Goal: Task Accomplishment & Management: Complete application form

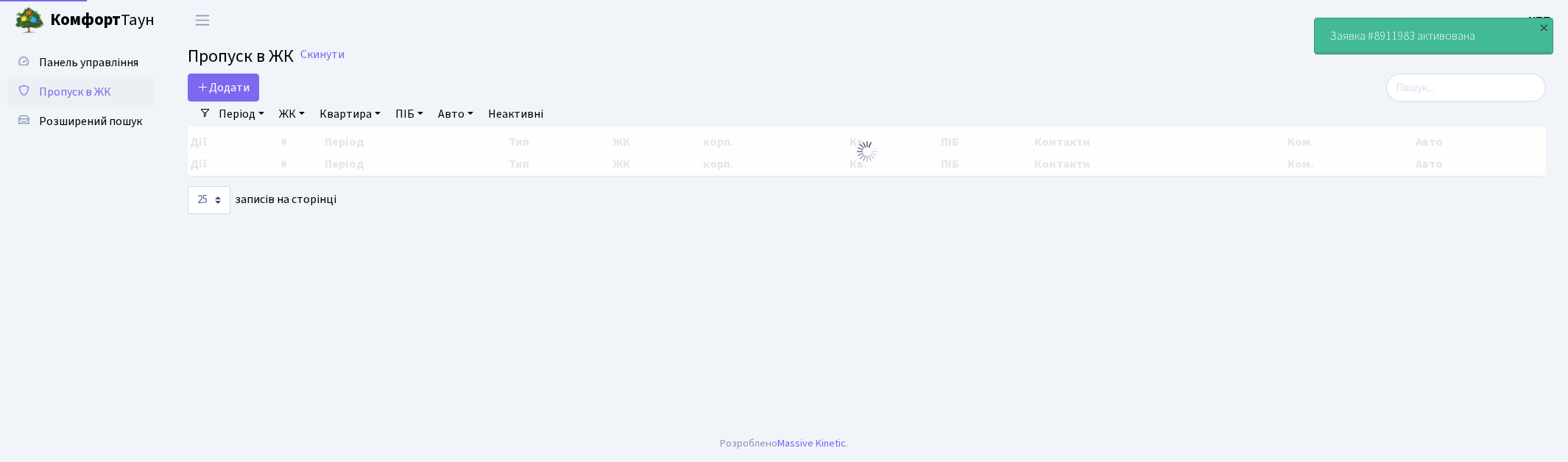
select select "25"
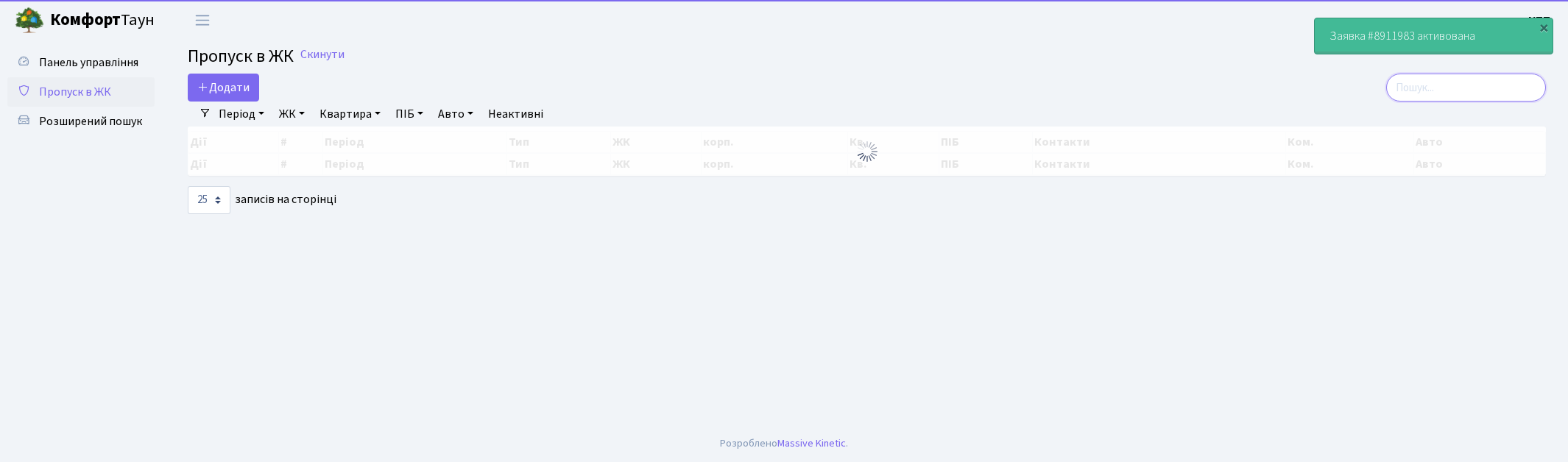
click at [1431, 89] on input "search" at bounding box center [1465, 88] width 160 height 28
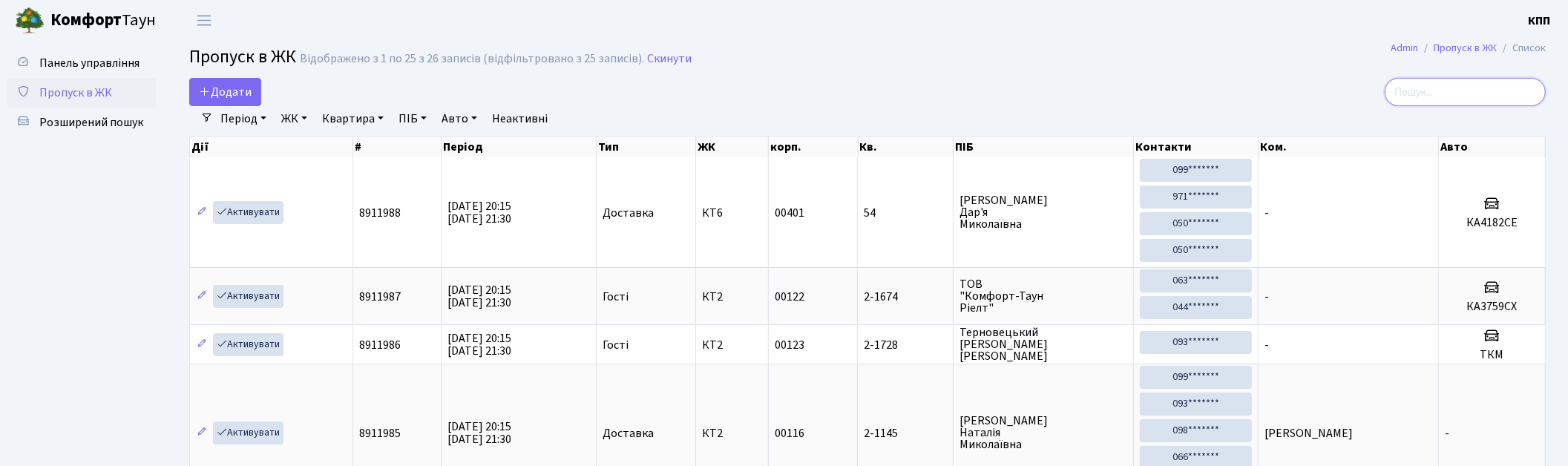
click at [1443, 90] on input "search" at bounding box center [1465, 92] width 161 height 29
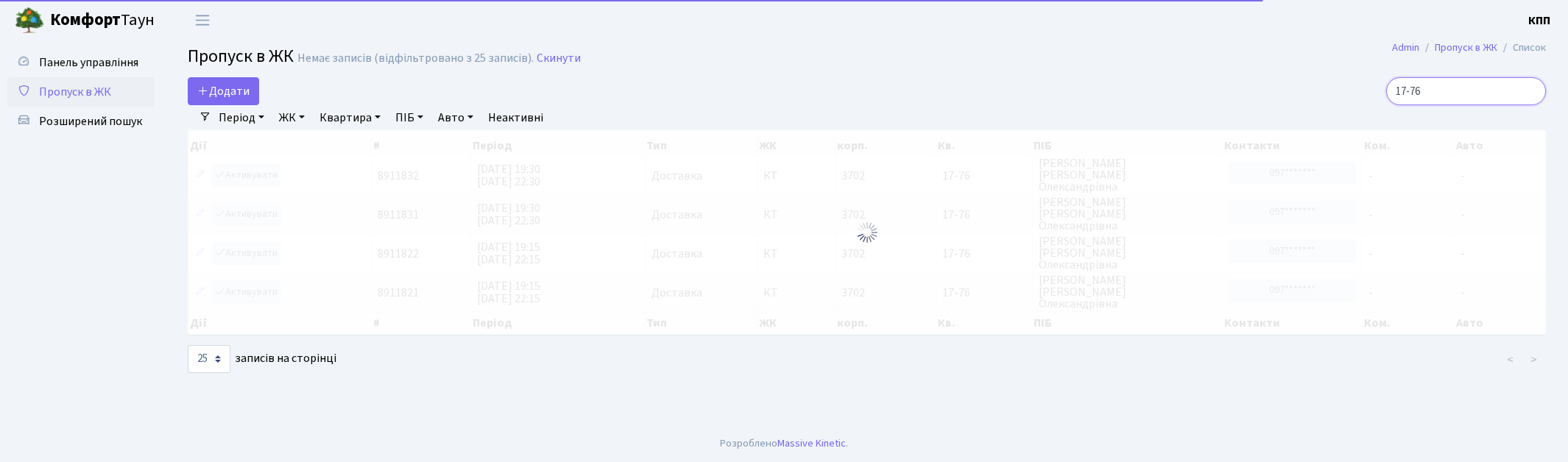
drag, startPoint x: 1475, startPoint y: 91, endPoint x: 1150, endPoint y: 93, distance: 325.0
click at [1150, 93] on div "17-76" at bounding box center [1326, 92] width 438 height 28
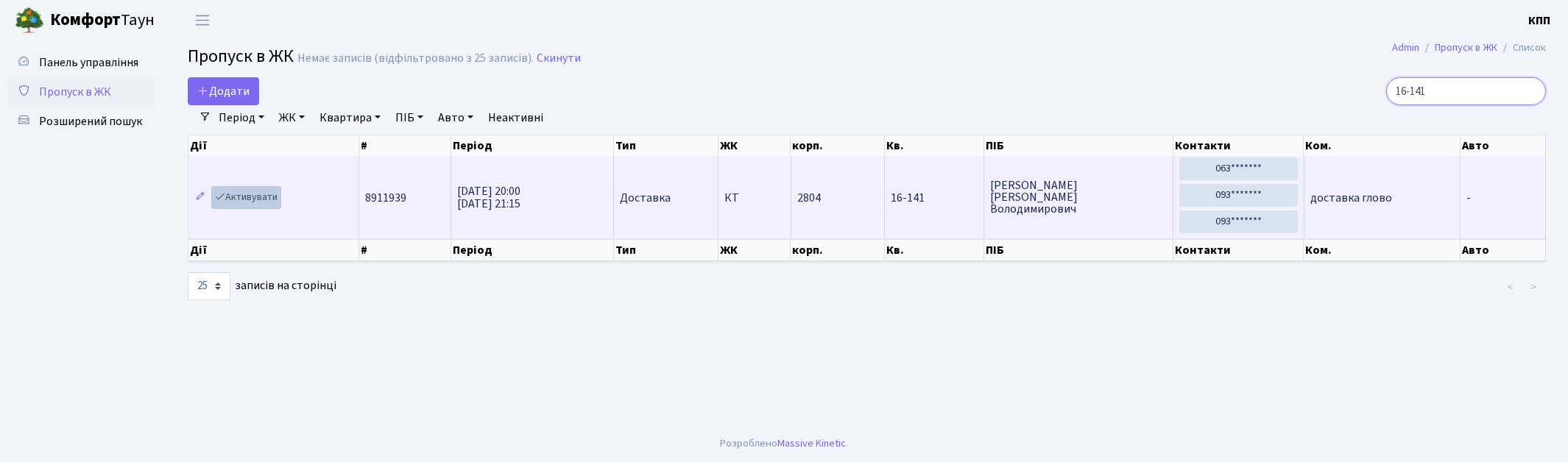
type input "16-141"
click at [235, 196] on link "Активувати" at bounding box center [246, 197] width 70 height 23
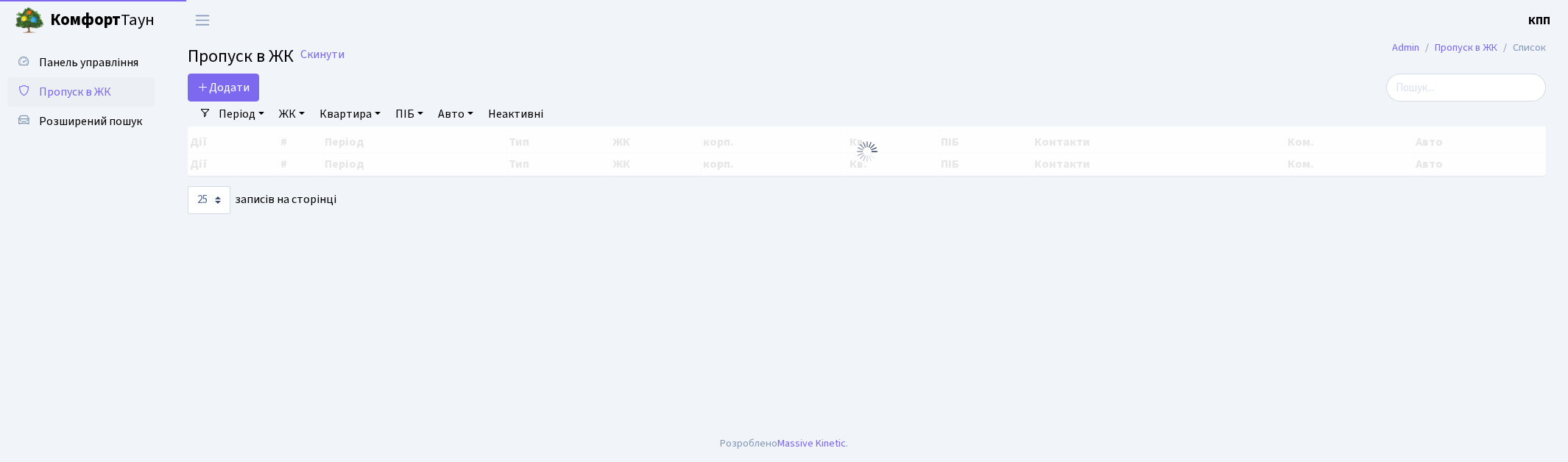
select select "25"
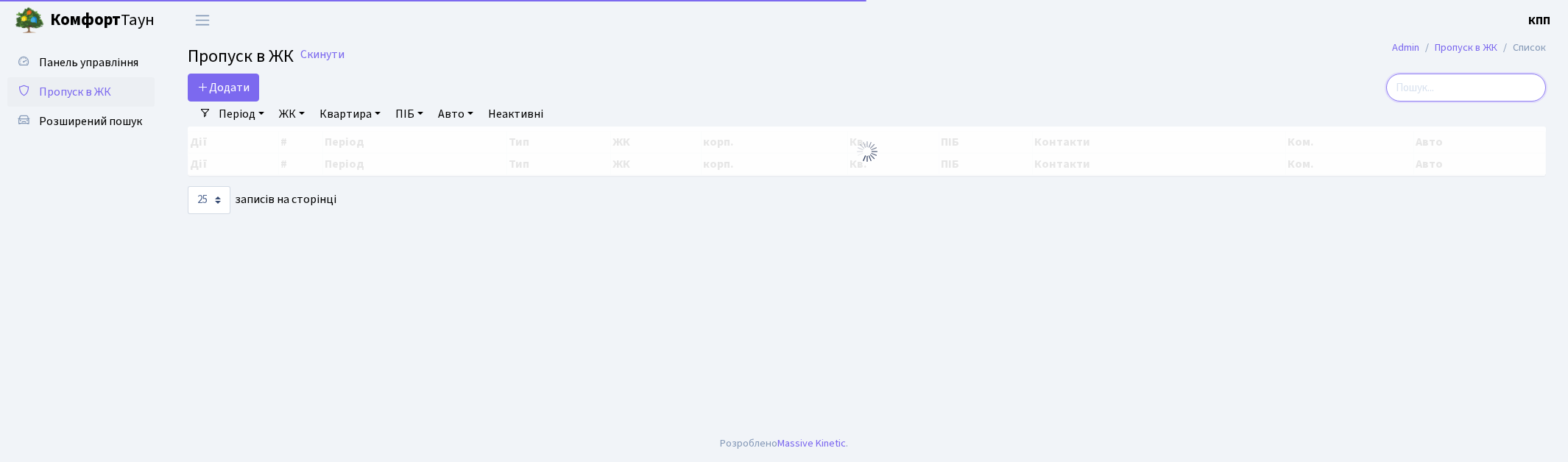
click at [1497, 92] on input "search" at bounding box center [1465, 88] width 160 height 28
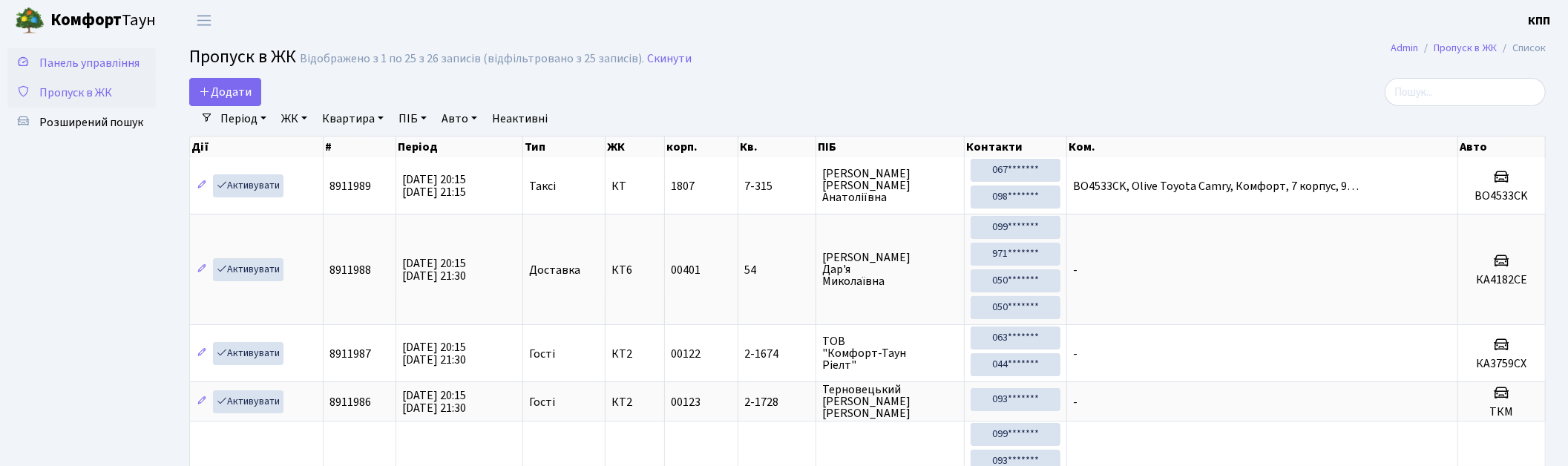
click at [101, 52] on link "Панель управління" at bounding box center [82, 63] width 149 height 30
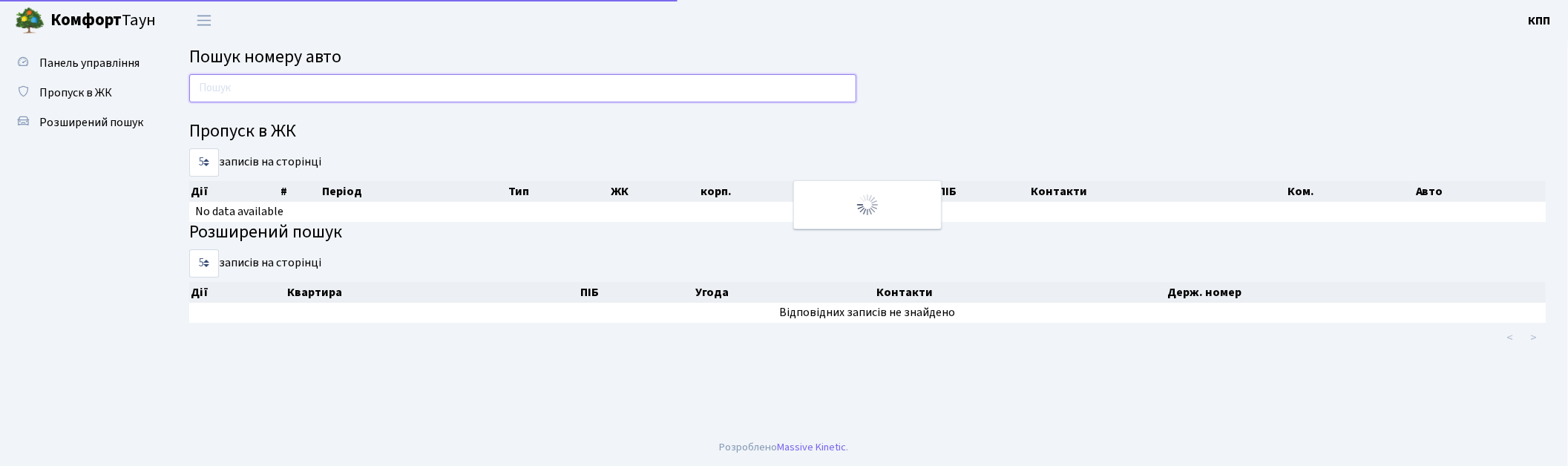
click at [302, 90] on input "text" at bounding box center [522, 89] width 667 height 29
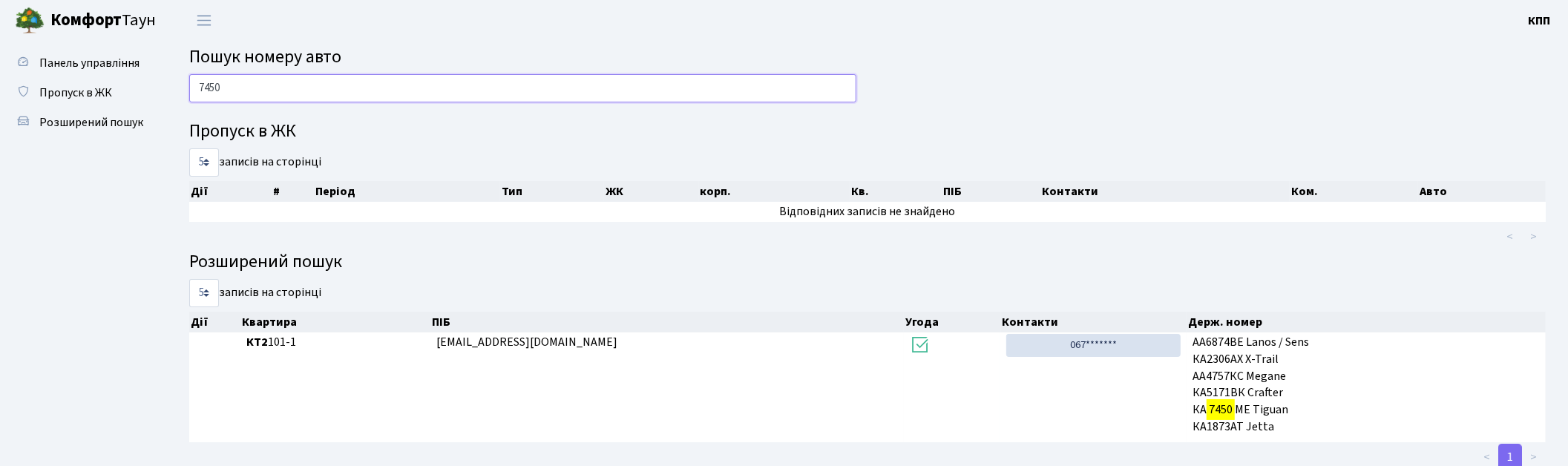
type input "7450"
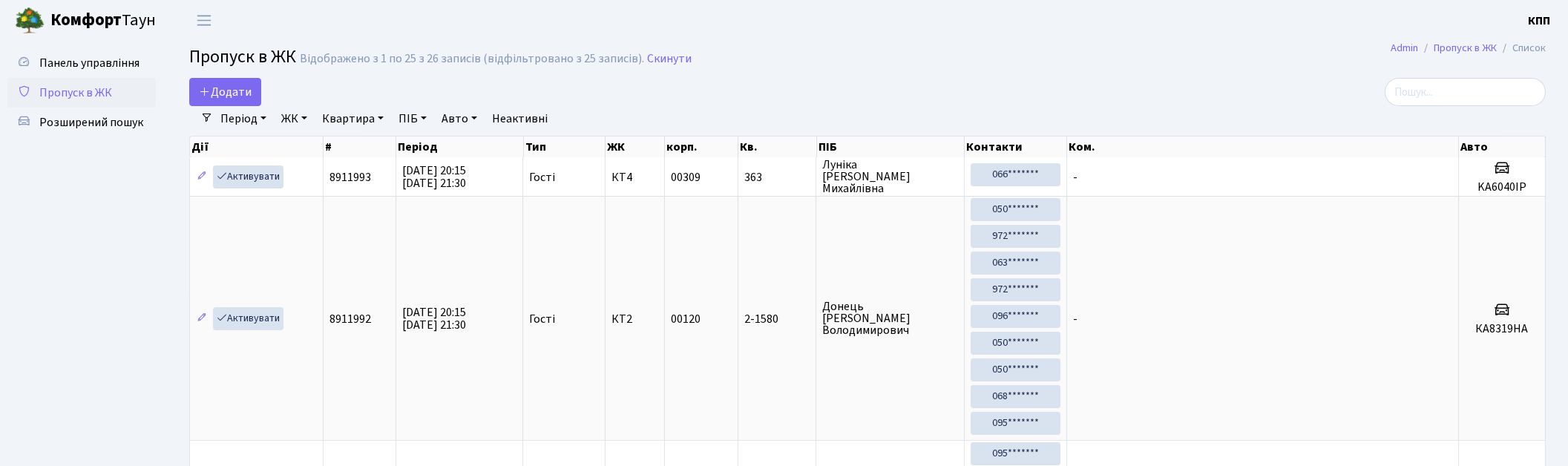
select select "25"
click at [84, 50] on link "Панель управління" at bounding box center [82, 63] width 149 height 30
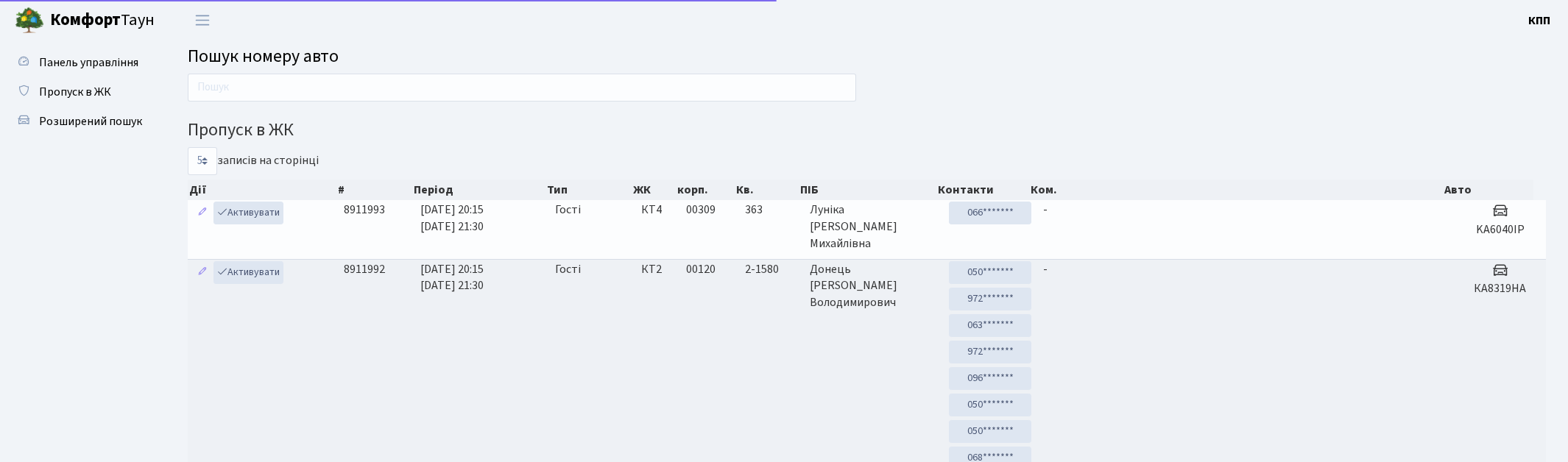
click at [292, 78] on input "text" at bounding box center [522, 88] width 668 height 28
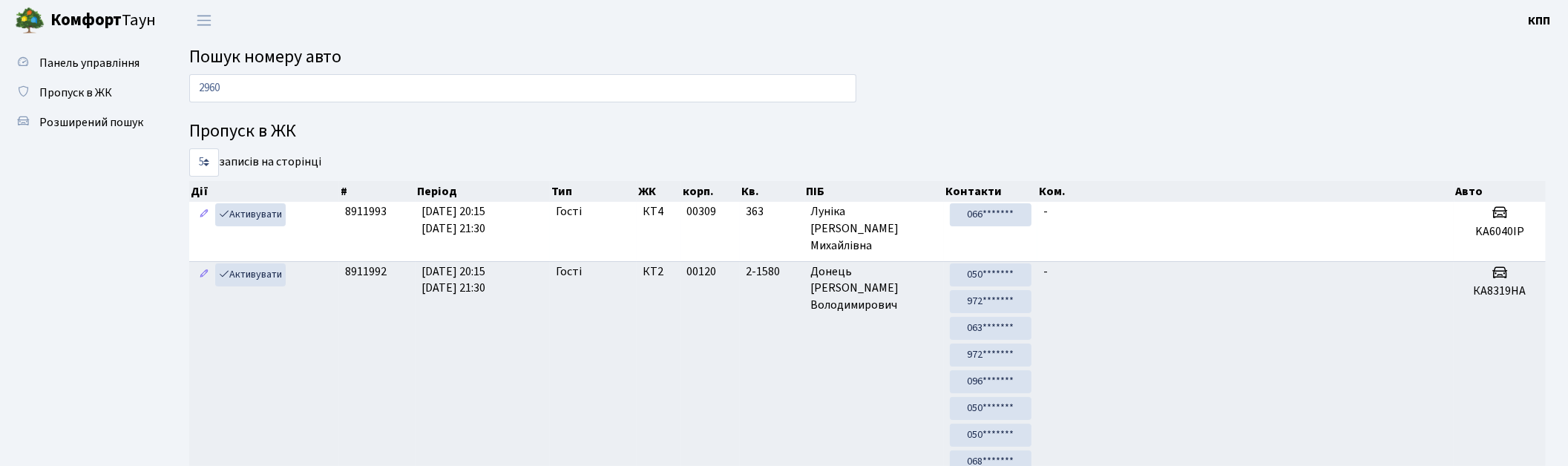
type input "2960"
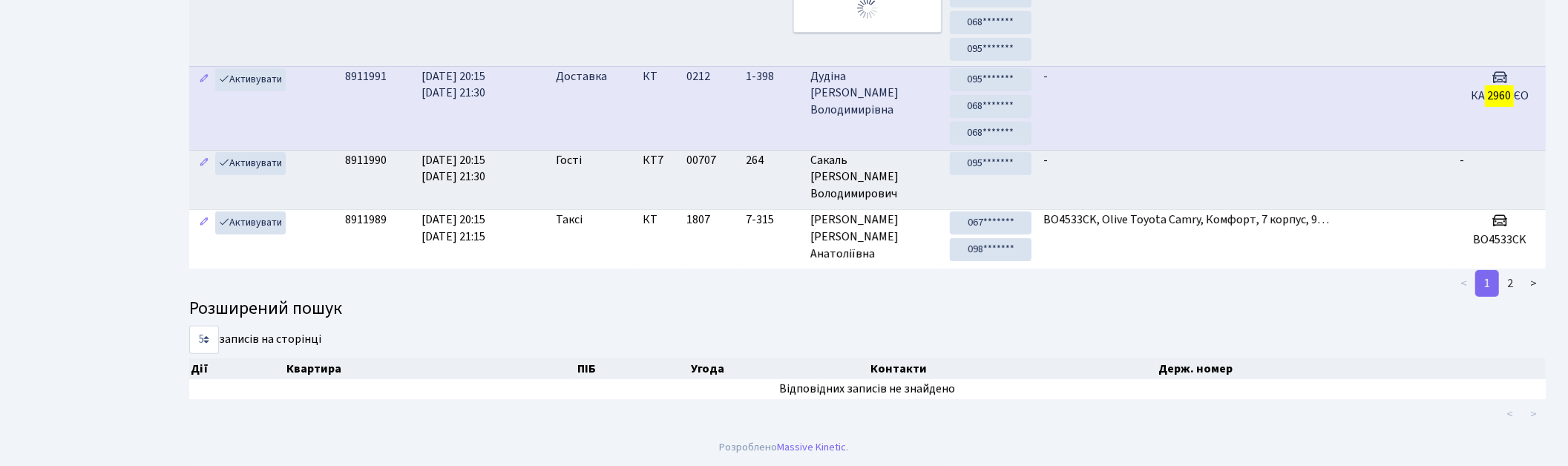
scroll to position [16, 0]
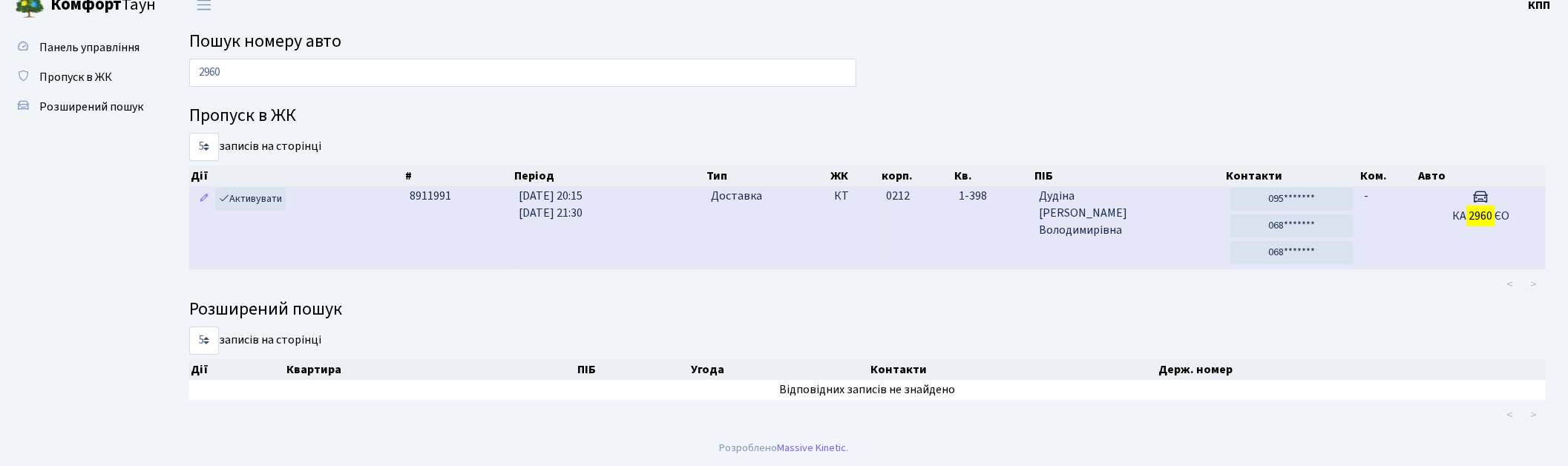
click at [686, 257] on td "23.08.2025 20:15 23.08.2025 21:30" at bounding box center [608, 227] width 192 height 83
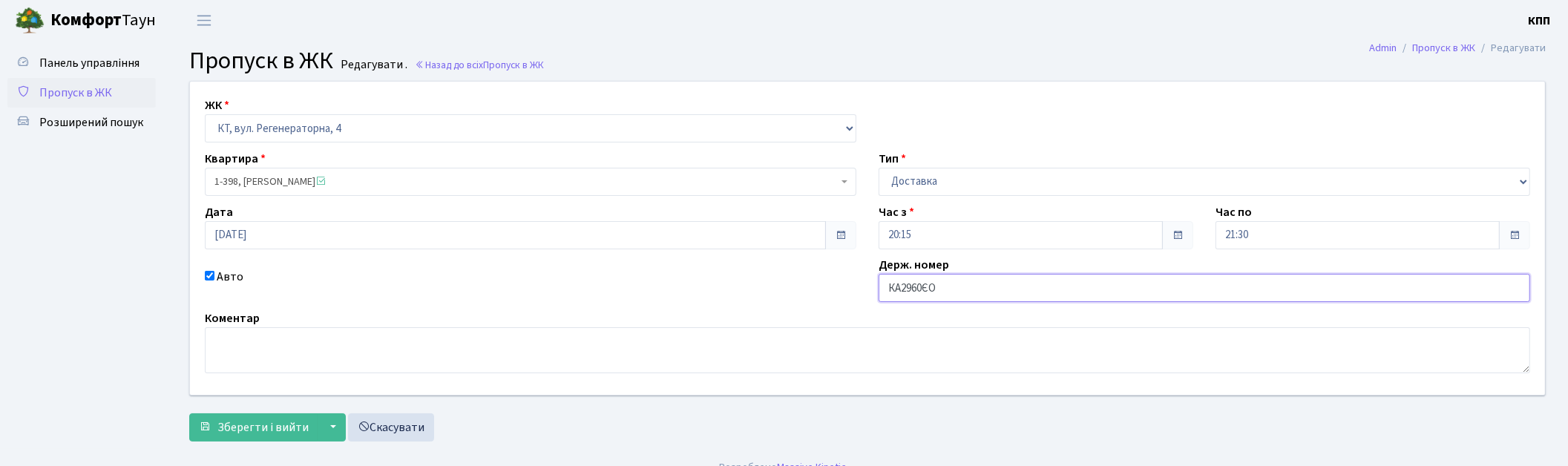
click at [927, 291] on input "КА2960ЄО" at bounding box center [1204, 288] width 651 height 29
type input "КА2960ЕО"
click at [242, 416] on button "Зберегти і вийти" at bounding box center [254, 428] width 129 height 29
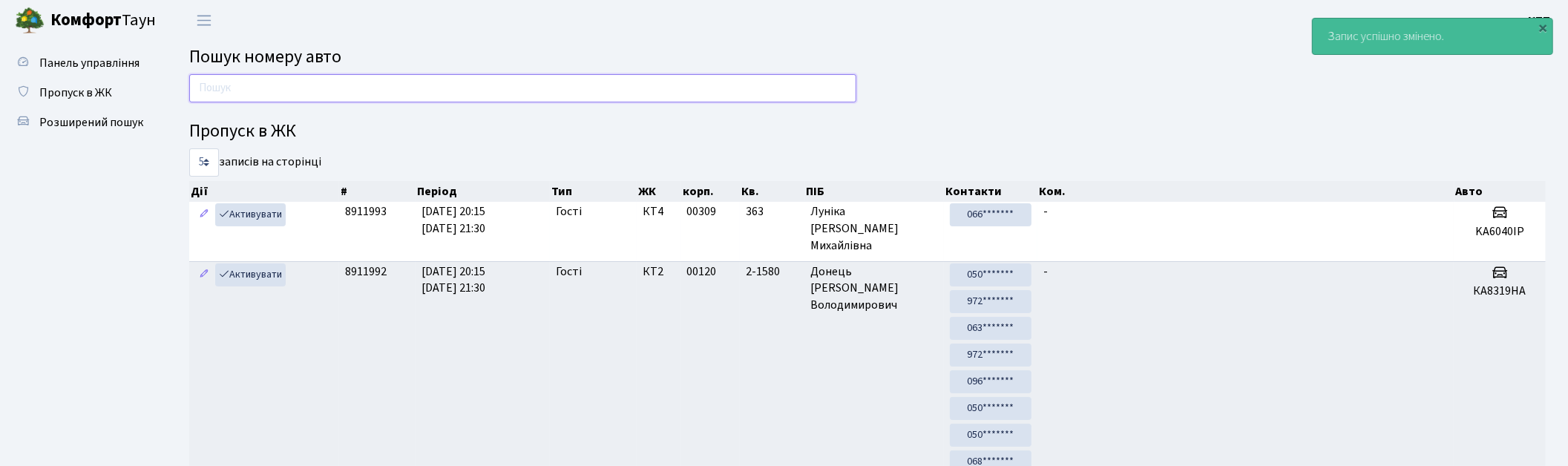
click at [551, 87] on input "text" at bounding box center [522, 89] width 667 height 29
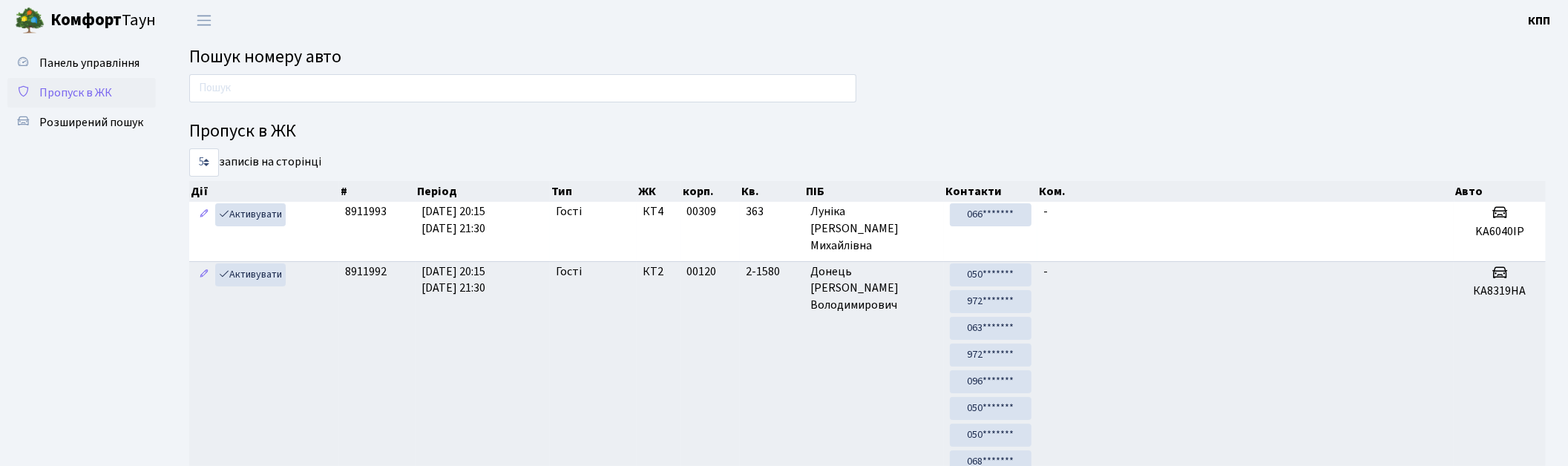
drag, startPoint x: 86, startPoint y: 101, endPoint x: 113, endPoint y: 98, distance: 27.2
click at [86, 101] on span "Пропуск в ЖК" at bounding box center [75, 93] width 73 height 17
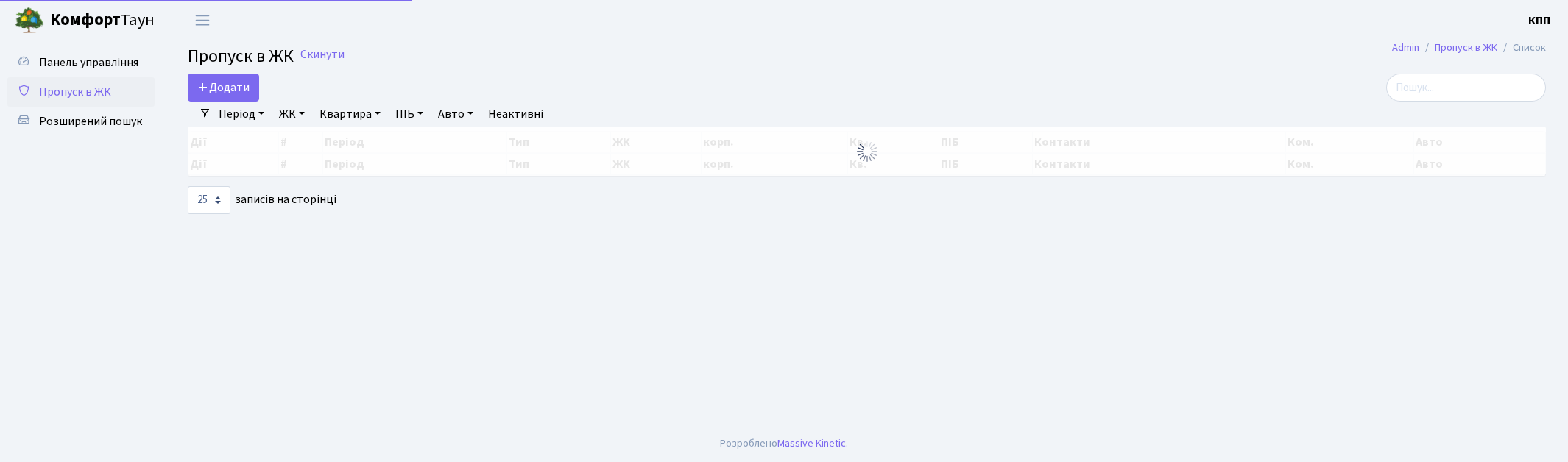
select select "25"
click at [196, 90] on link "Додати" at bounding box center [223, 88] width 71 height 28
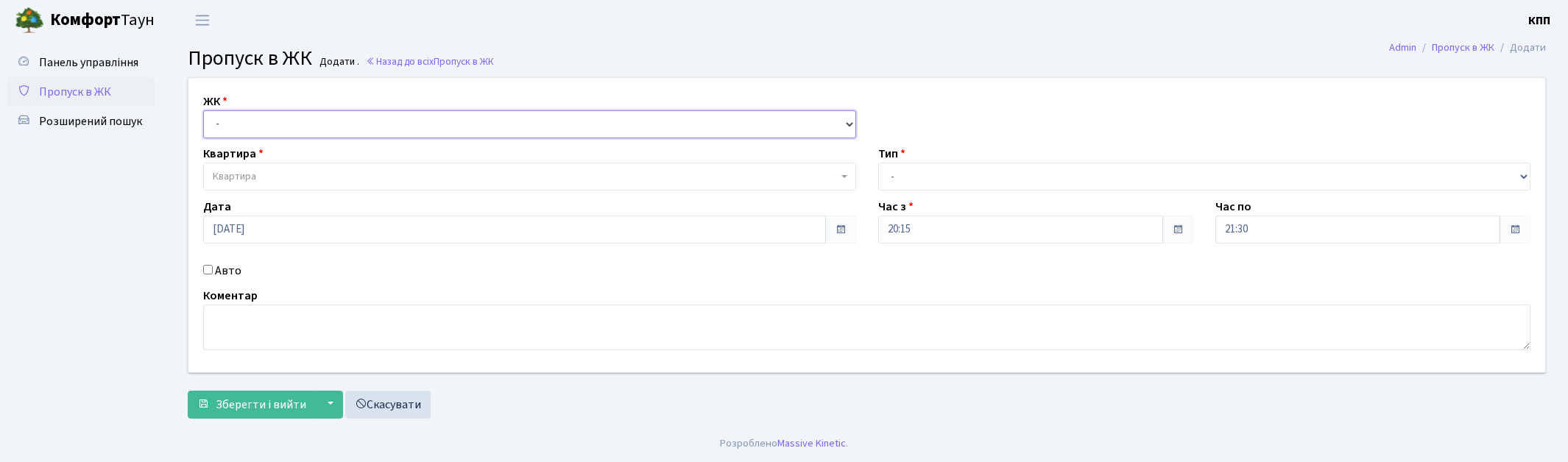
drag, startPoint x: 0, startPoint y: 0, endPoint x: 331, endPoint y: 131, distance: 356.0
click at [331, 121] on select "- КТ, вул. Регенераторна, 4 КТ2, просп. [STREET_ADDRESS] [STREET_ADDRESS] [PERS…" at bounding box center [529, 124] width 653 height 28
select select "271"
click at [203, 110] on select "- КТ, вул. Регенераторна, 4 КТ2, просп. [STREET_ADDRESS] [STREET_ADDRESS] [PERS…" at bounding box center [529, 124] width 653 height 28
select select
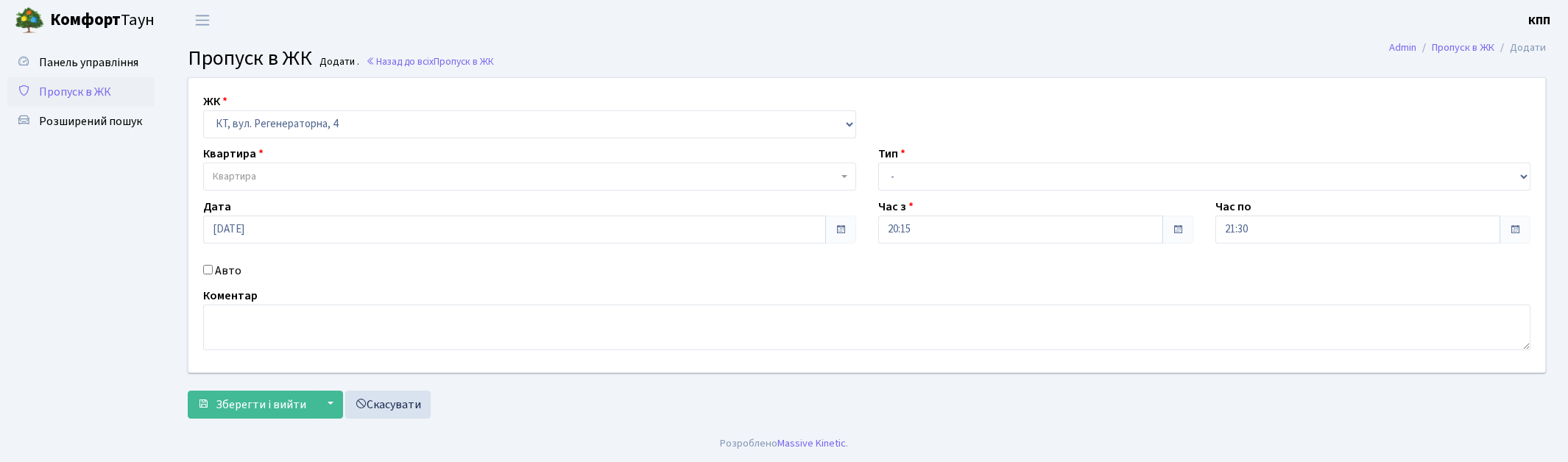
click at [326, 170] on span "Квартира" at bounding box center [525, 176] width 625 height 15
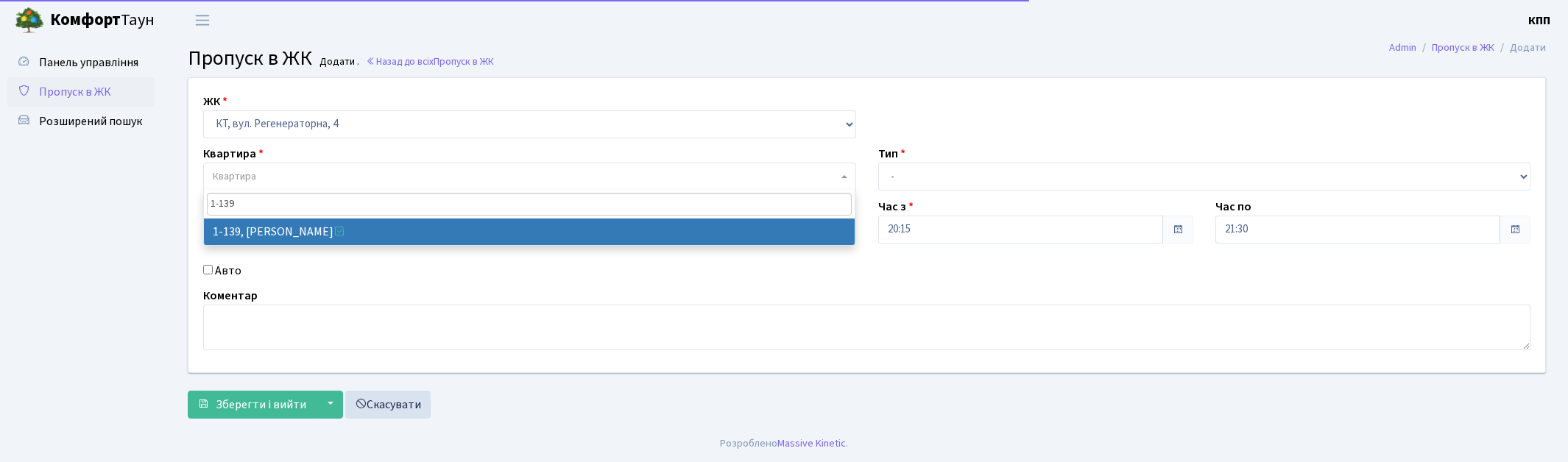
type input "1-139"
select select "139"
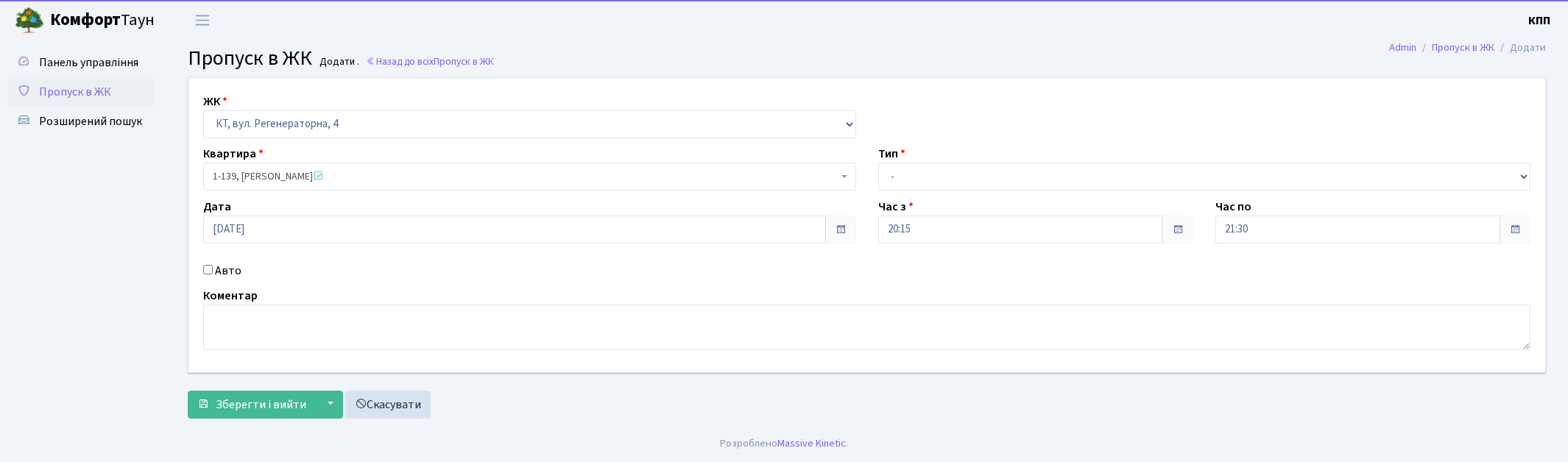
click at [225, 269] on label "Авто" at bounding box center [228, 271] width 27 height 18
click at [213, 269] on input "Авто" at bounding box center [208, 269] width 10 height 10
checkbox input "true"
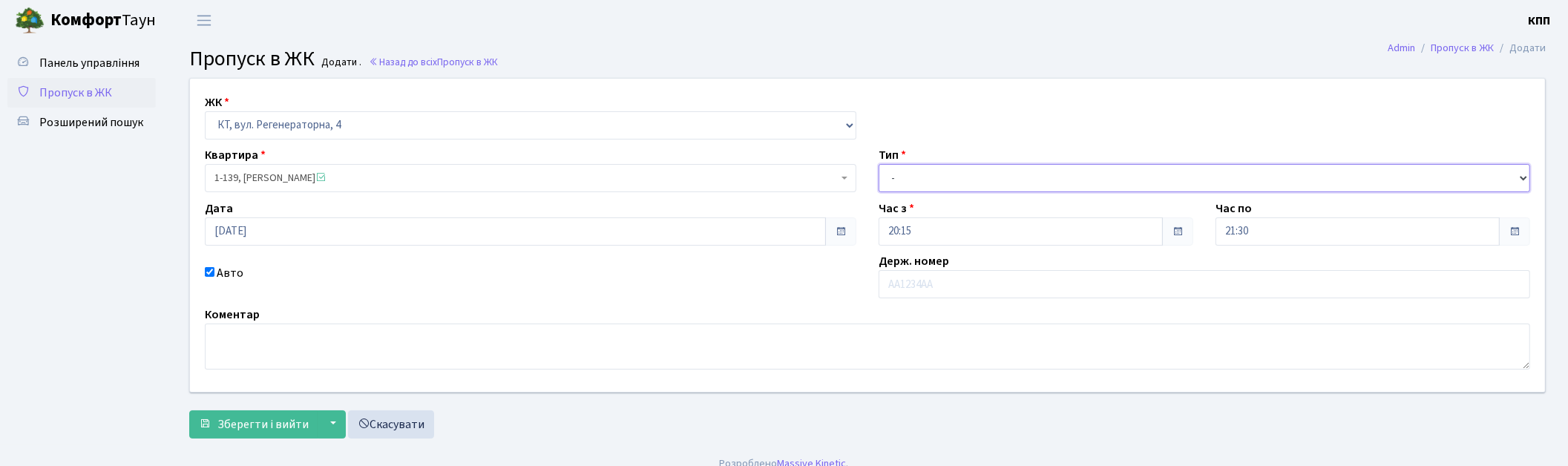
click at [932, 167] on select "- Доставка Таксі Гості Сервіс" at bounding box center [1204, 179] width 651 height 29
select select "2"
click at [879, 164] on select "- Доставка Таксі Гості Сервіс" at bounding box center [1204, 179] width 651 height 29
click at [923, 287] on input "text" at bounding box center [1204, 284] width 651 height 29
click at [910, 291] on input "АА88706" at bounding box center [1204, 284] width 651 height 29
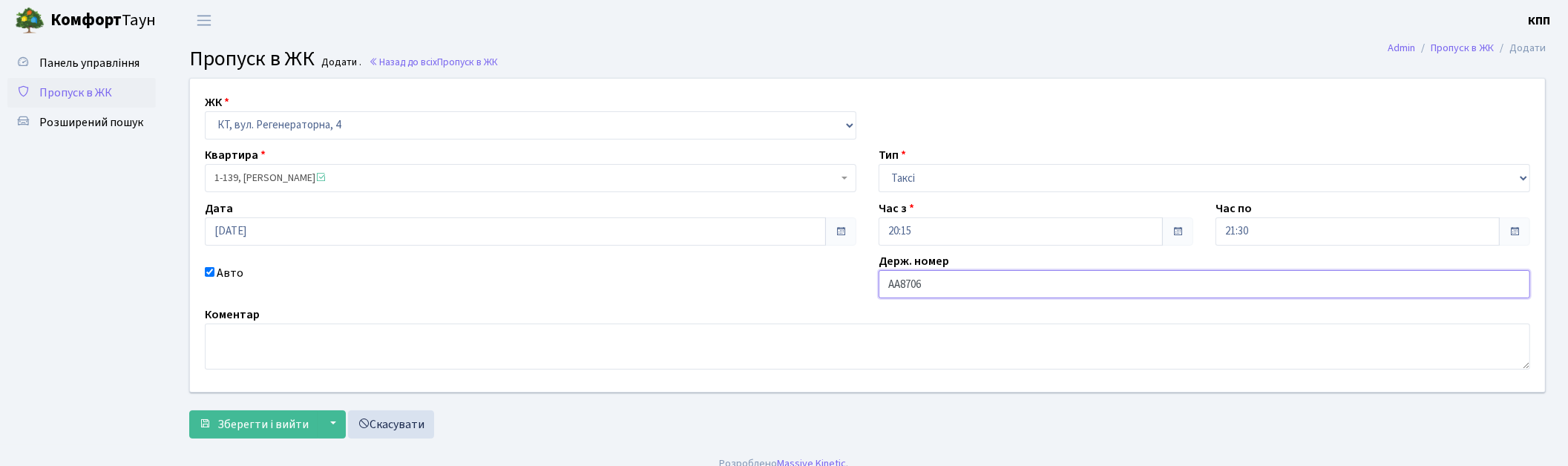
click at [926, 290] on input "АА8706" at bounding box center [1204, 284] width 651 height 29
type input "АА8706ЕВ"
click at [247, 410] on button "Зберегти і вийти" at bounding box center [254, 425] width 129 height 29
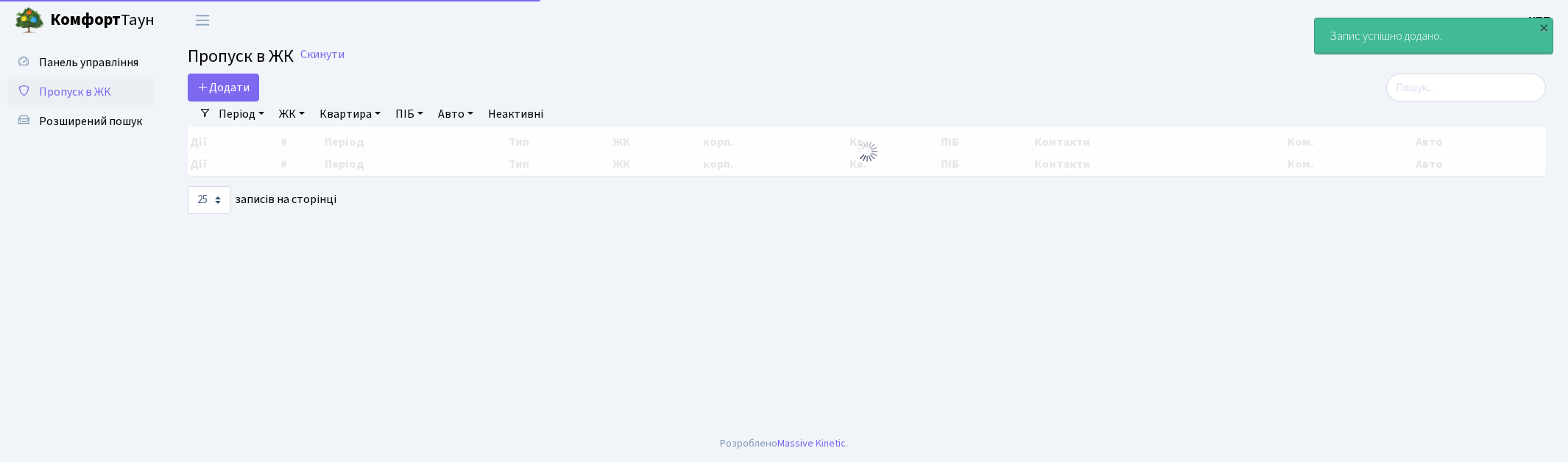
select select "25"
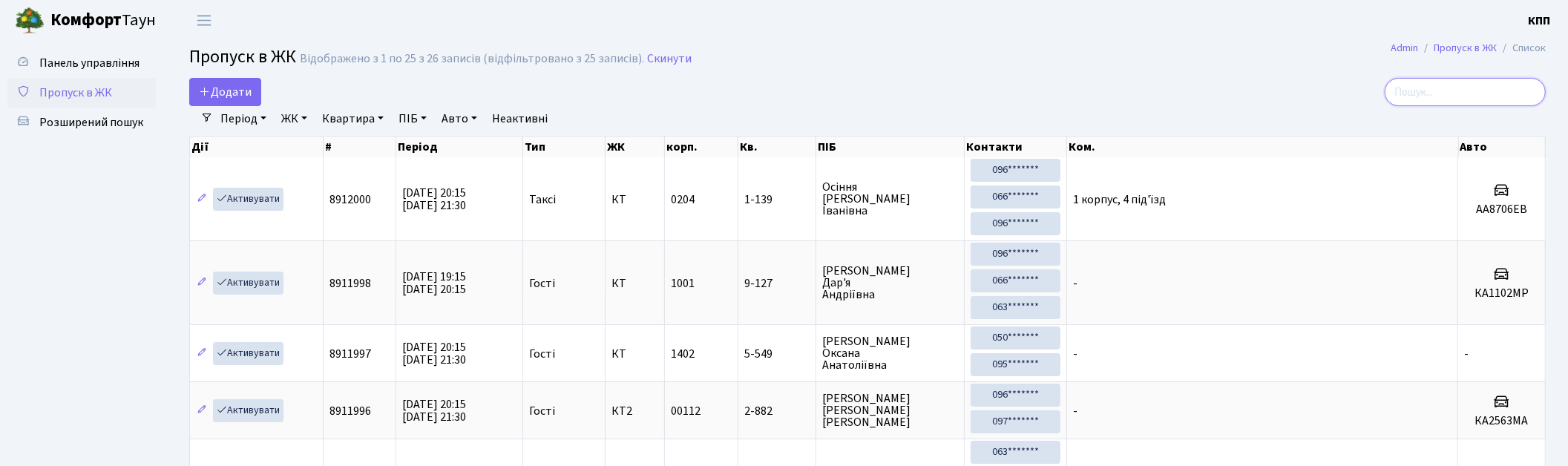
click at [1426, 98] on input "search" at bounding box center [1465, 92] width 161 height 29
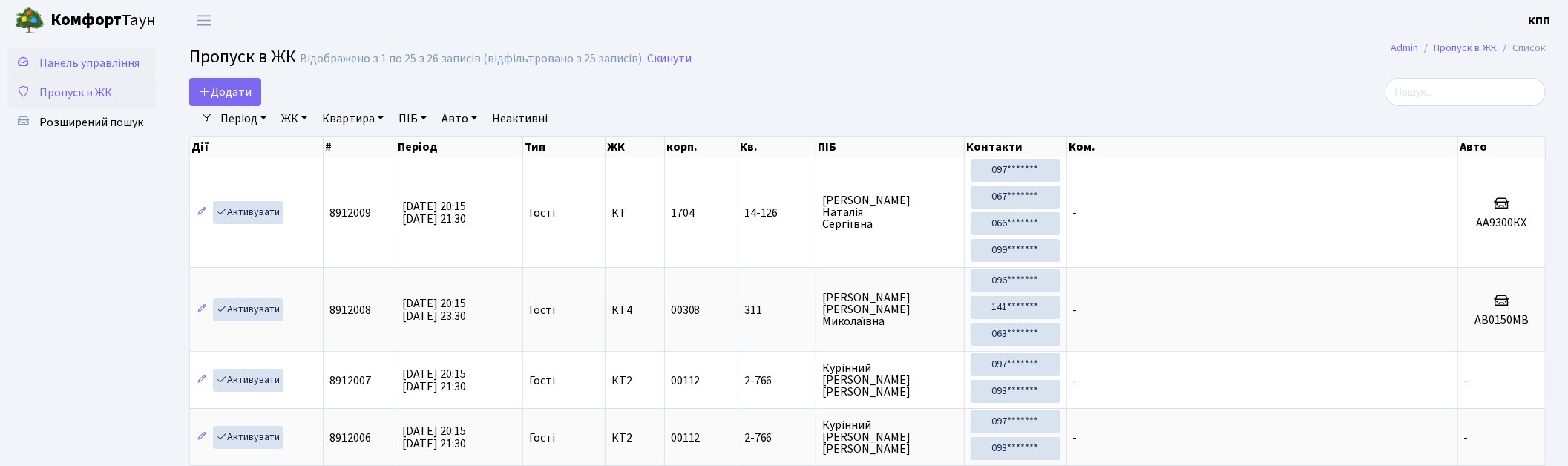
click at [104, 71] on link "Панель управління" at bounding box center [82, 63] width 149 height 30
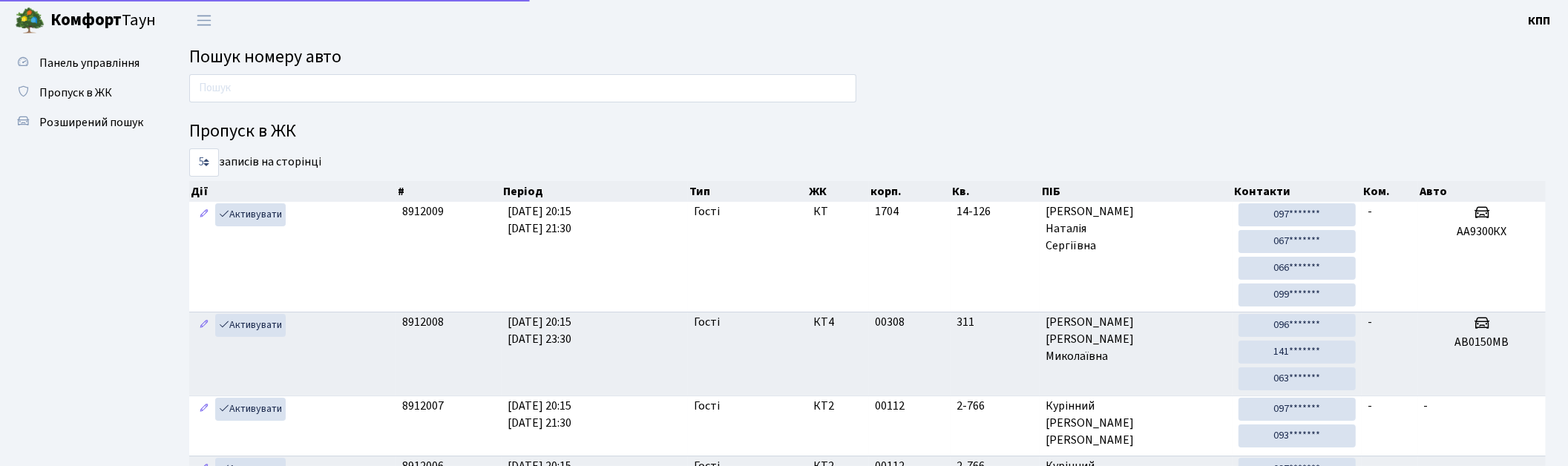
click at [300, 94] on input "text" at bounding box center [522, 89] width 667 height 29
type input "7450"
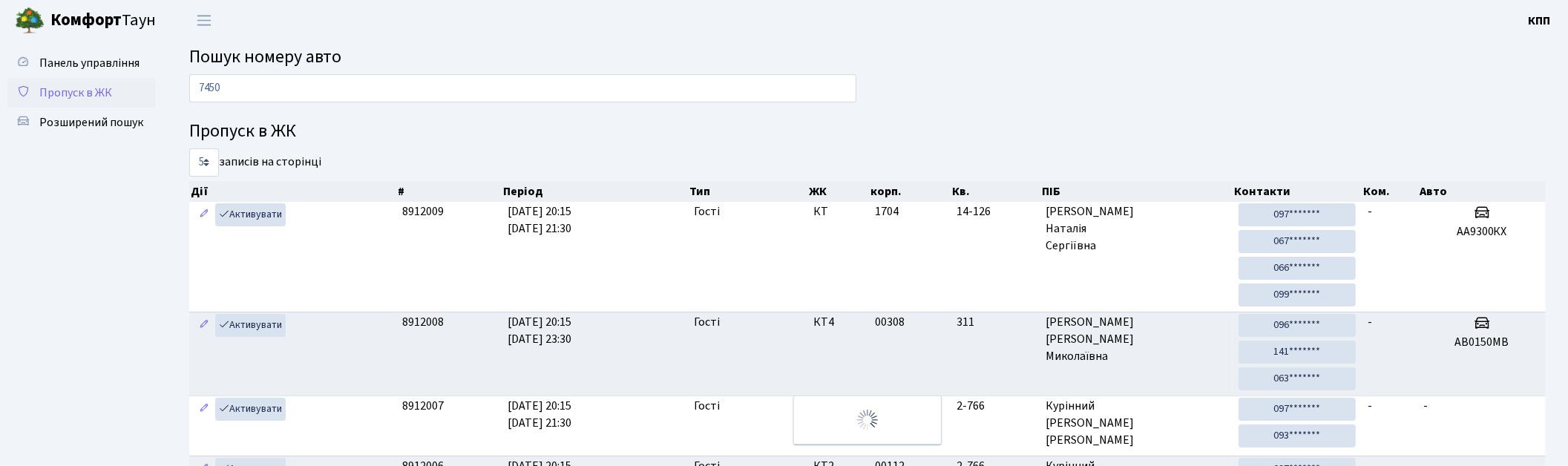
click at [86, 97] on span "Пропуск в ЖК" at bounding box center [75, 93] width 73 height 17
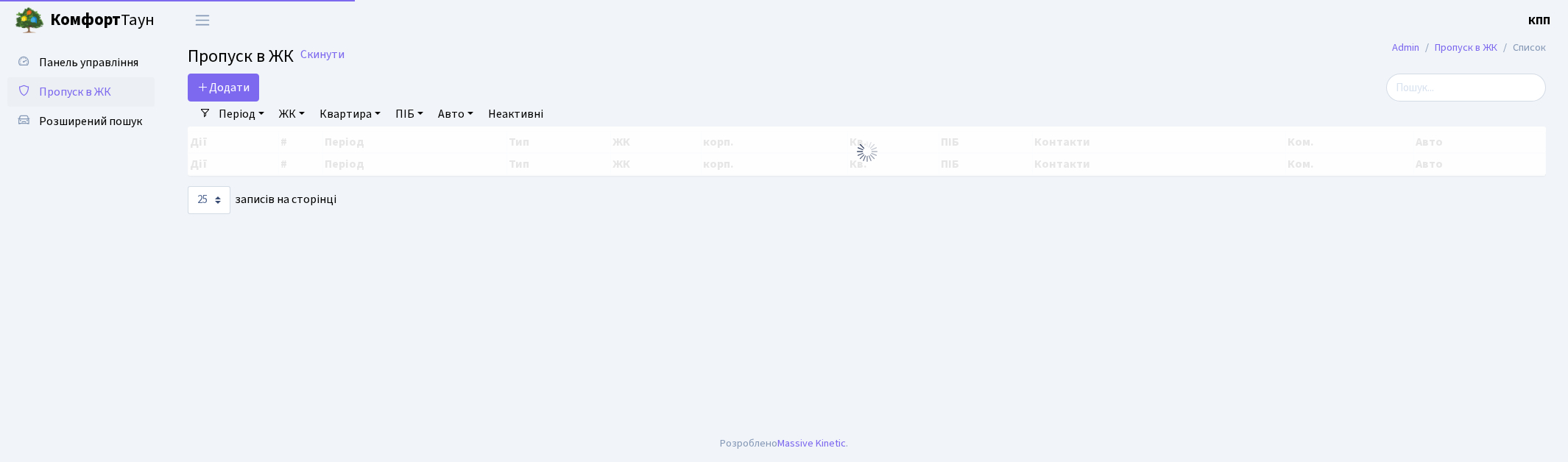
select select "25"
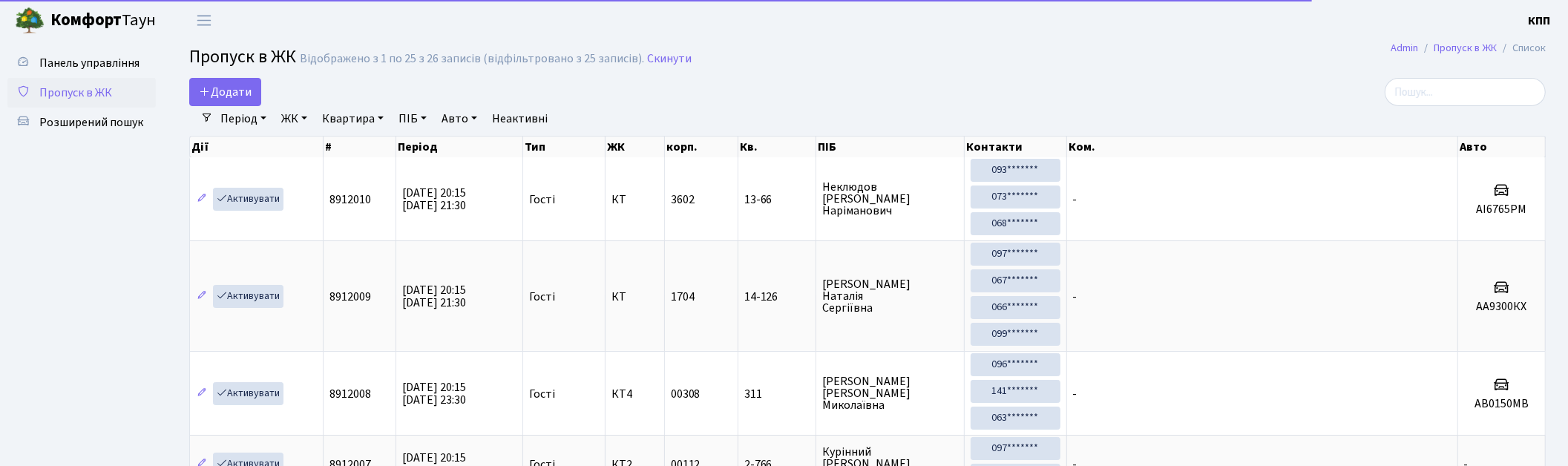
click at [1422, 106] on div "Період 23.08.2025 - 23.08.2025 ЖК - КТ, вул. Регенераторна, 4 КТ2, просп. Собор…" at bounding box center [873, 119] width 1320 height 26
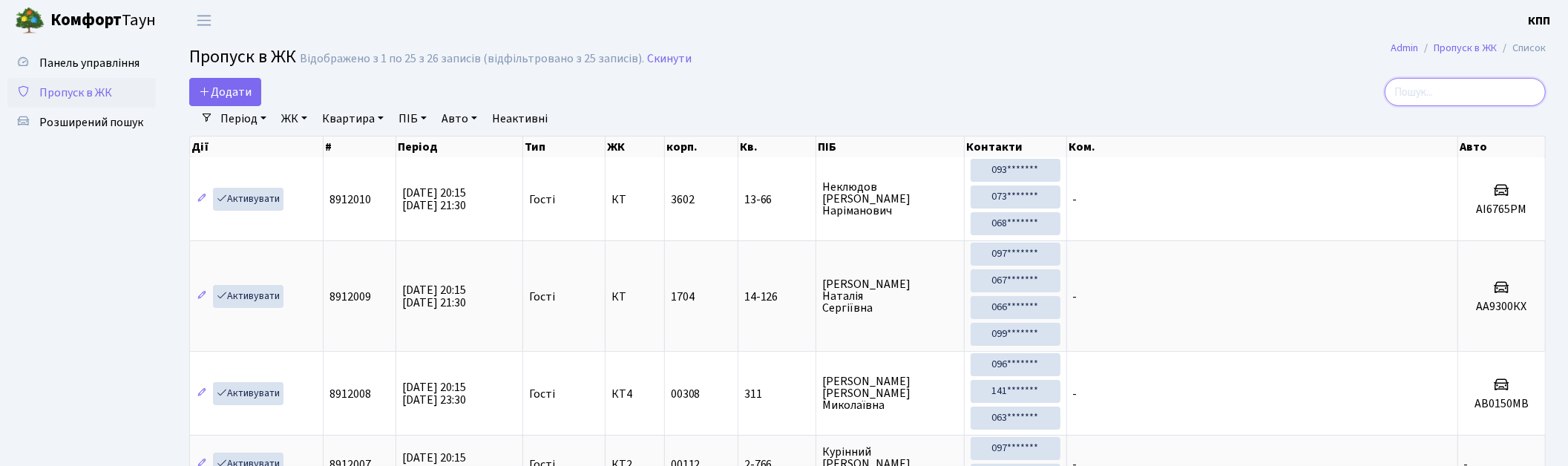
click at [1426, 93] on input "search" at bounding box center [1465, 92] width 161 height 29
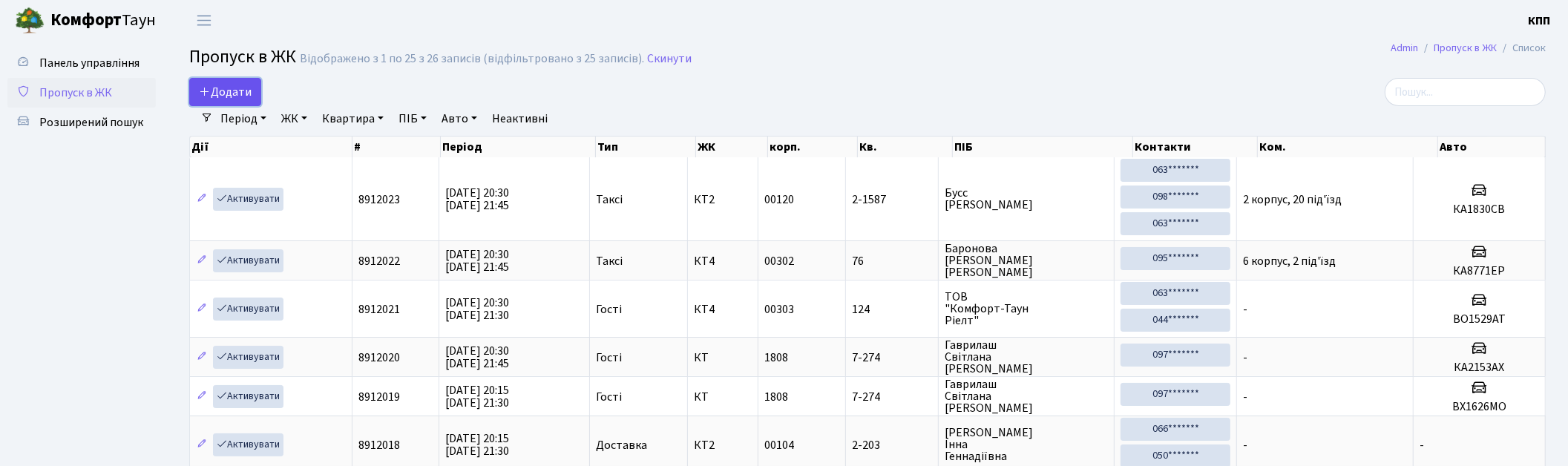
click at [203, 87] on icon at bounding box center [205, 92] width 12 height 12
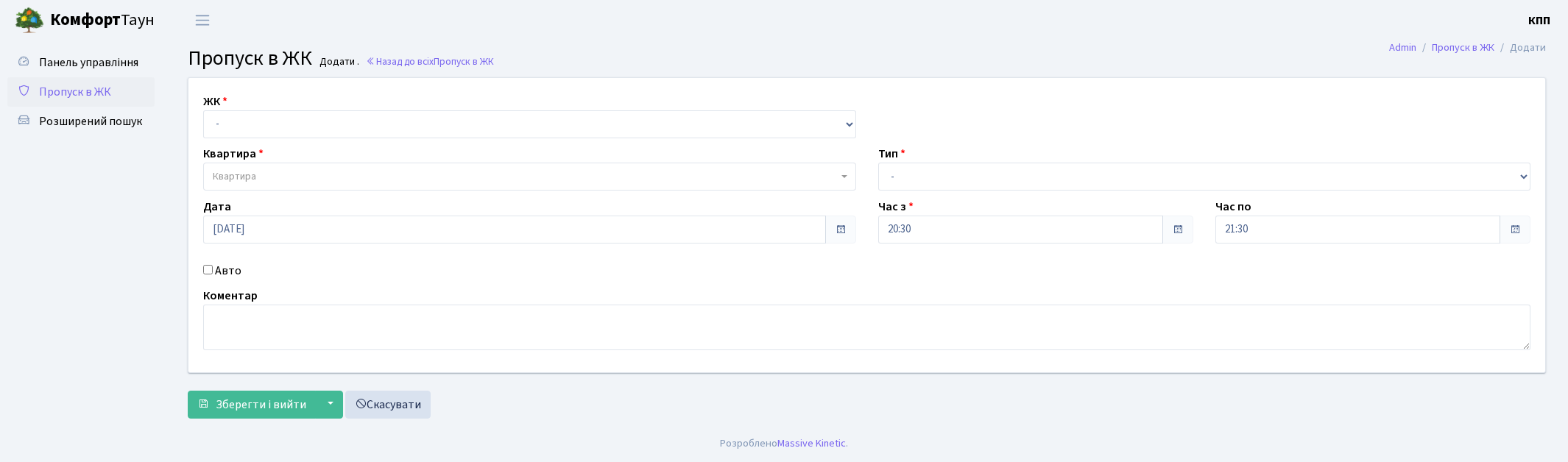
click at [317, 122] on select "- КТ, вул. Регенераторна, 4 КТ2, просп. [STREET_ADDRESS] [STREET_ADDRESS] [PERS…" at bounding box center [529, 124] width 653 height 28
select select "271"
click at [203, 110] on select "- КТ, вул. Регенераторна, 4 КТ2, просп. [STREET_ADDRESS] [STREET_ADDRESS] [PERS…" at bounding box center [529, 124] width 653 height 28
select select
click at [301, 174] on span "Квартира" at bounding box center [525, 176] width 625 height 15
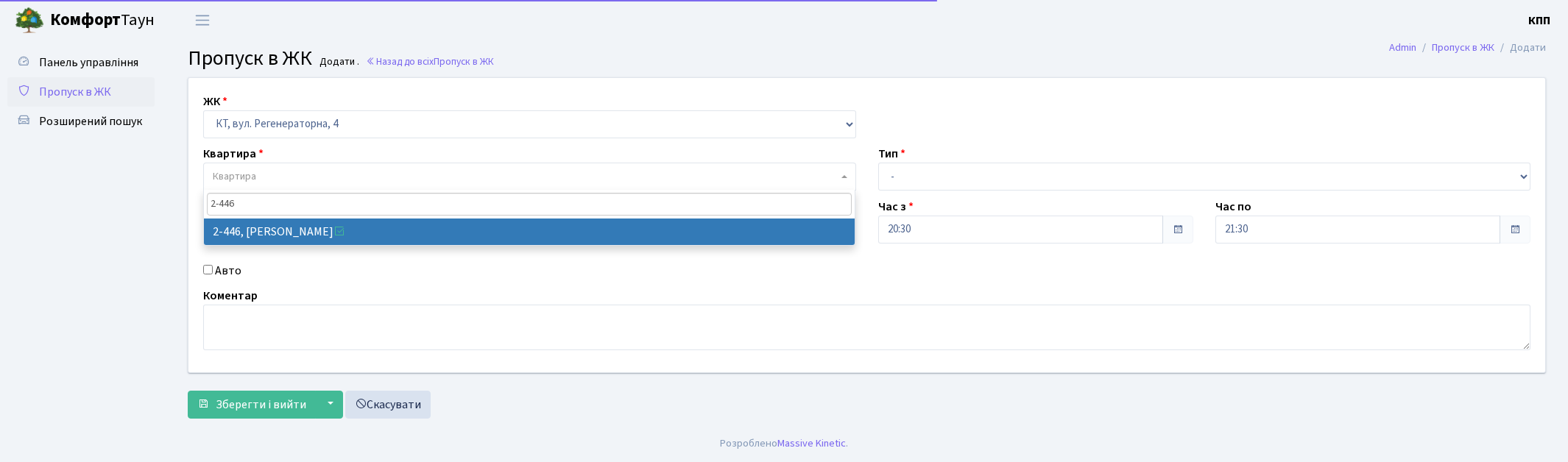
type input "2-446"
select select "1460"
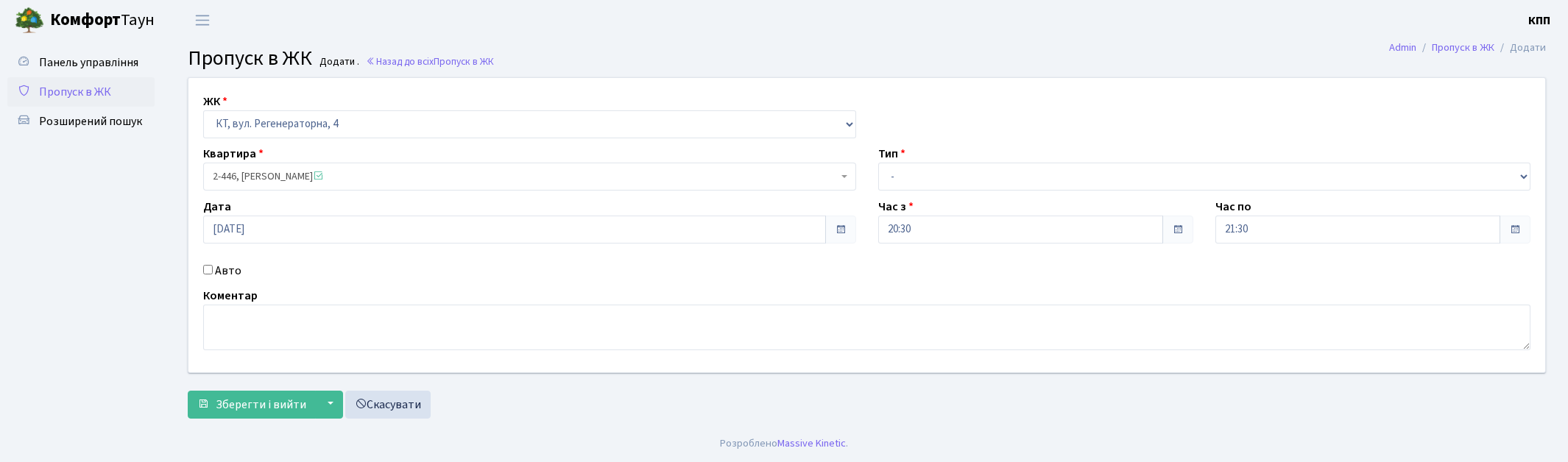
click at [232, 273] on label "Авто" at bounding box center [228, 271] width 27 height 18
click at [213, 273] on input "Авто" at bounding box center [208, 269] width 10 height 10
checkbox input "true"
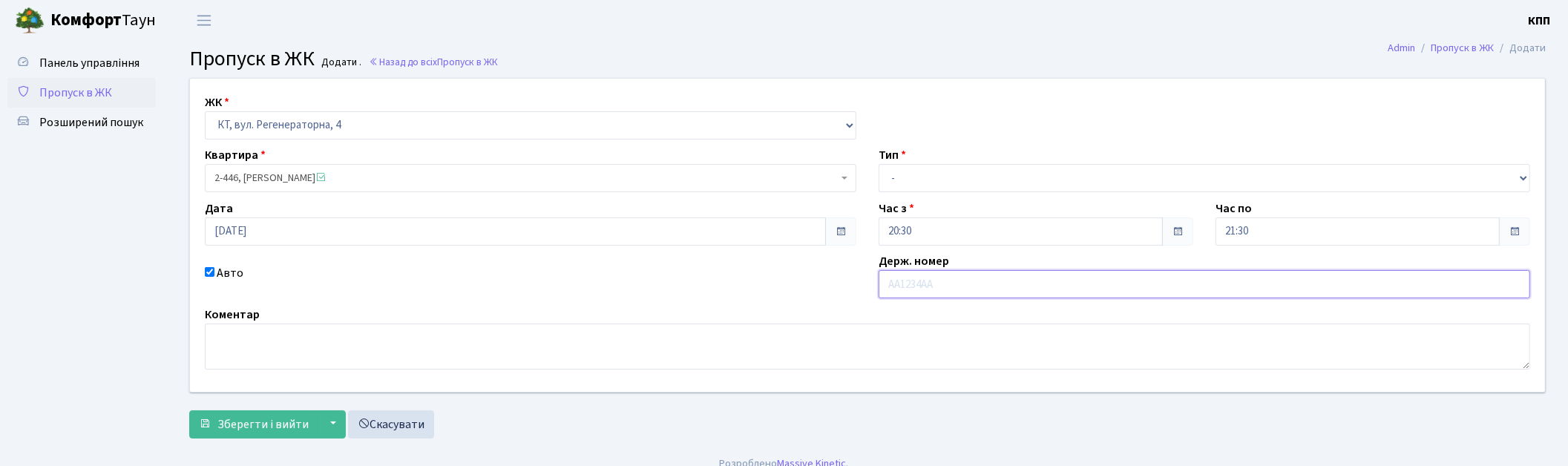
click at [912, 284] on input "text" at bounding box center [1204, 284] width 651 height 29
type input "ВА3637ВО"
click at [961, 171] on select "- Доставка Таксі Гості Сервіс" at bounding box center [1204, 179] width 651 height 29
select select "1"
click at [879, 164] on select "- Доставка Таксі Гості Сервіс" at bounding box center [1204, 179] width 651 height 29
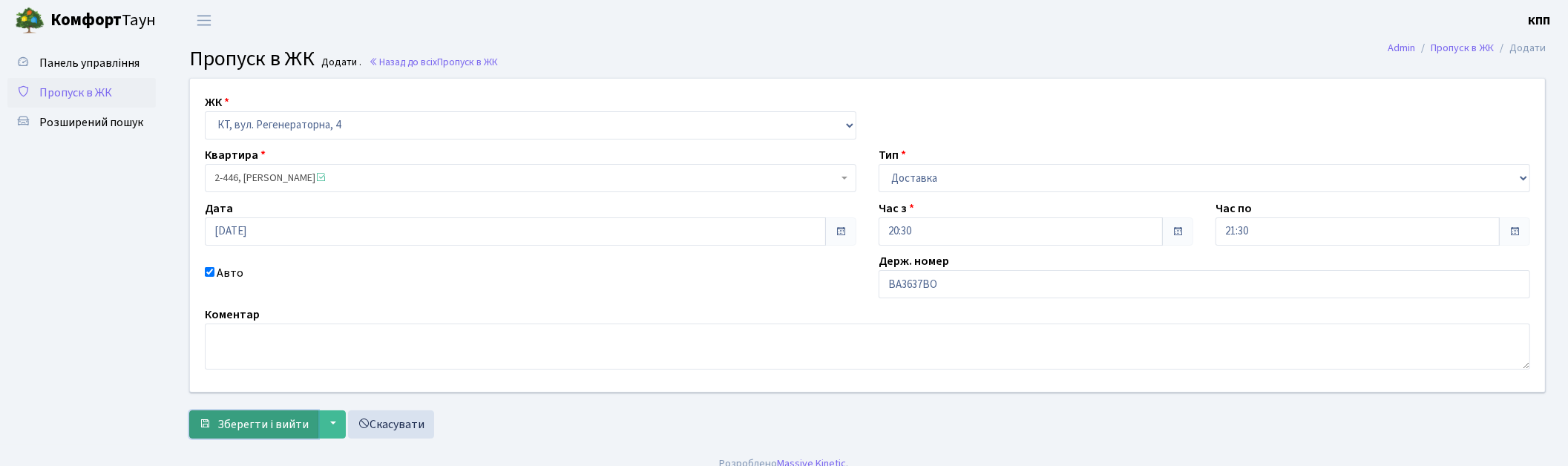
click at [263, 419] on span "Зберегти і вийти" at bounding box center [263, 425] width 92 height 17
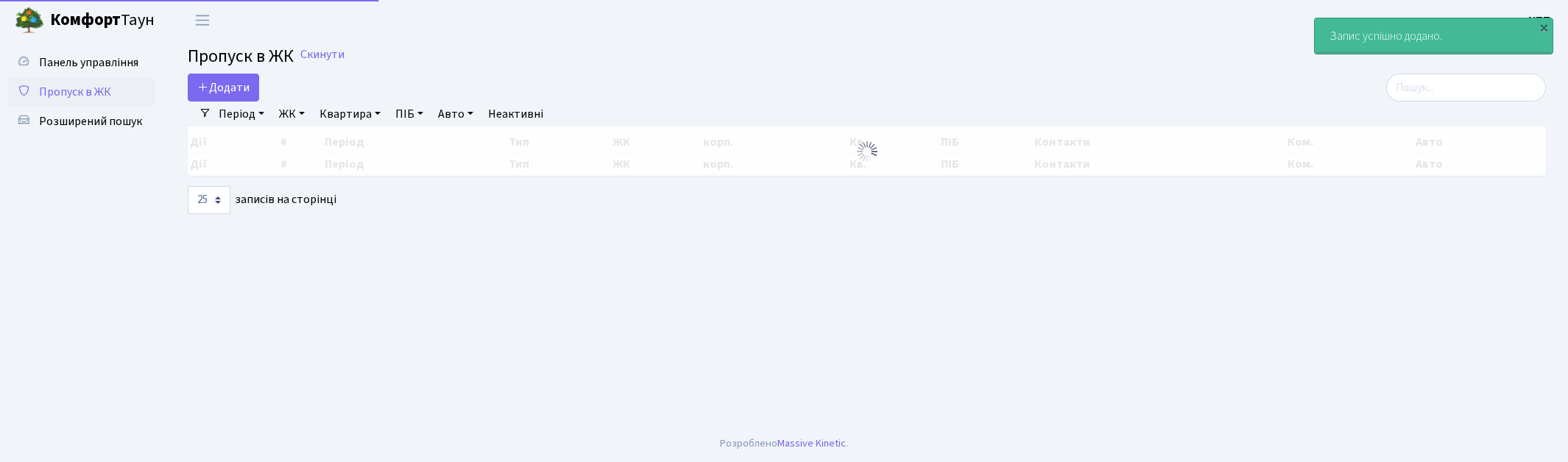
select select "25"
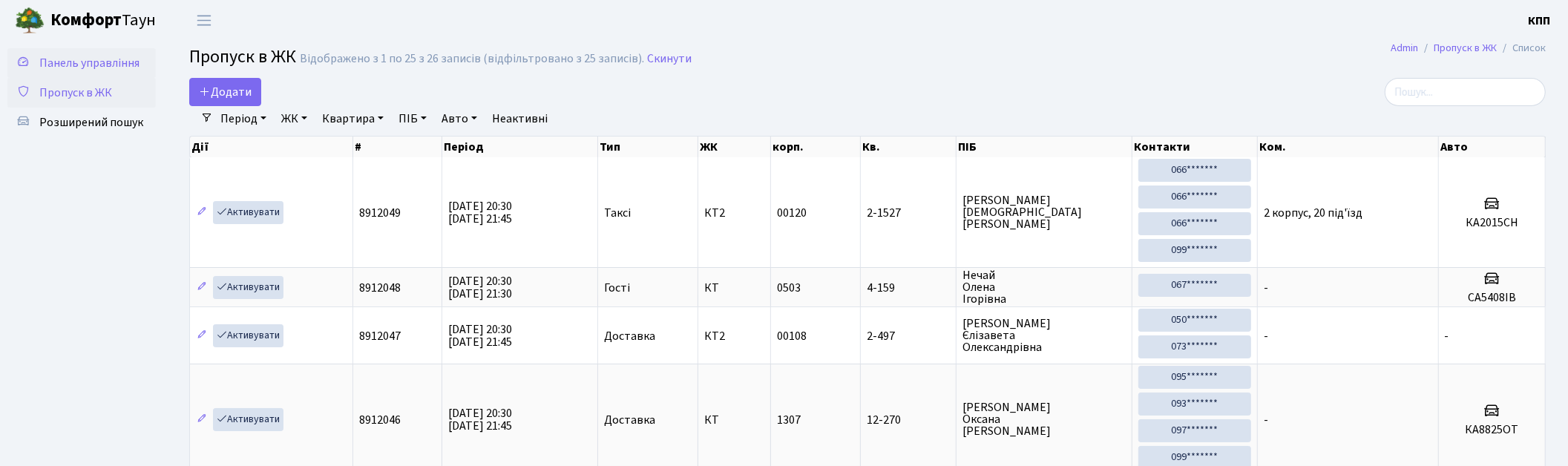
click at [90, 56] on span "Панель управління" at bounding box center [89, 63] width 101 height 17
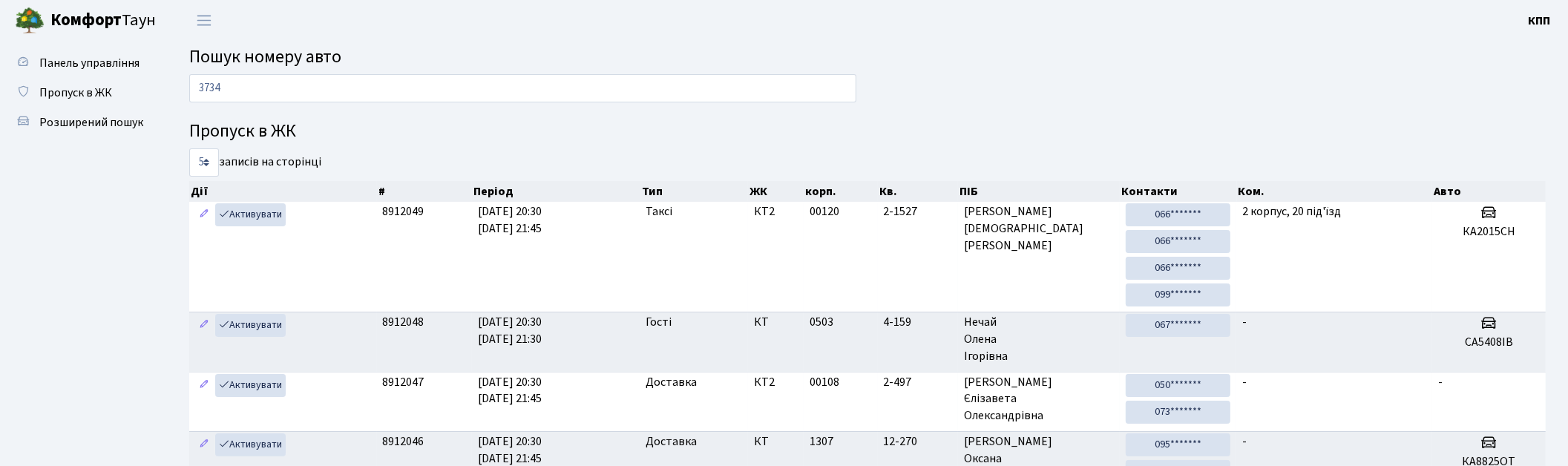
type input "3734"
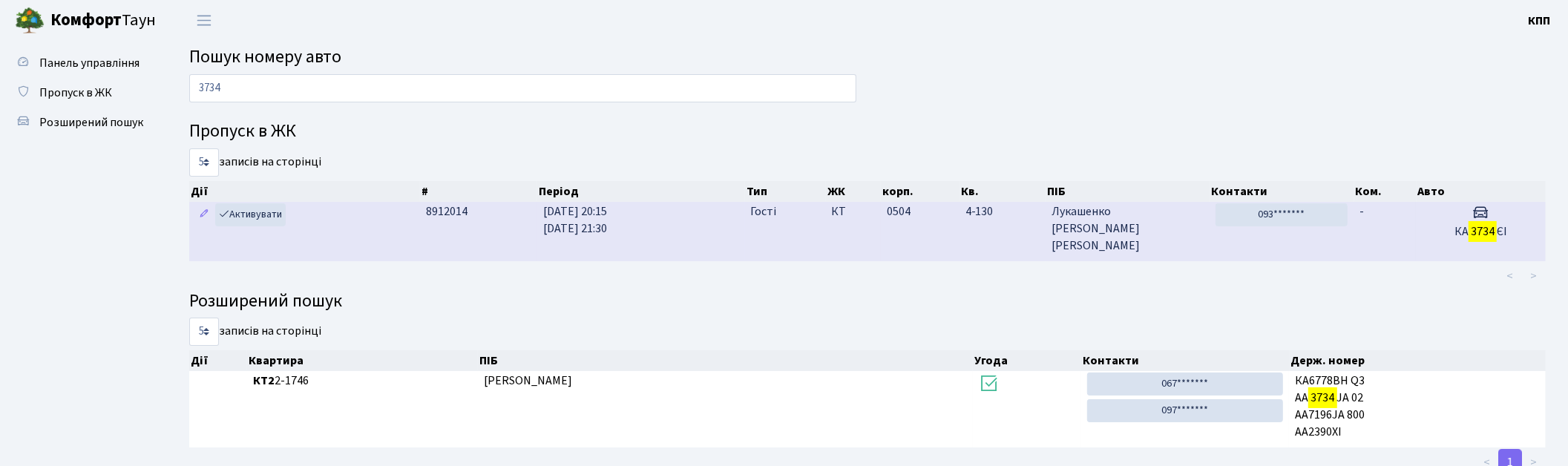
click at [946, 213] on td "0504" at bounding box center [920, 231] width 78 height 59
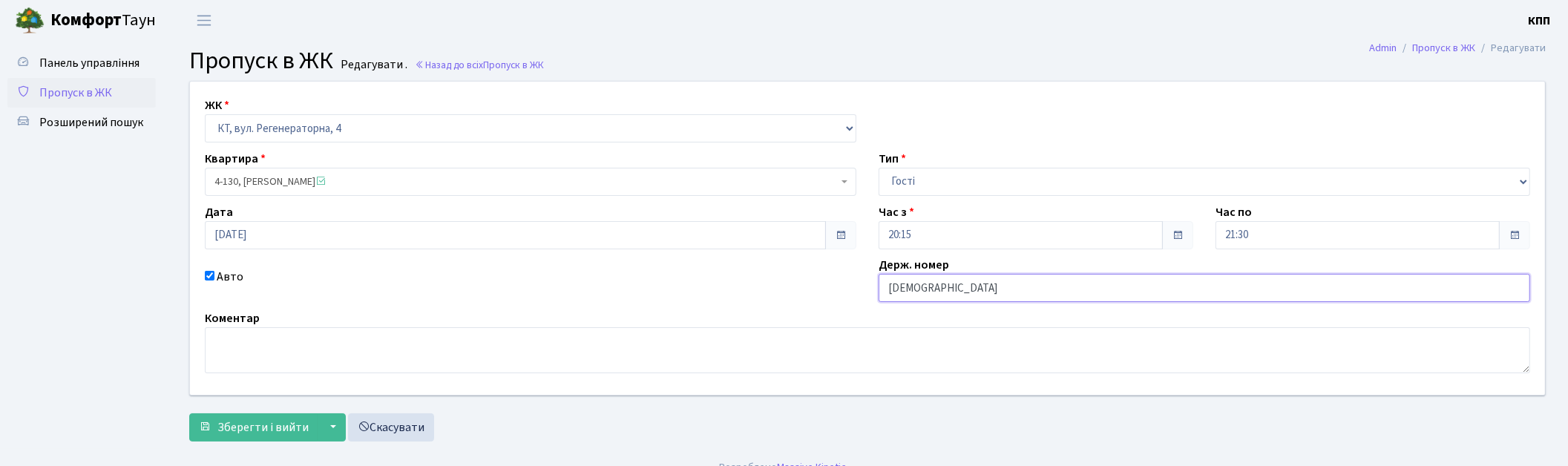
click at [929, 299] on input "КА3734ЄІ" at bounding box center [1204, 288] width 651 height 29
type input "КА3734ЕІ"
click at [242, 416] on button "Зберегти і вийти" at bounding box center [254, 428] width 129 height 29
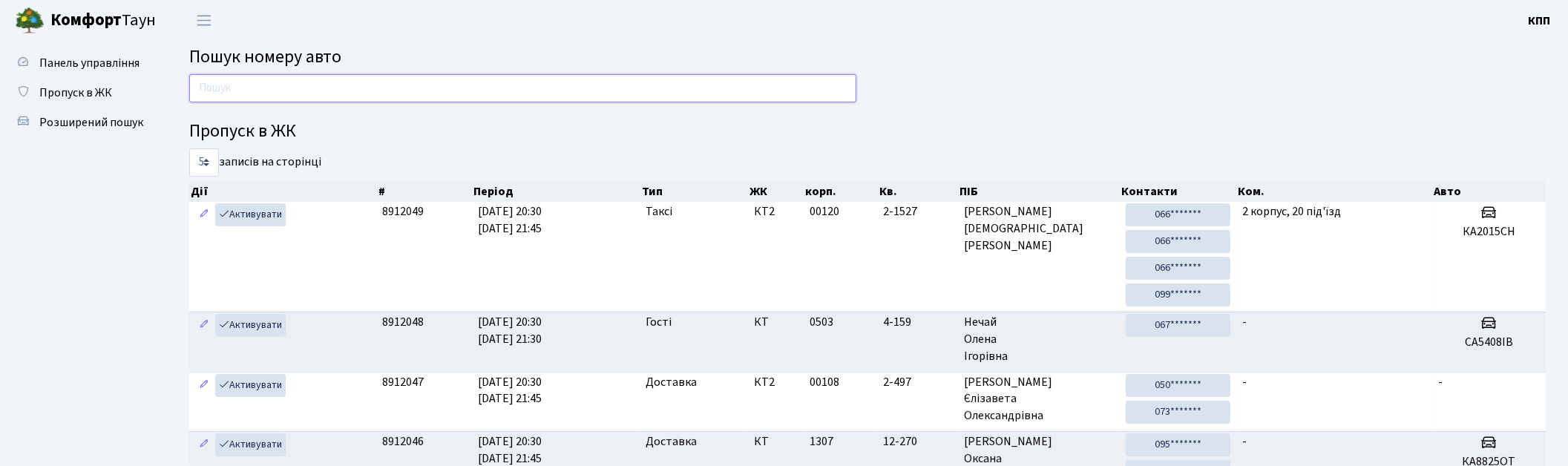
click at [201, 80] on input "text" at bounding box center [522, 89] width 667 height 29
type input "0055"
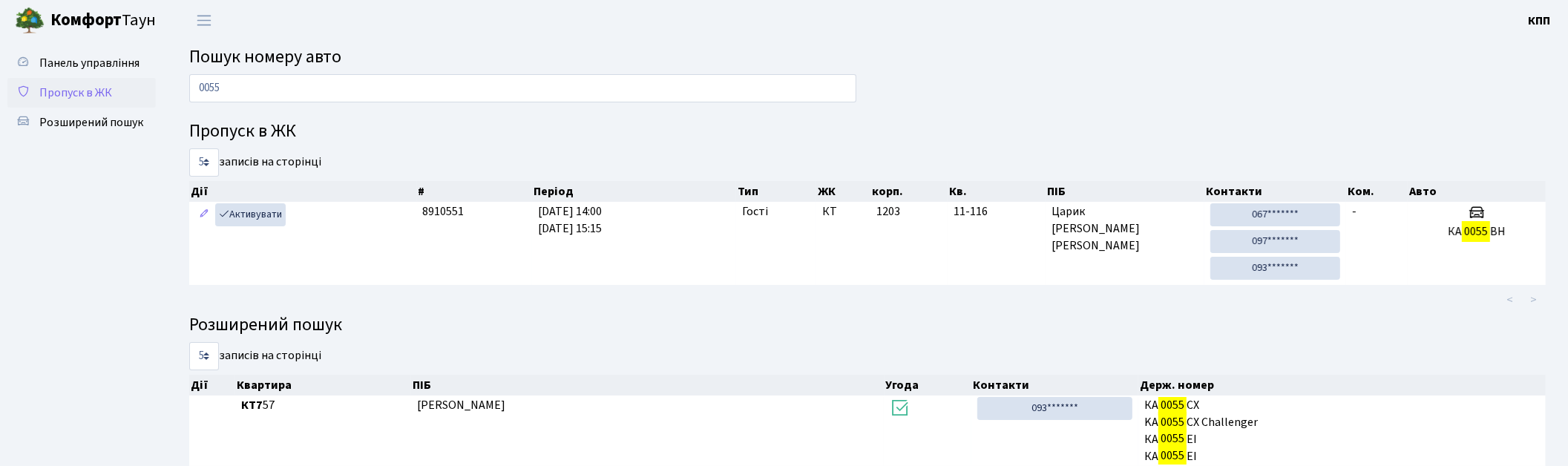
click at [97, 78] on link "Пропуск в ЖК" at bounding box center [82, 93] width 149 height 30
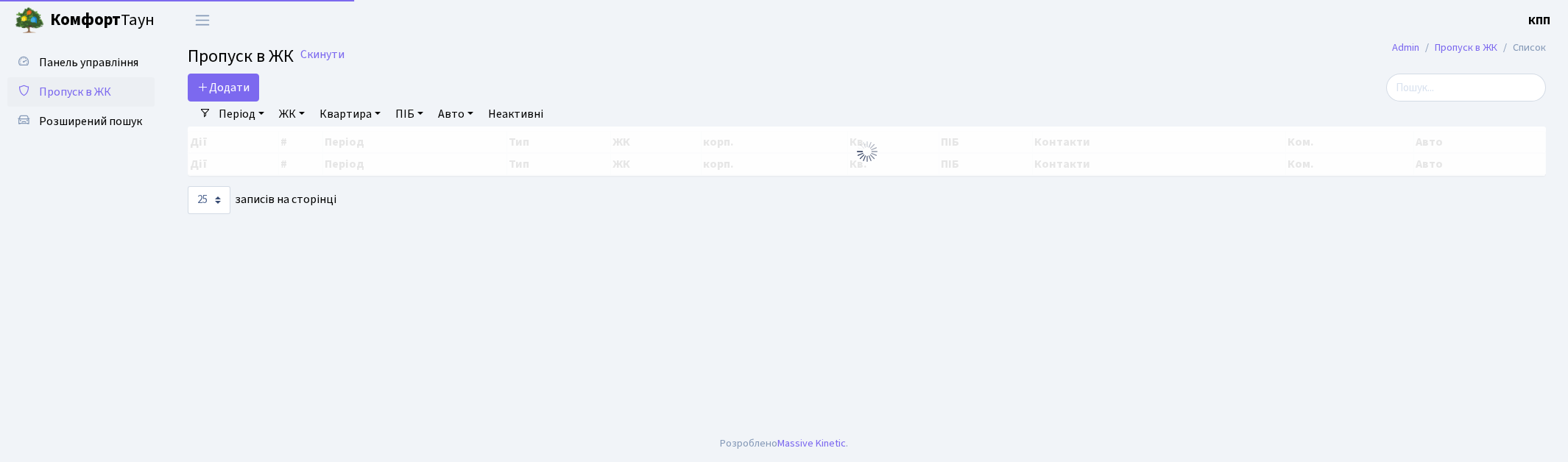
select select "25"
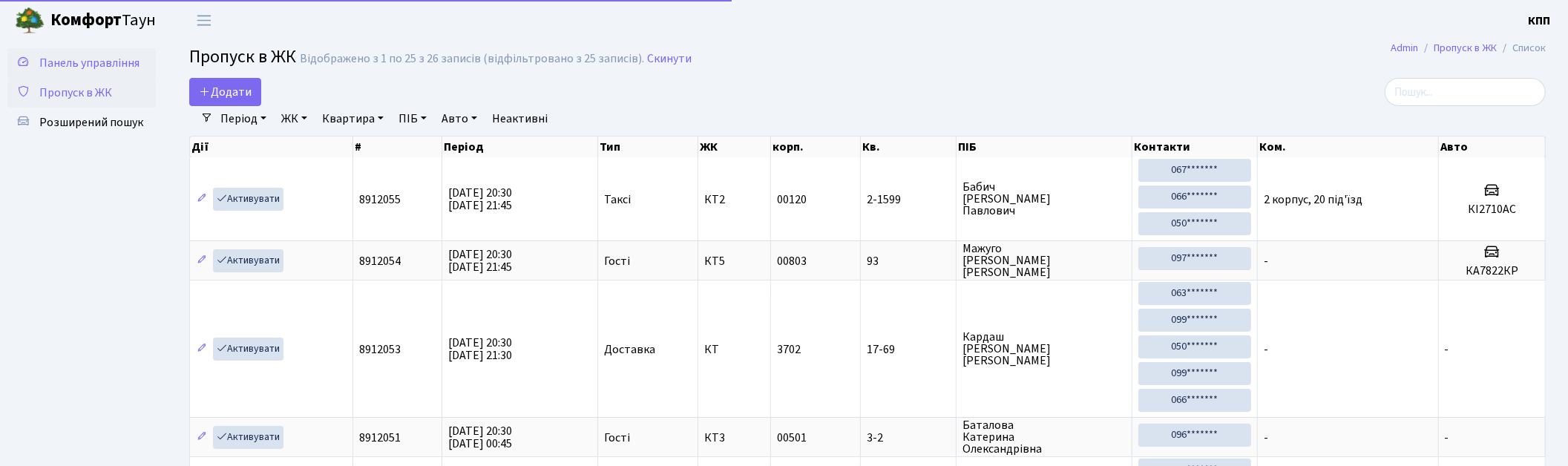
click at [100, 76] on link "Панель управління" at bounding box center [82, 63] width 149 height 30
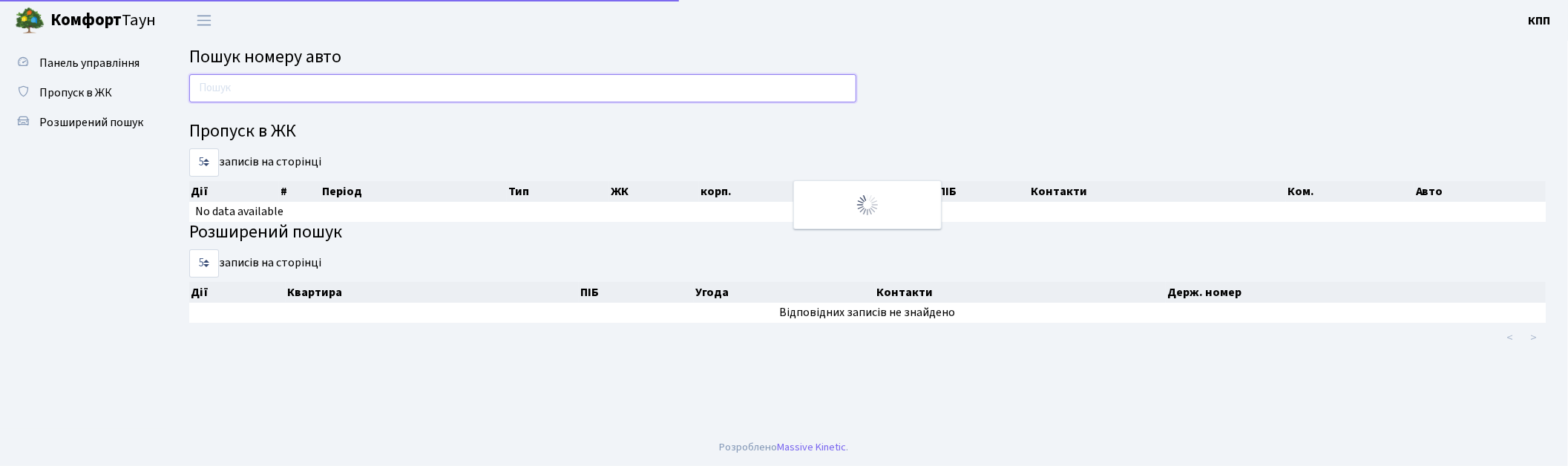
click at [299, 98] on input "text" at bounding box center [522, 89] width 667 height 29
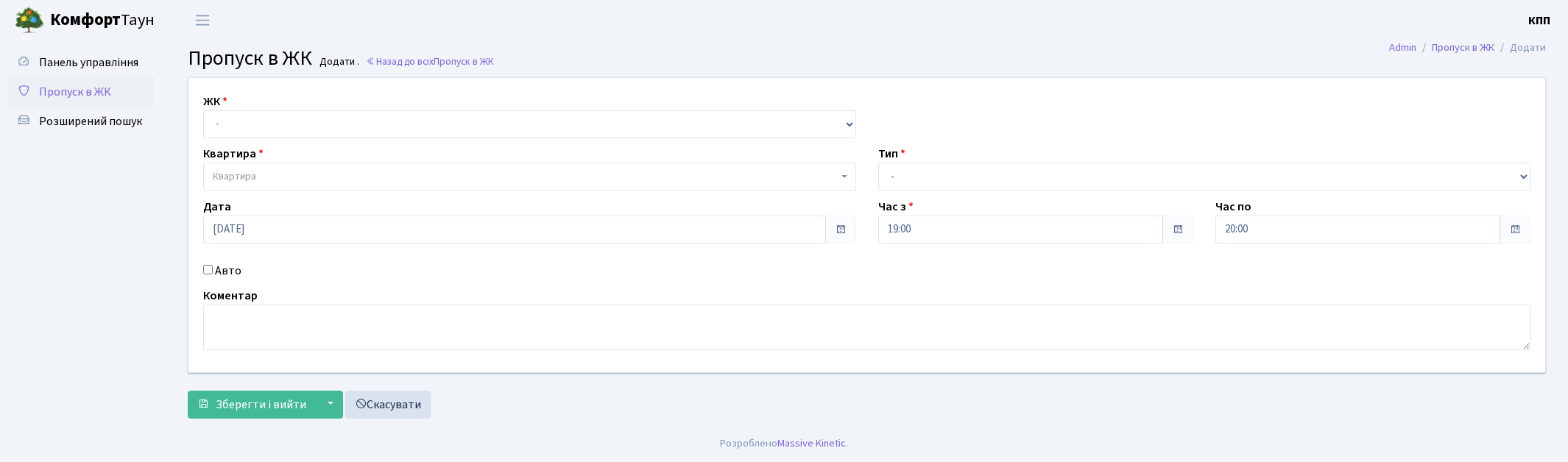
click at [57, 94] on span "Пропуск в ЖК" at bounding box center [74, 92] width 72 height 16
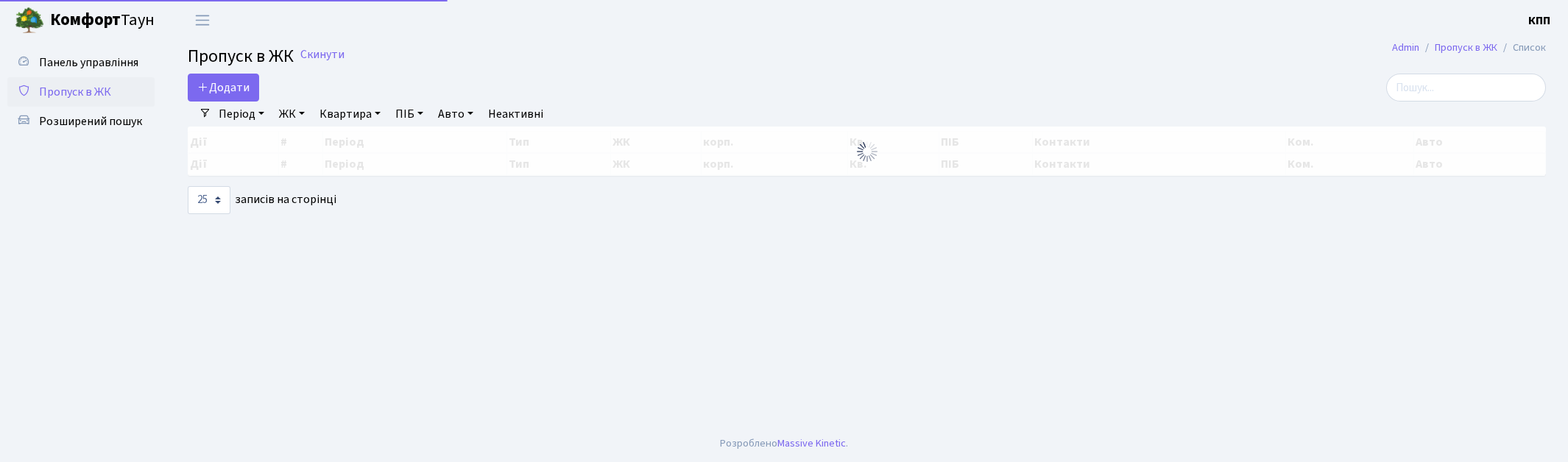
select select "25"
click at [1473, 83] on input "search" at bounding box center [1465, 88] width 160 height 28
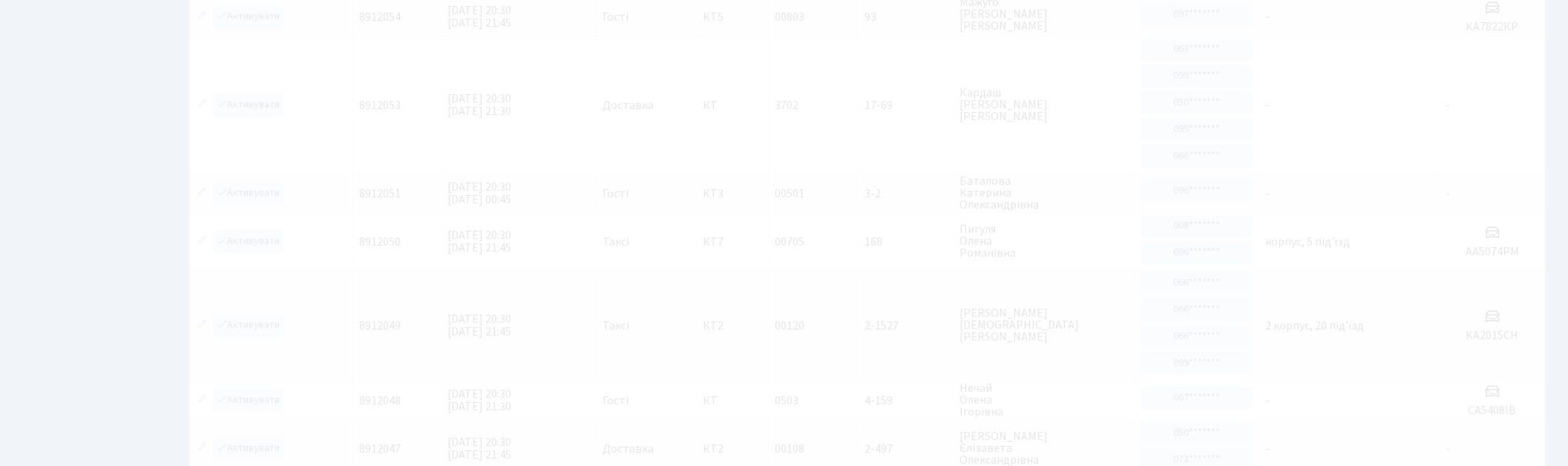
scroll to position [14, 0]
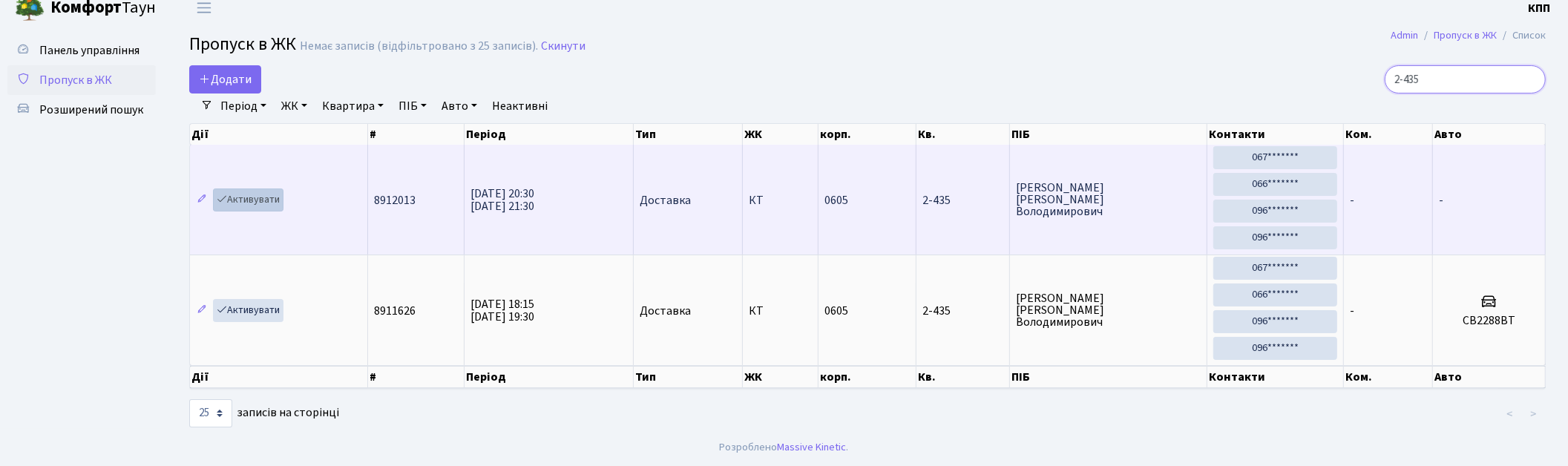
type input "2-435"
click at [278, 191] on link "Активувати" at bounding box center [248, 200] width 71 height 23
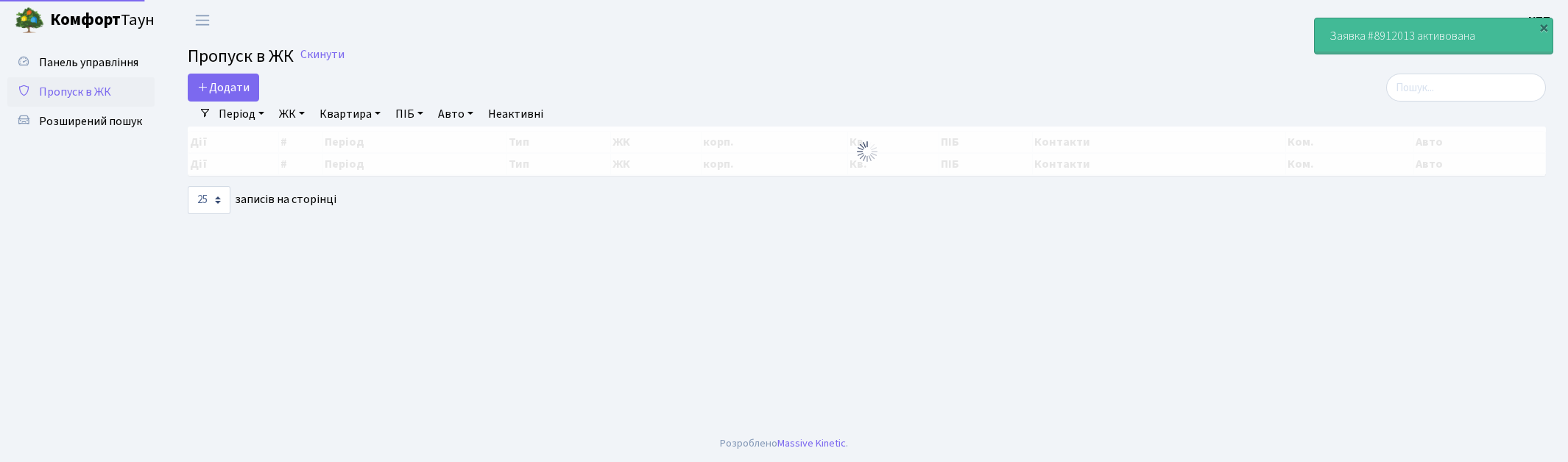
select select "25"
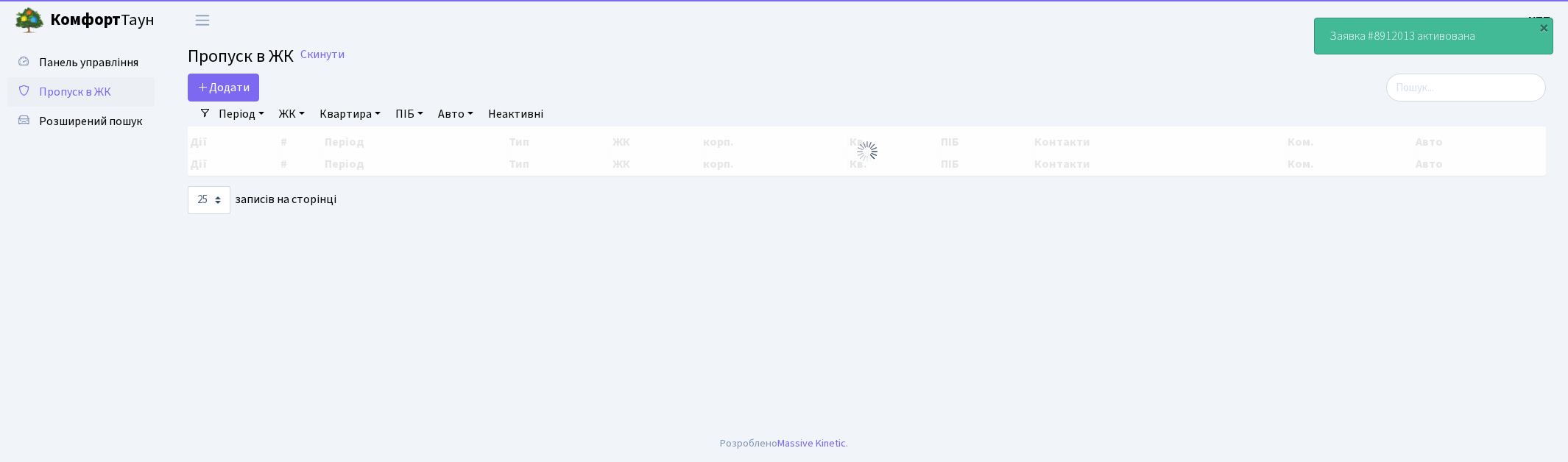
click at [1497, 101] on div "Додати Фільтри Період [DATE] - [DATE] ЖК - КТ, вул. Регенераторна, 4 КТ2, просп…" at bounding box center [866, 144] width 1380 height 141
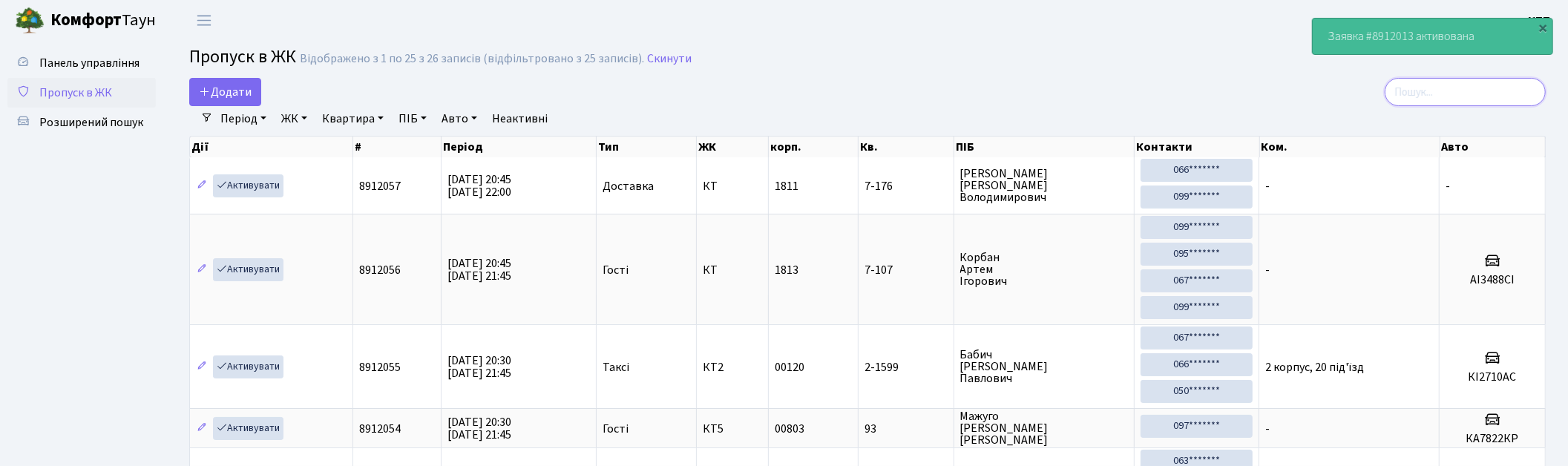
click at [1509, 102] on input "search" at bounding box center [1465, 92] width 161 height 29
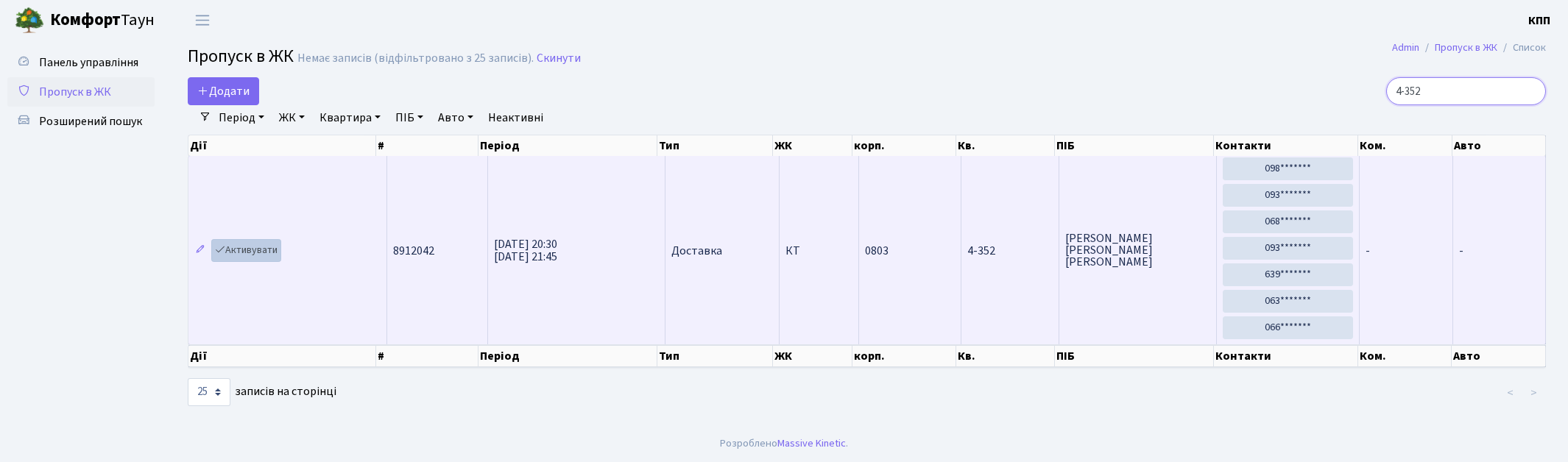
type input "4-352"
click at [252, 257] on link "Активувати" at bounding box center [246, 250] width 70 height 23
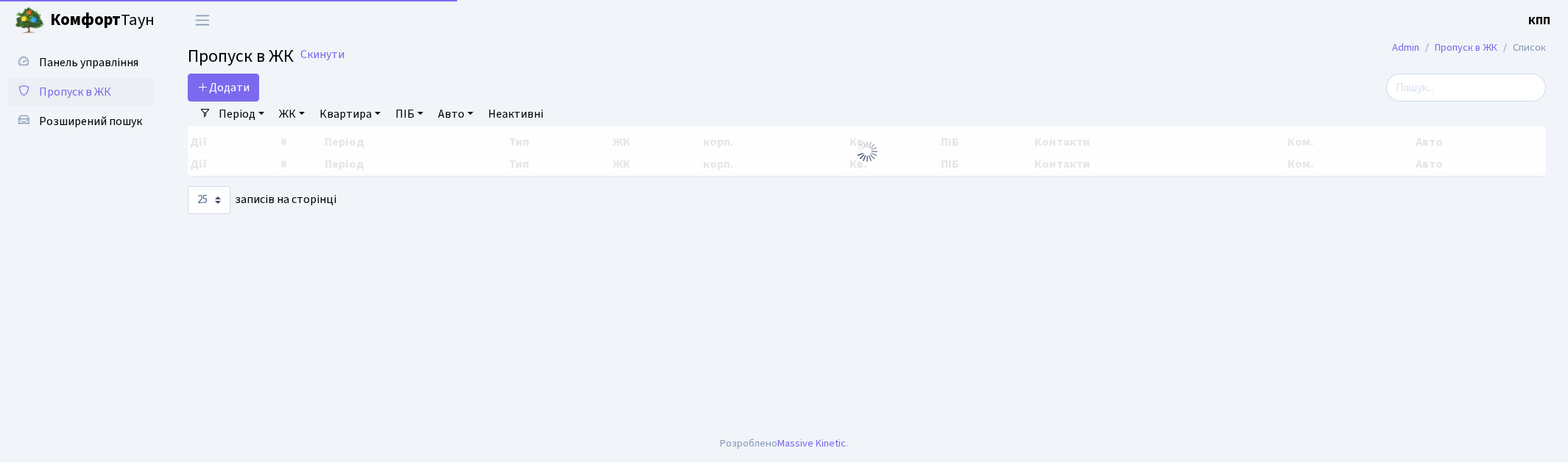
select select "25"
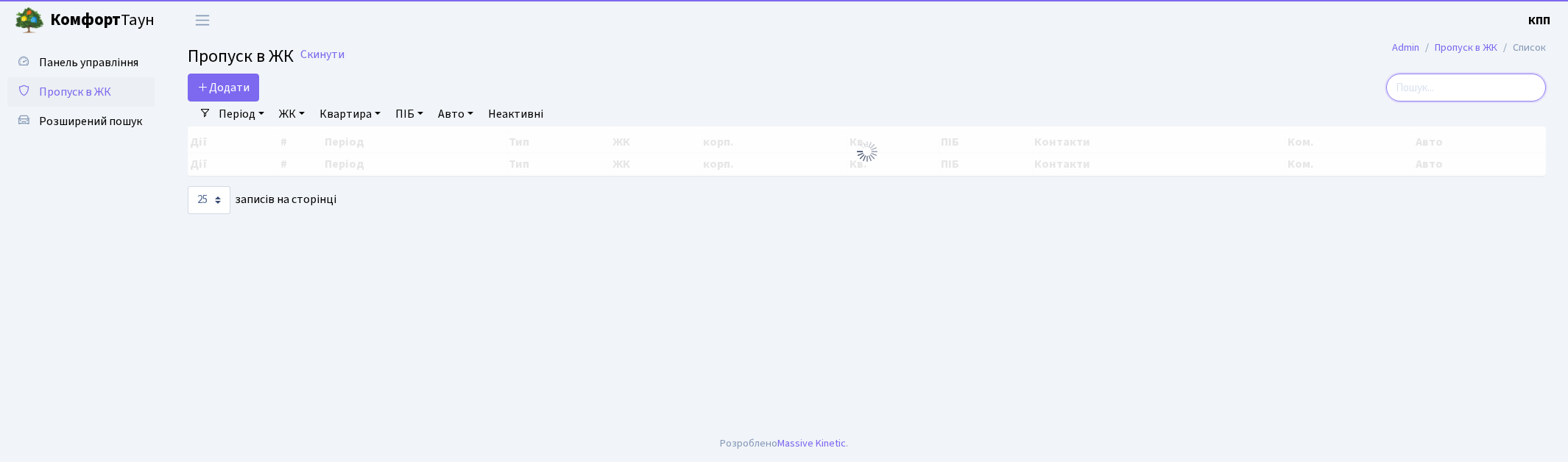
click at [1461, 80] on input "search" at bounding box center [1465, 88] width 160 height 28
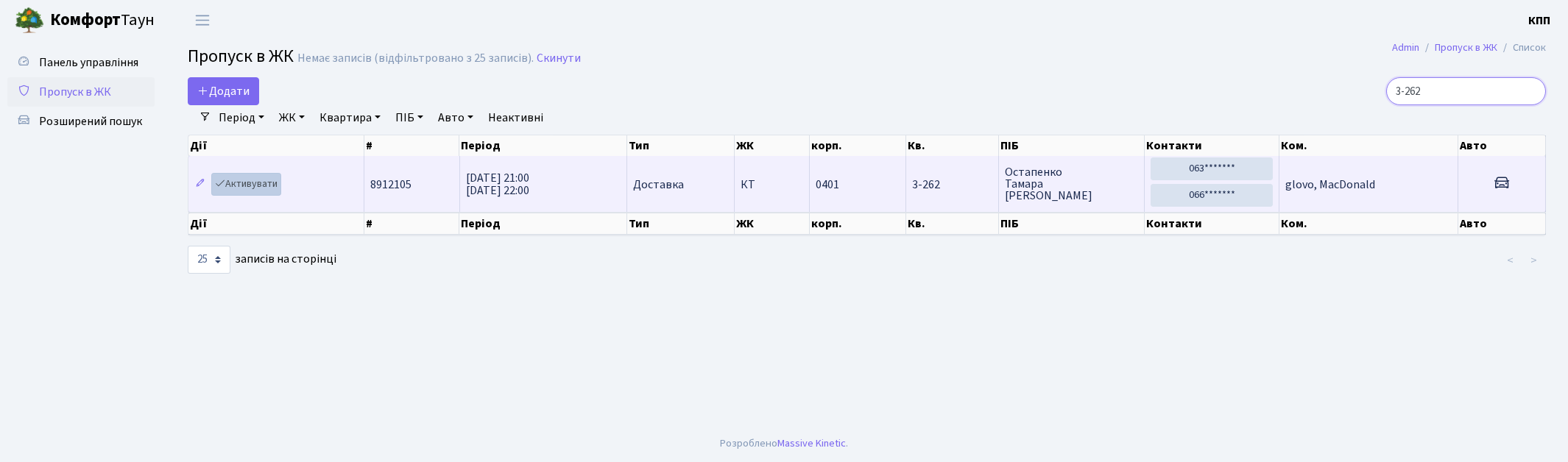
type input "3-262"
click at [243, 189] on link "Активувати" at bounding box center [246, 184] width 70 height 23
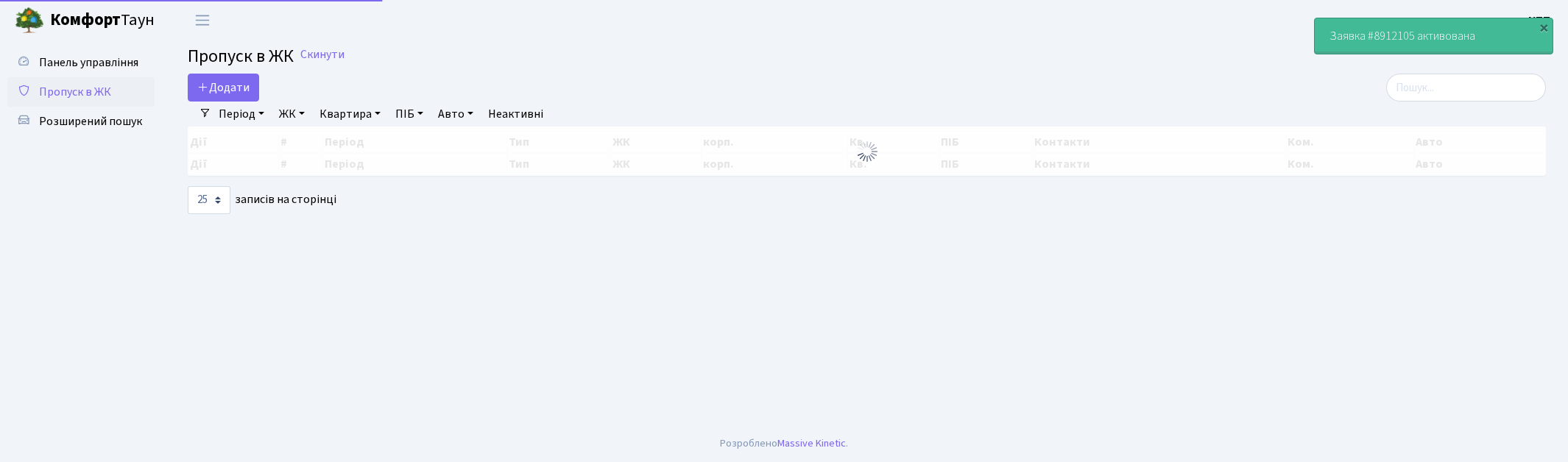
select select "25"
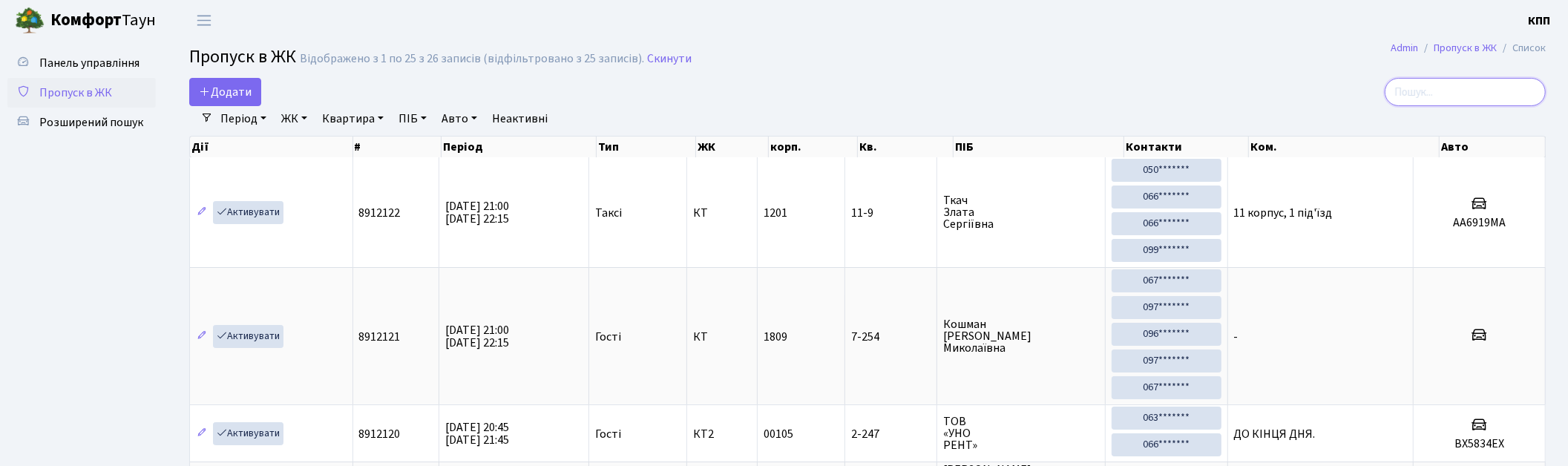
click at [1461, 99] on input "search" at bounding box center [1465, 92] width 161 height 29
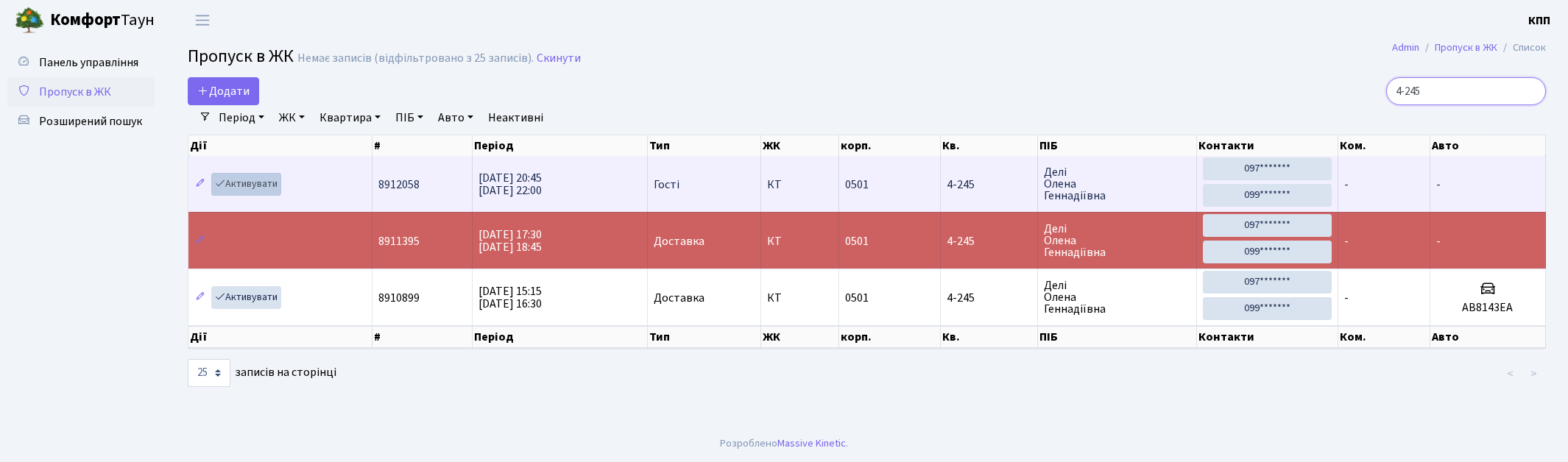
type input "4-245"
click at [254, 175] on link "Активувати" at bounding box center [246, 184] width 70 height 23
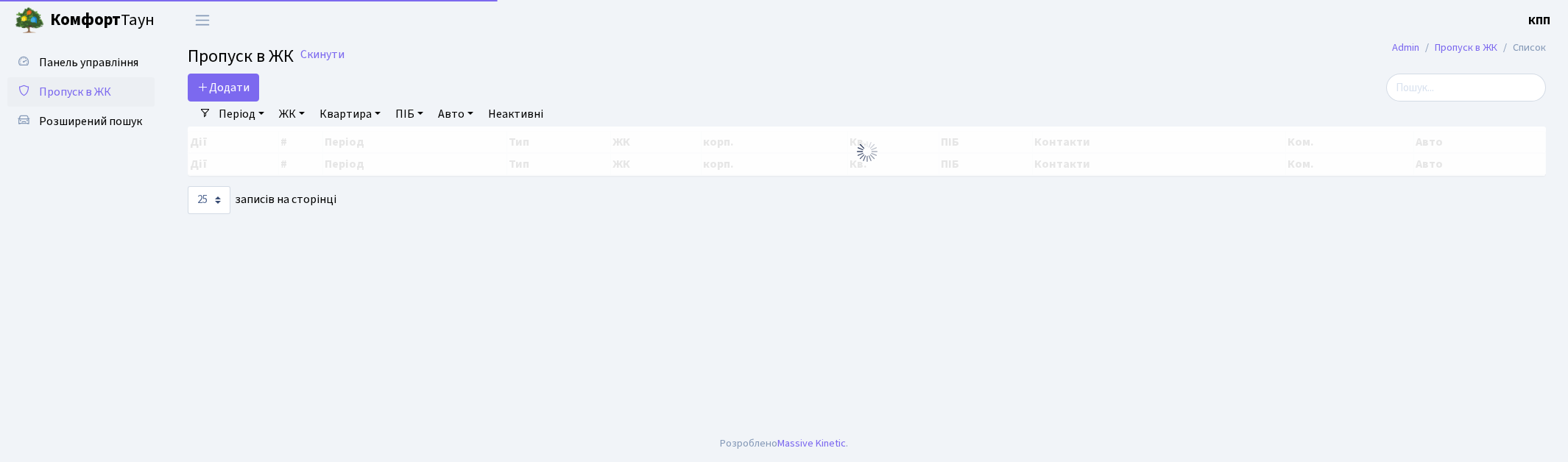
select select "25"
click at [1470, 93] on input "search" at bounding box center [1465, 88] width 160 height 28
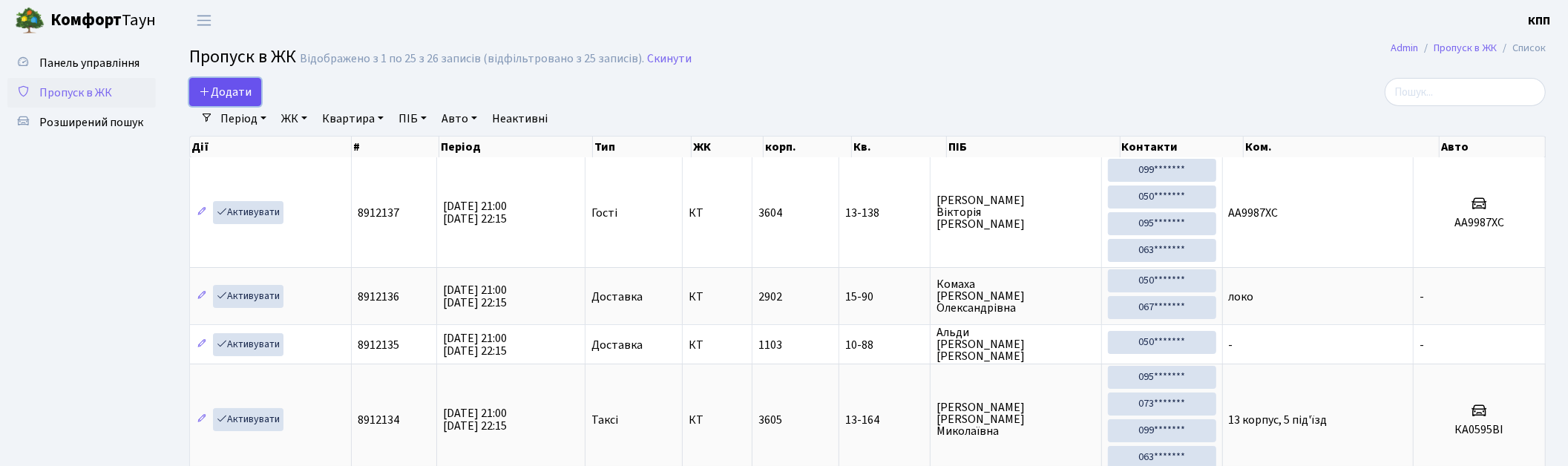
click at [227, 86] on span "Додати" at bounding box center [225, 92] width 53 height 17
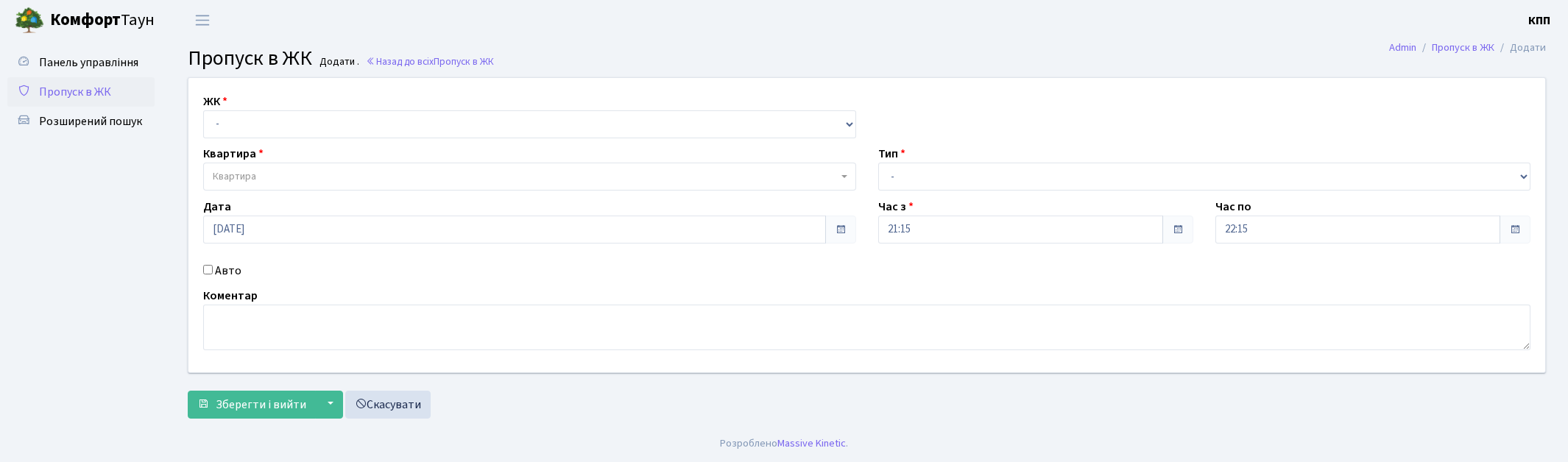
click at [301, 118] on select "- КТ, вул. Регенераторна, 4 КТ2, просп. [STREET_ADDRESS] [STREET_ADDRESS] [PERS…" at bounding box center [529, 124] width 653 height 28
select select "271"
click at [203, 110] on select "- КТ, вул. Регенераторна, 4 КТ2, просп. [STREET_ADDRESS] [STREET_ADDRESS] [PERS…" at bounding box center [529, 124] width 653 height 28
select select
click at [304, 166] on span "Квартира" at bounding box center [529, 177] width 653 height 28
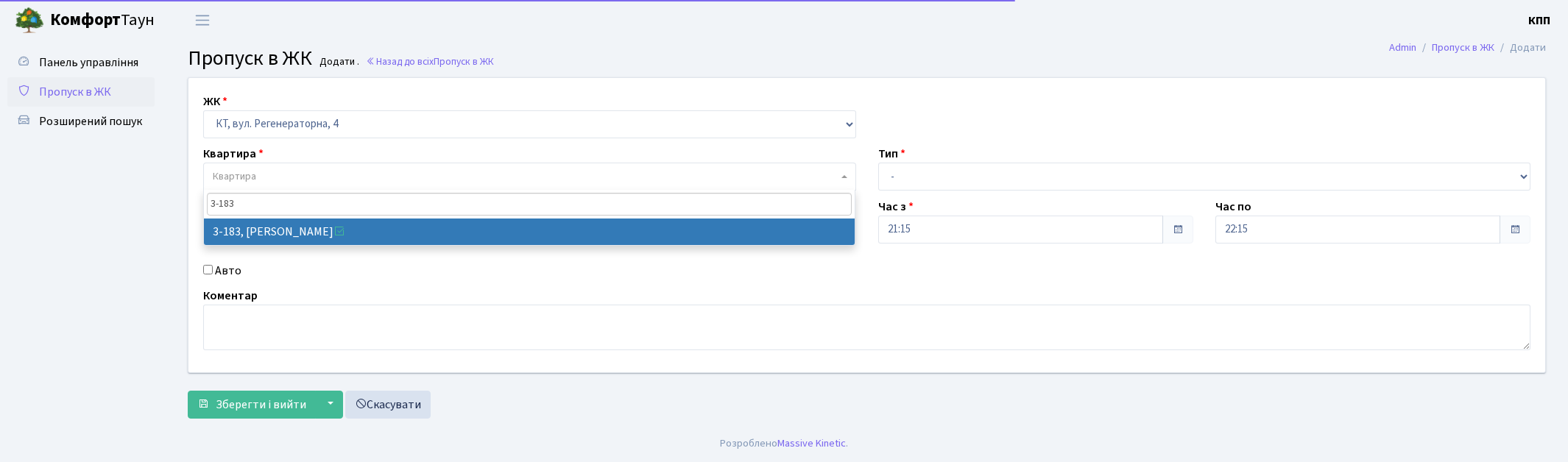
type input "3-183"
select select "850"
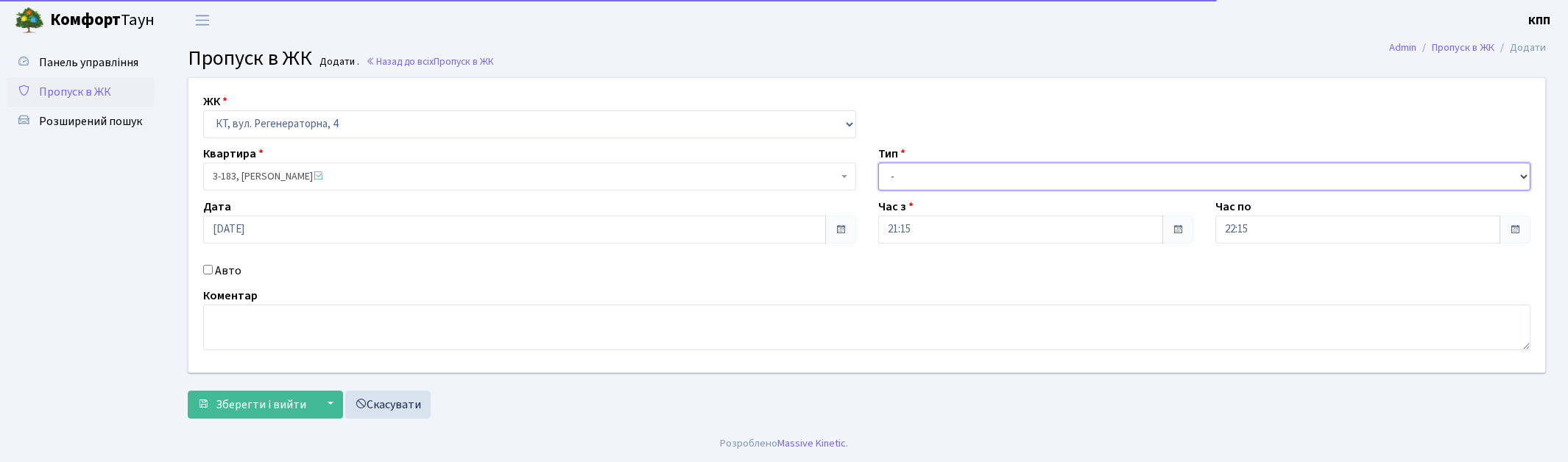
drag, startPoint x: 1031, startPoint y: 177, endPoint x: 1025, endPoint y: 187, distance: 11.7
click at [1031, 177] on select "- Доставка Таксі Гості Сервіс" at bounding box center [1204, 177] width 653 height 28
select select "1"
click at [878, 163] on select "- Доставка Таксі Гості Сервіс" at bounding box center [1204, 177] width 653 height 28
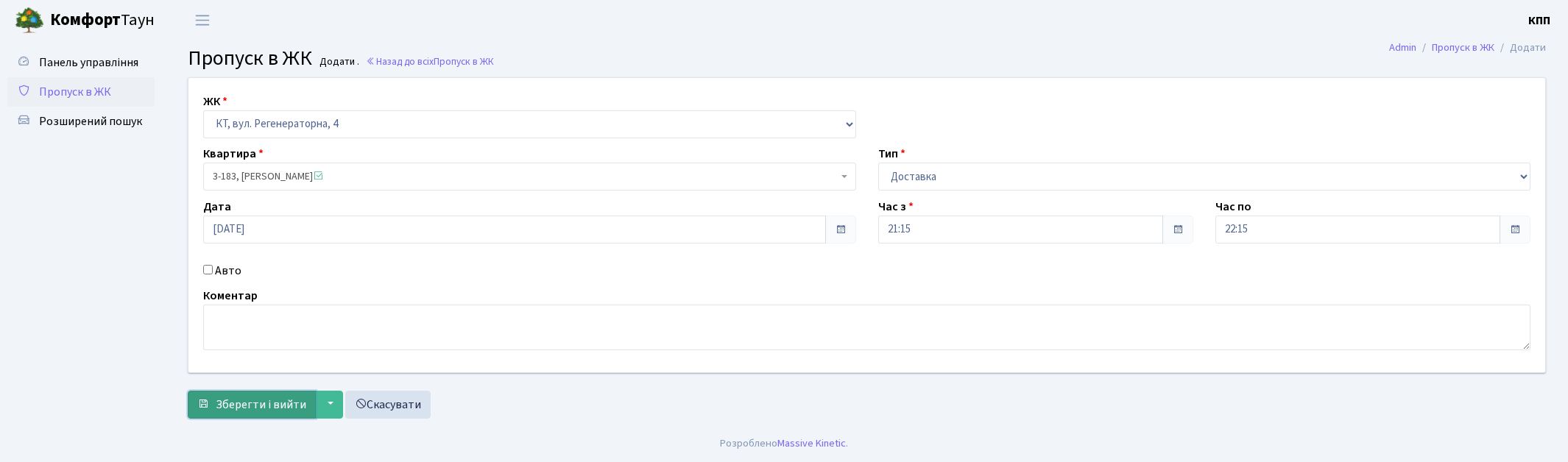
click at [215, 407] on button "Зберегти і вийти" at bounding box center [252, 405] width 128 height 28
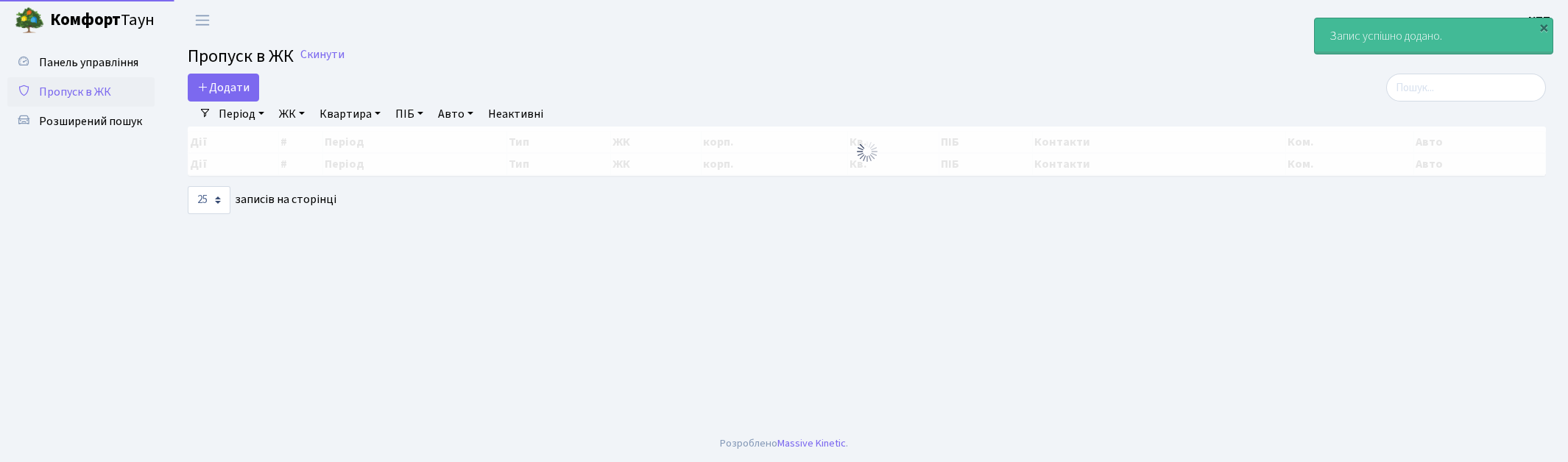
select select "25"
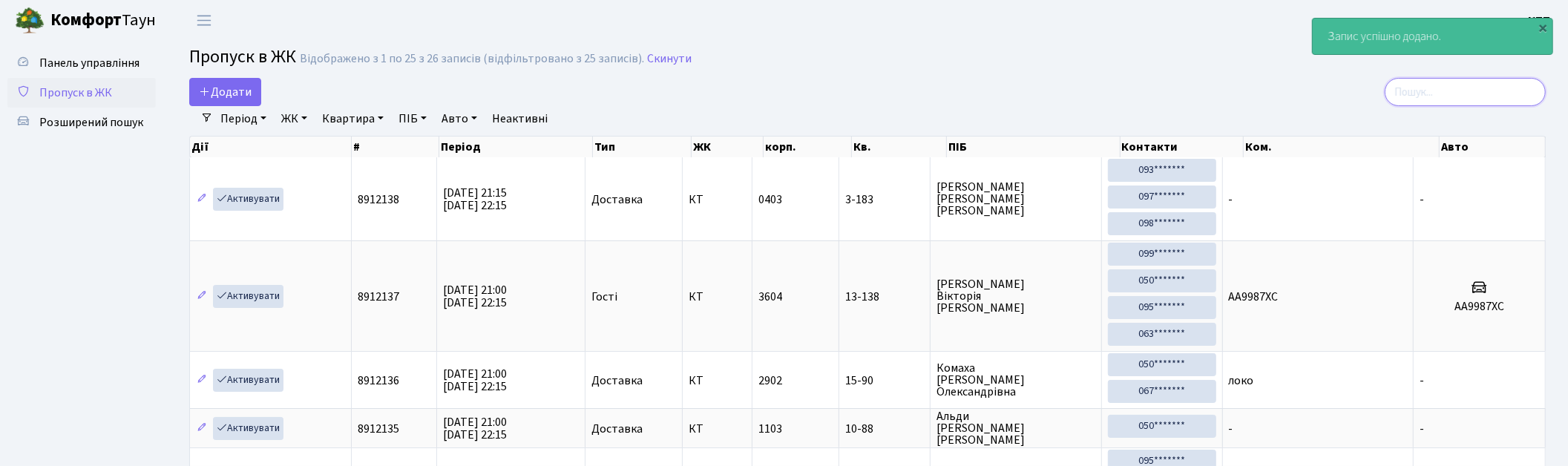
click at [1455, 90] on input "search" at bounding box center [1465, 92] width 161 height 29
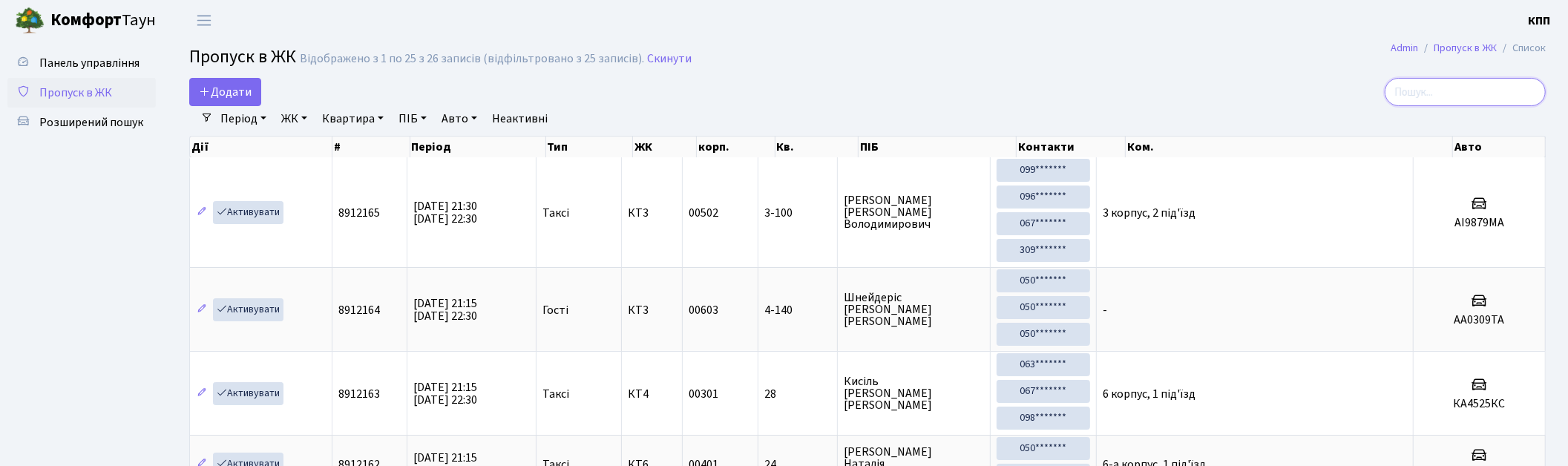
click at [1485, 95] on input "search" at bounding box center [1465, 92] width 161 height 29
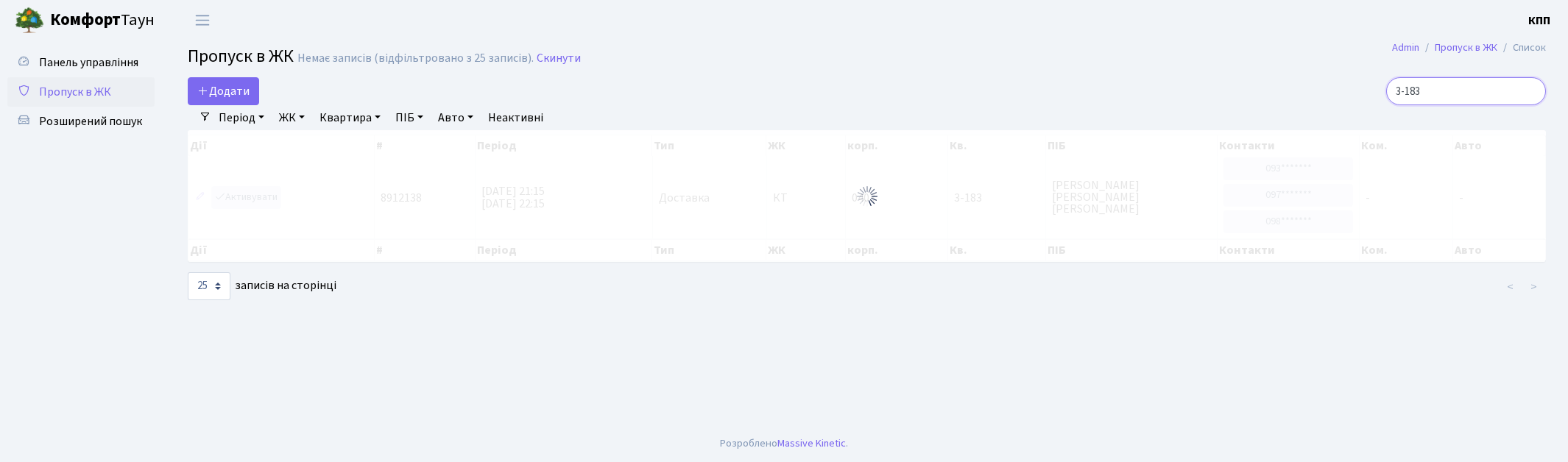
type input "3-183"
click at [257, 195] on div at bounding box center [866, 196] width 1358 height 132
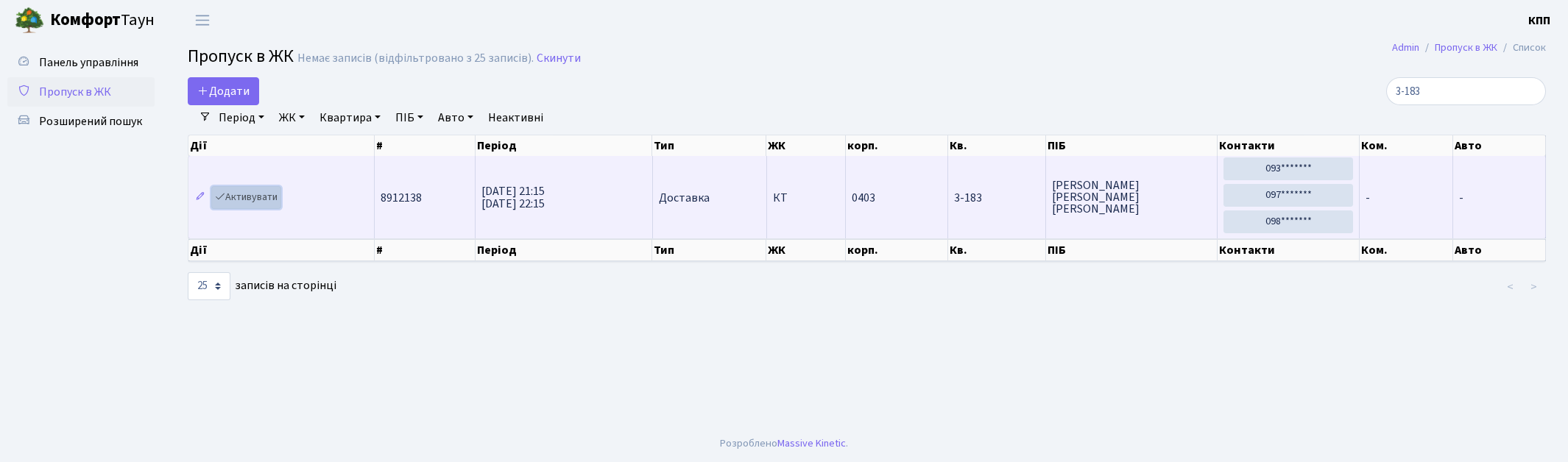
click at [266, 193] on link "Активувати" at bounding box center [246, 197] width 70 height 23
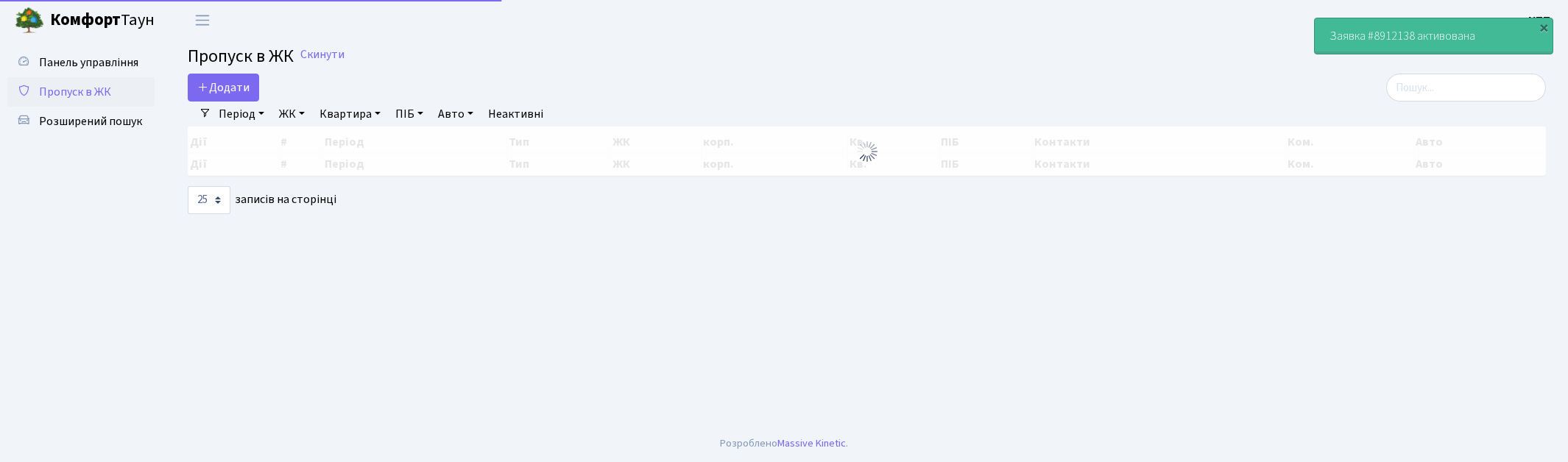
select select "25"
click at [1474, 92] on input "search" at bounding box center [1465, 88] width 160 height 28
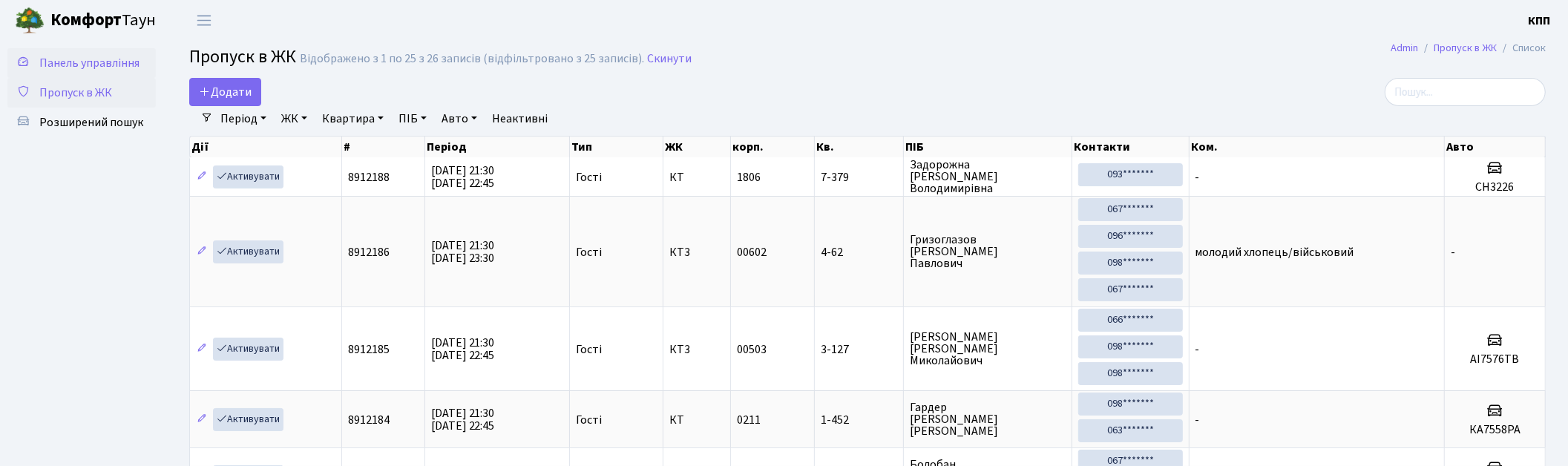
click at [84, 62] on span "Панель управління" at bounding box center [89, 63] width 101 height 17
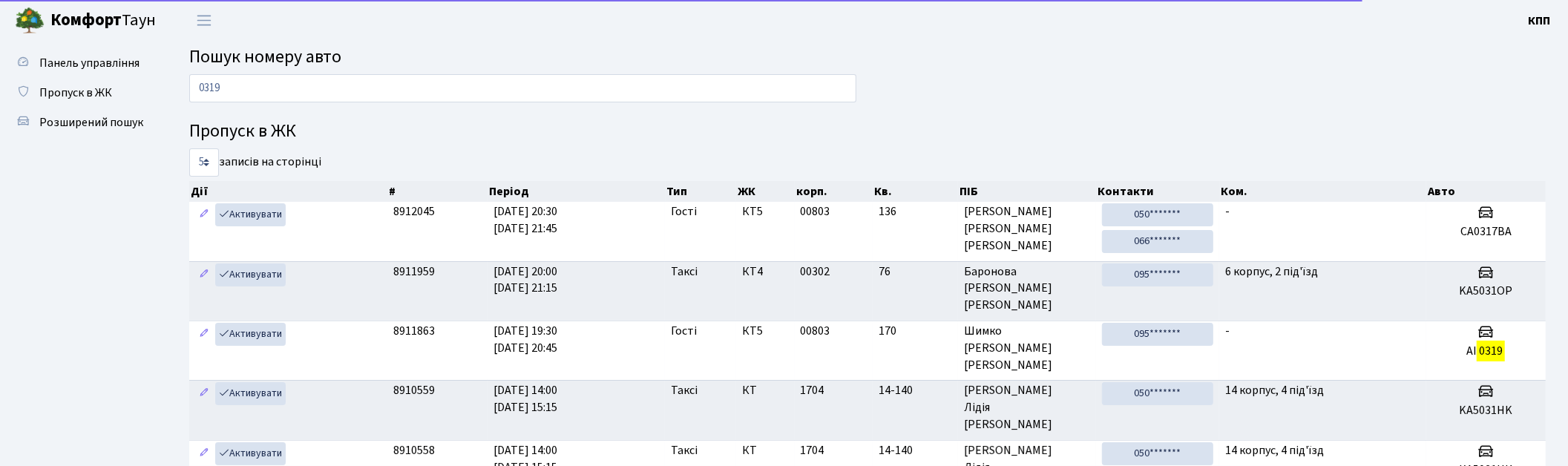
type input "0319"
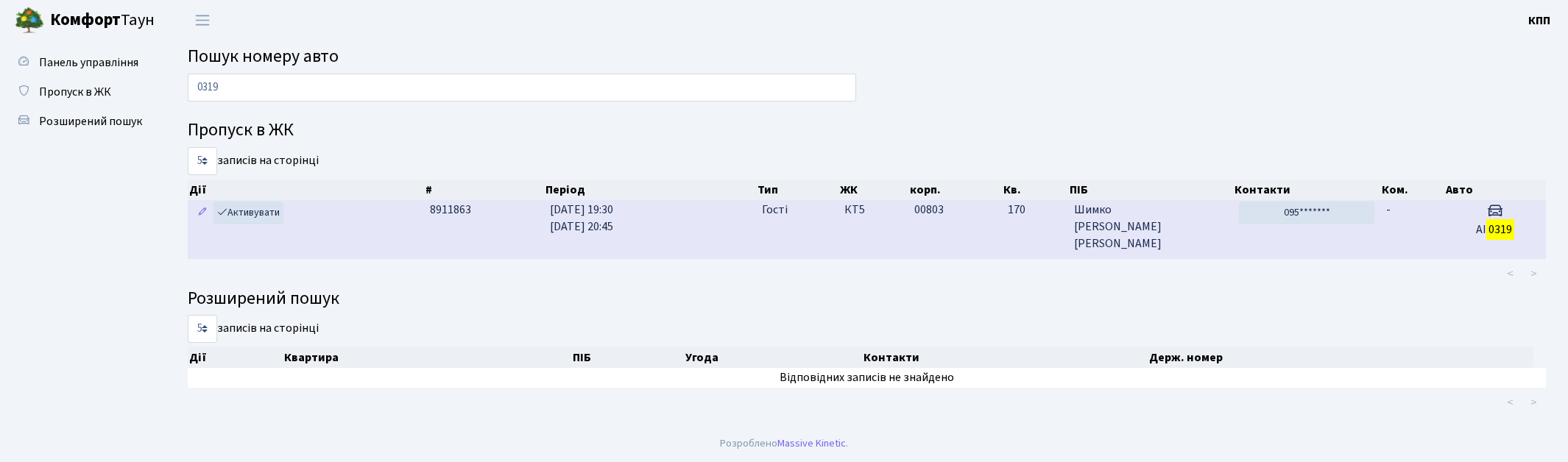
click at [716, 233] on td "23.08.2025 19:30 23.08.2025 20:45" at bounding box center [650, 229] width 212 height 58
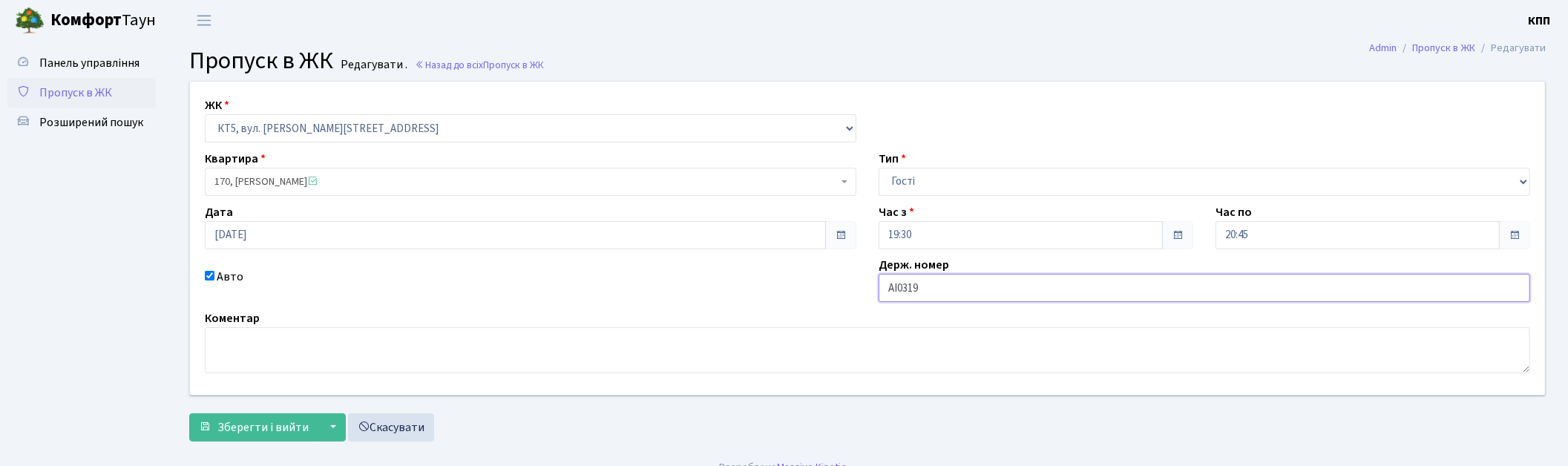
click at [997, 293] on input "АІ0319" at bounding box center [1204, 288] width 651 height 29
type input "АІ0319YВ"
click at [269, 429] on span "Зберегти і вийти" at bounding box center [263, 428] width 92 height 17
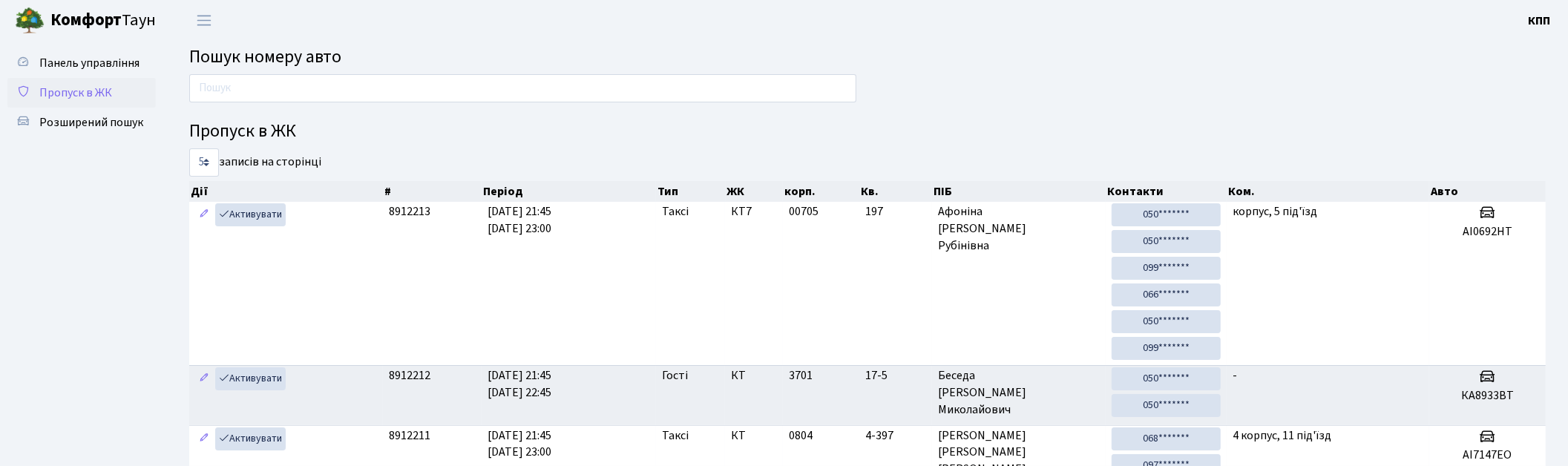
click at [63, 85] on span "Пропуск в ЖК" at bounding box center [75, 93] width 73 height 17
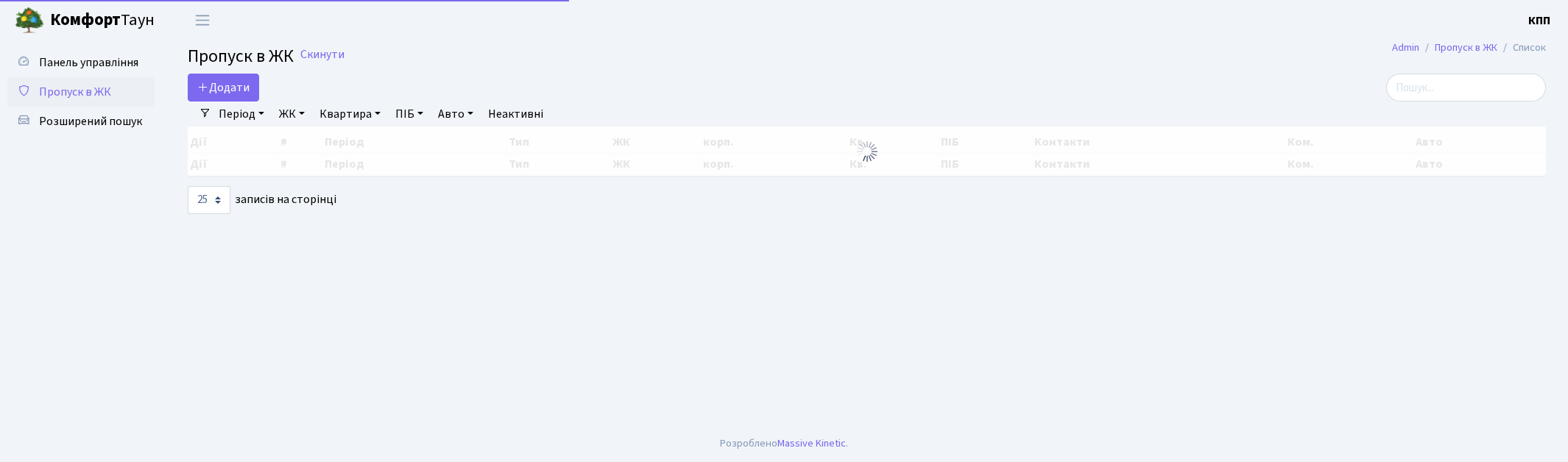
select select "25"
click at [1442, 92] on input "search" at bounding box center [1465, 88] width 160 height 28
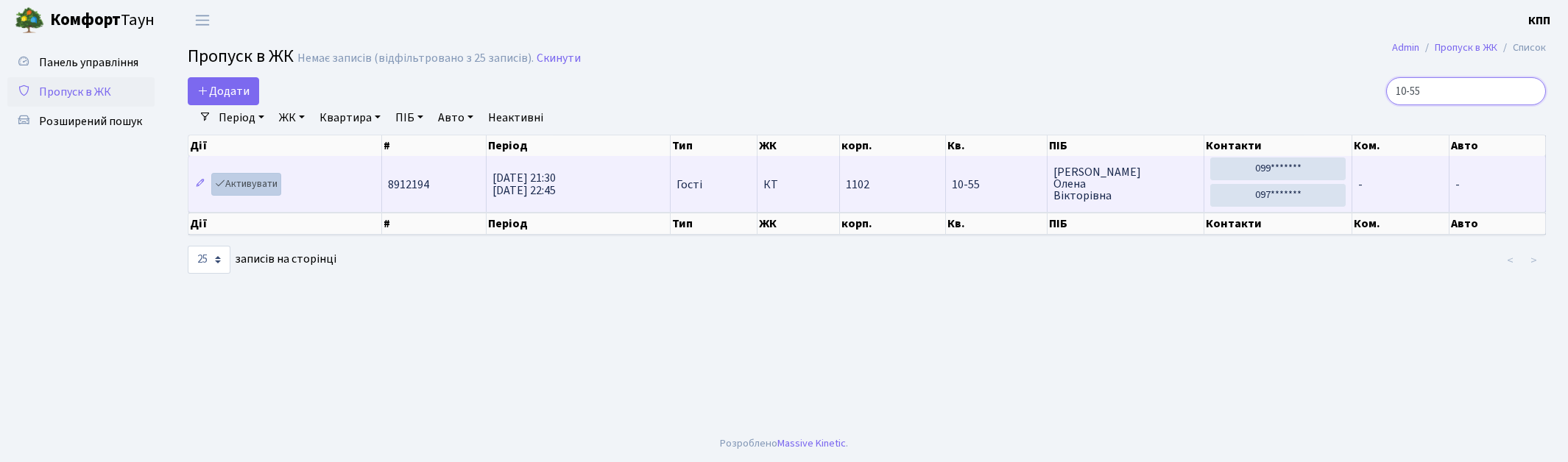
type input "10-55"
click at [250, 182] on link "Активувати" at bounding box center [246, 184] width 70 height 23
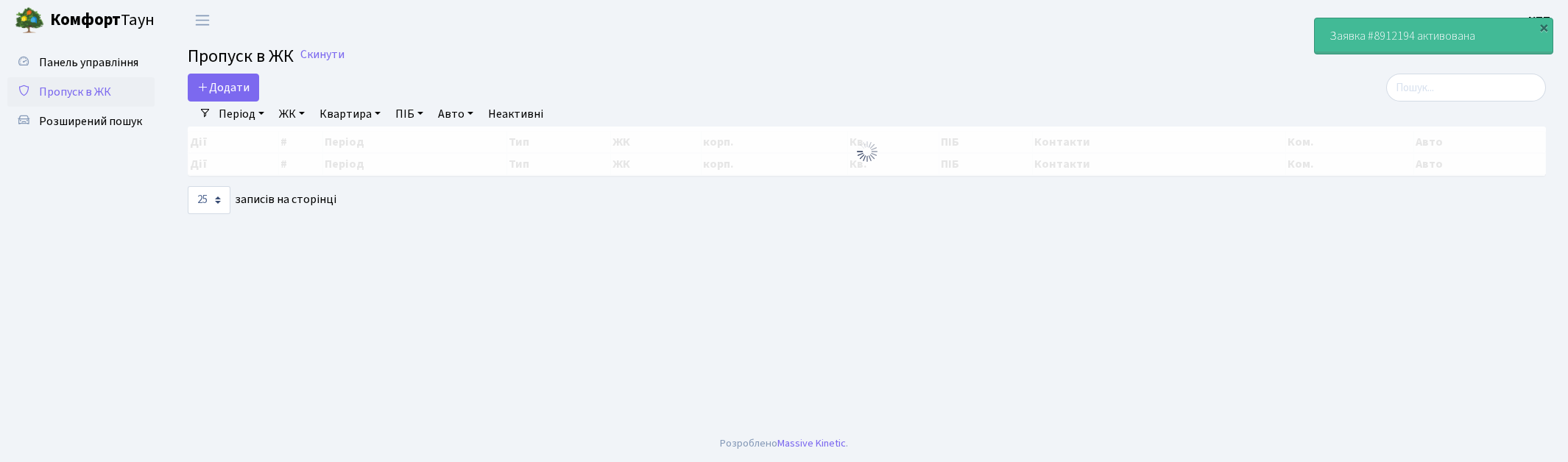
select select "25"
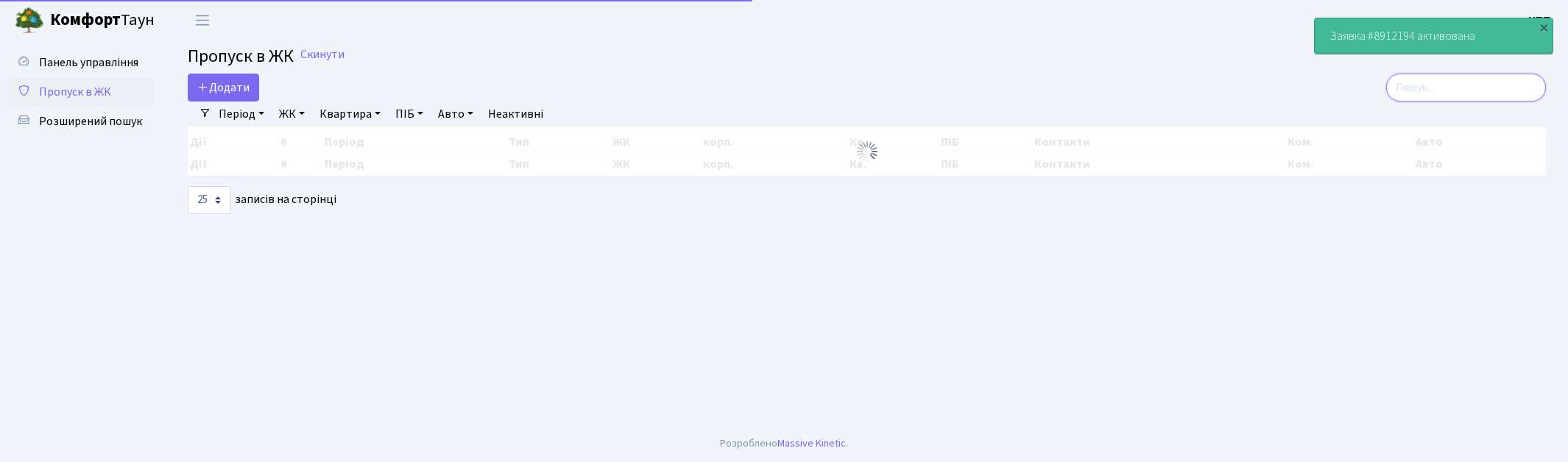
click at [1474, 85] on input "search" at bounding box center [1465, 88] width 160 height 28
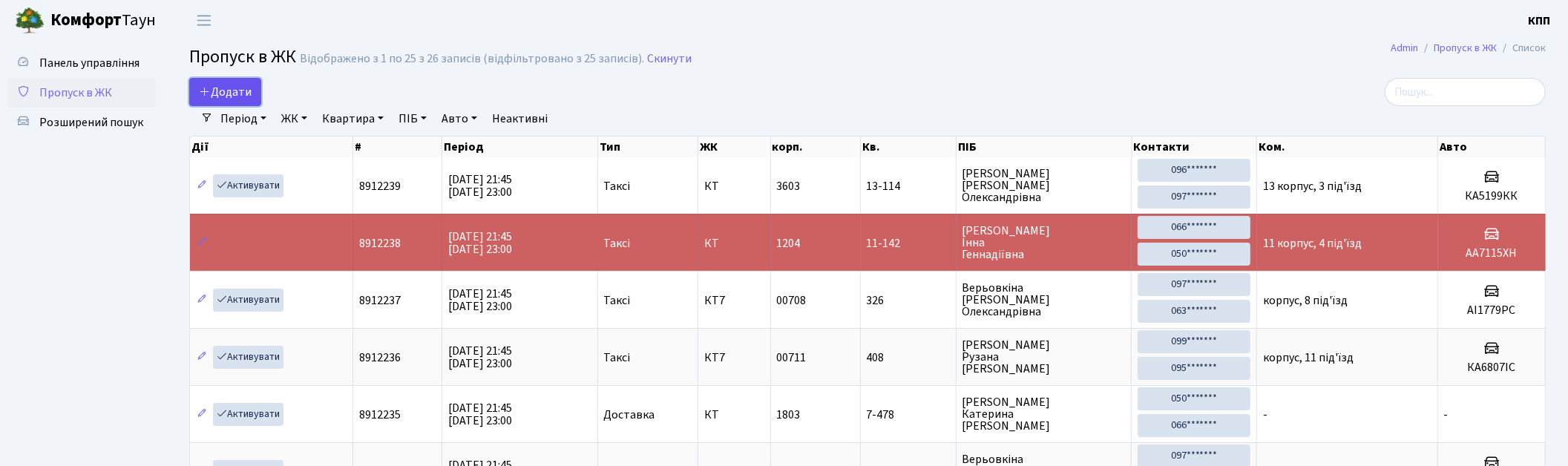
click at [209, 94] on icon at bounding box center [205, 92] width 12 height 12
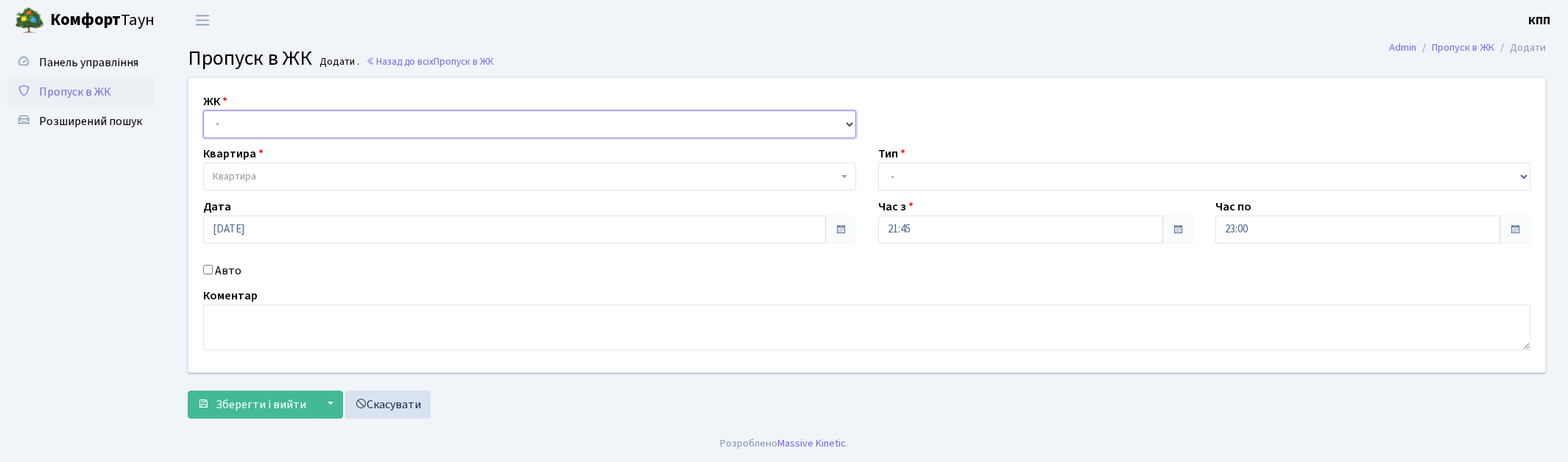
click at [295, 125] on select "- КТ, вул. Регенераторна, 4 КТ2, просп. Соборності, 17 КТ3, вул. Березнева, 16 …" at bounding box center [529, 124] width 653 height 28
select select "271"
click at [203, 110] on select "- КТ, вул. Регенераторна, 4 КТ2, просп. Соборності, 17 КТ3, вул. Березнева, 16 …" at bounding box center [529, 124] width 653 height 28
select select
click at [301, 174] on span "Квартира" at bounding box center [525, 176] width 625 height 15
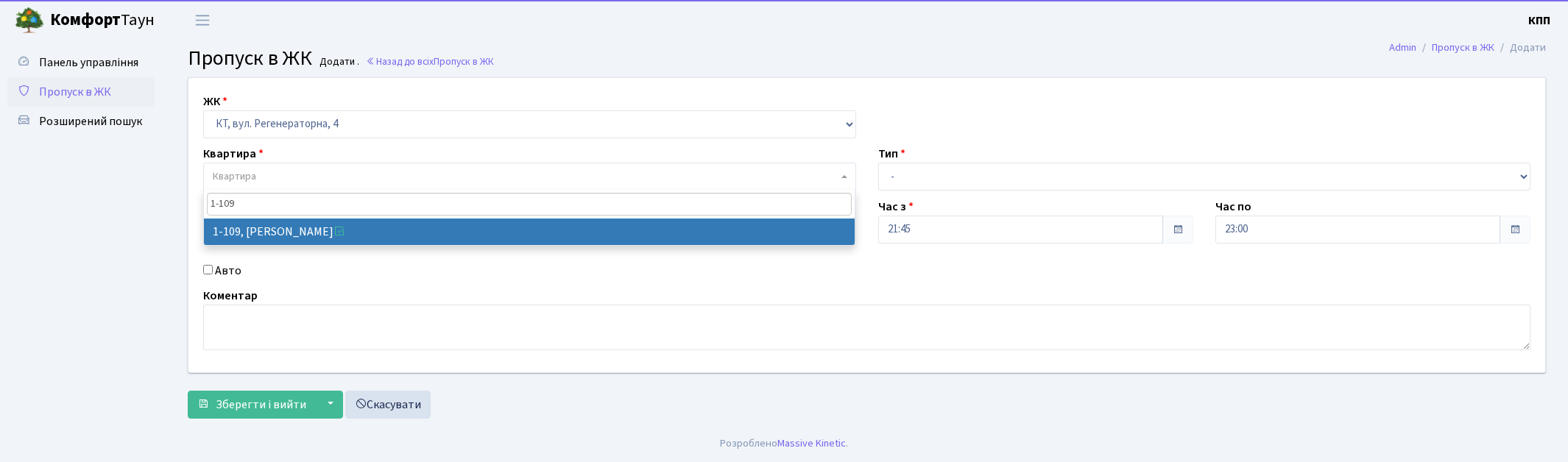
type input "1-109"
drag, startPoint x: 250, startPoint y: 225, endPoint x: 220, endPoint y: 267, distance: 51.6
select select "109"
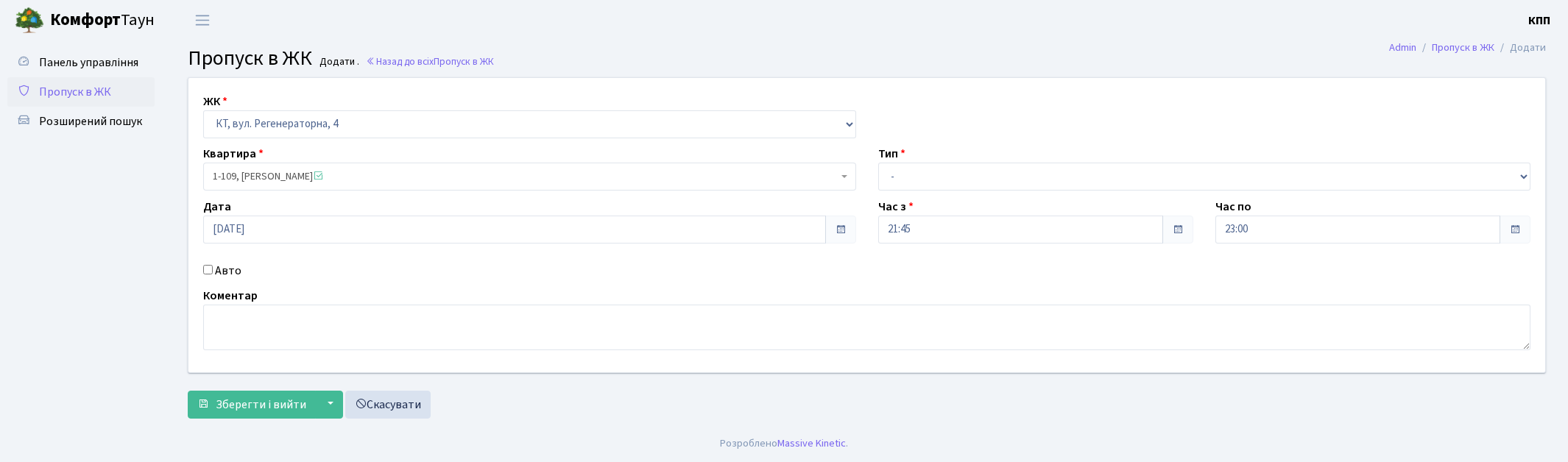
click at [217, 276] on label "Авто" at bounding box center [228, 271] width 27 height 18
click at [213, 275] on input "Авто" at bounding box center [208, 269] width 10 height 10
checkbox input "true"
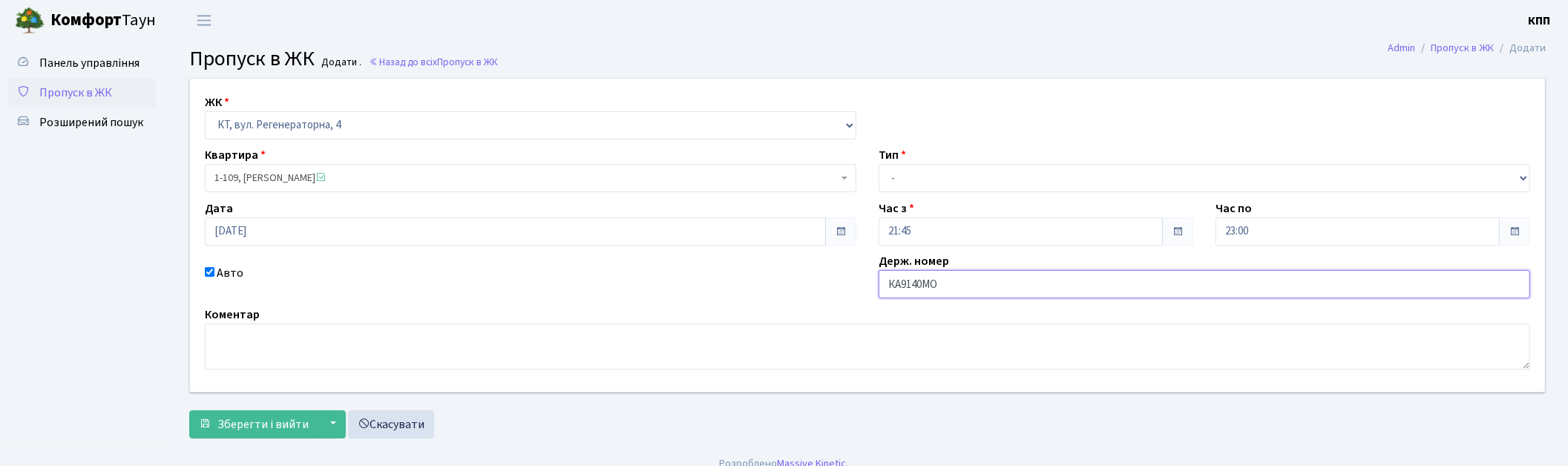
type input "КА9140МО"
click at [990, 167] on select "- Доставка Таксі Гості Сервіс" at bounding box center [1204, 179] width 651 height 29
select select "3"
click at [879, 164] on select "- Доставка Таксі Гості Сервіс" at bounding box center [1204, 179] width 651 height 29
click at [254, 425] on span "Зберегти і вийти" at bounding box center [263, 425] width 92 height 17
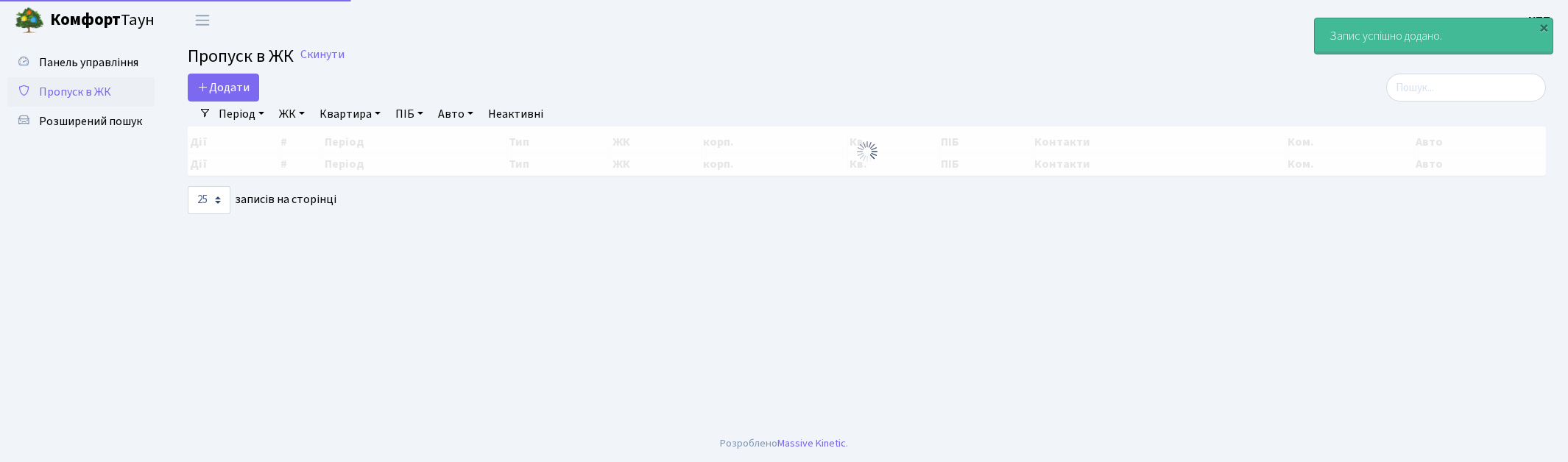
select select "25"
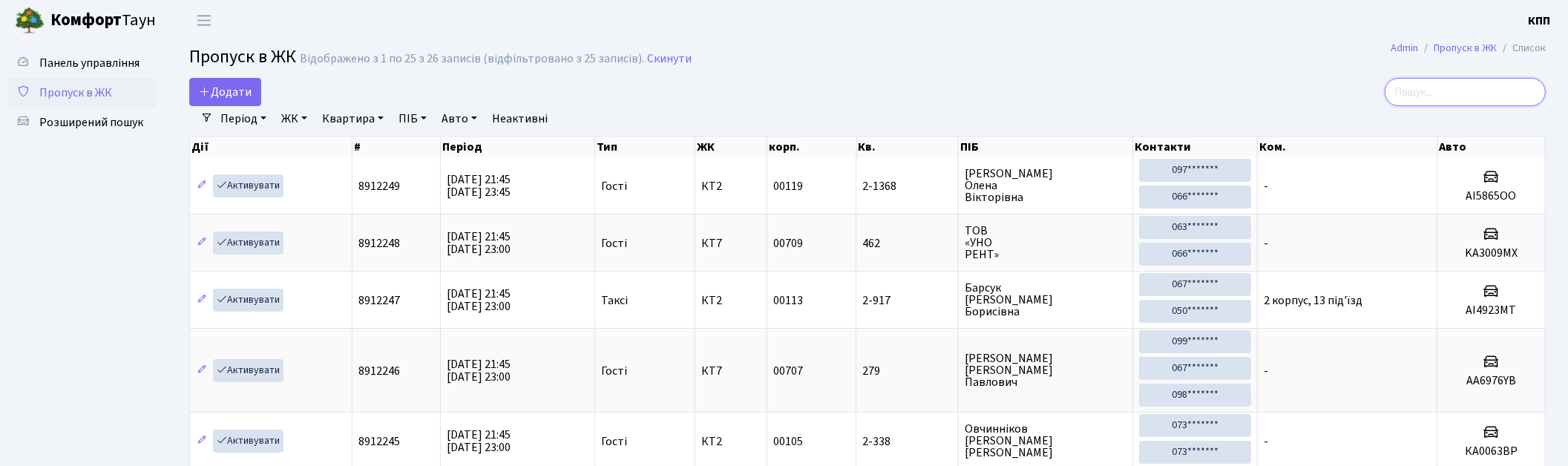
click at [1488, 82] on input "search" at bounding box center [1465, 92] width 161 height 29
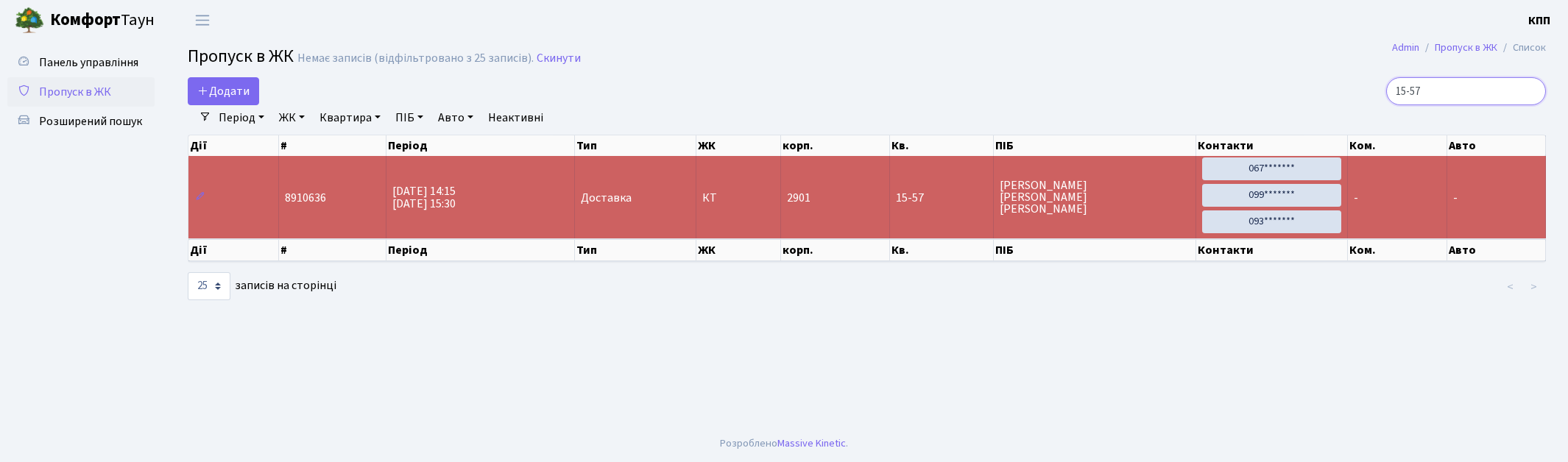
type input "15-57"
click at [92, 97] on span "Пропуск в ЖК" at bounding box center [74, 92] width 72 height 16
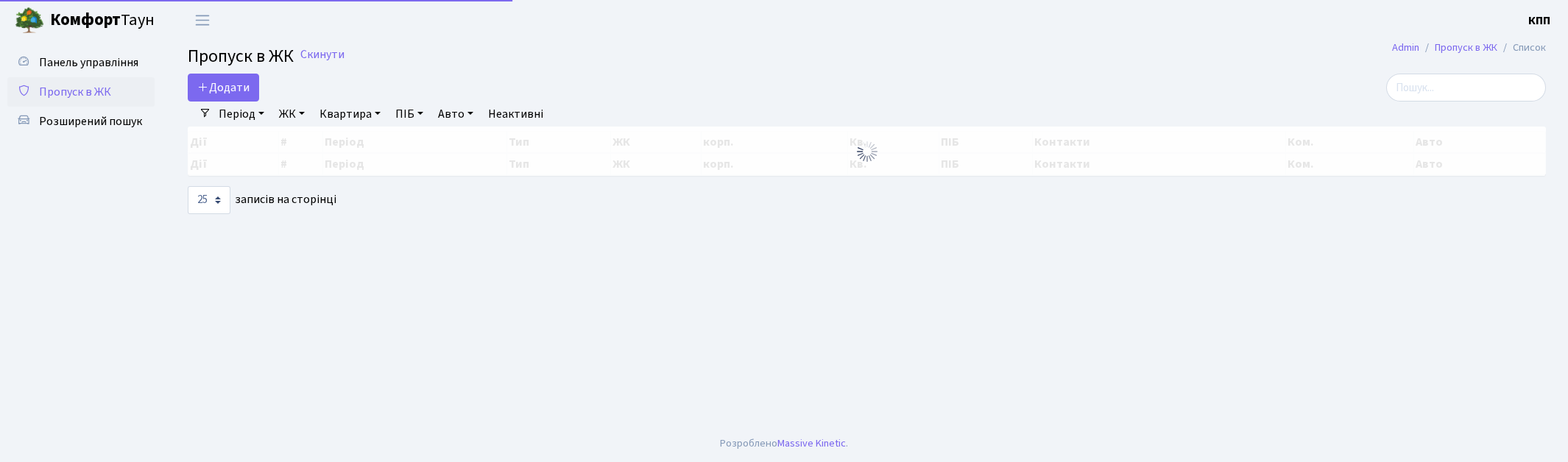
select select "25"
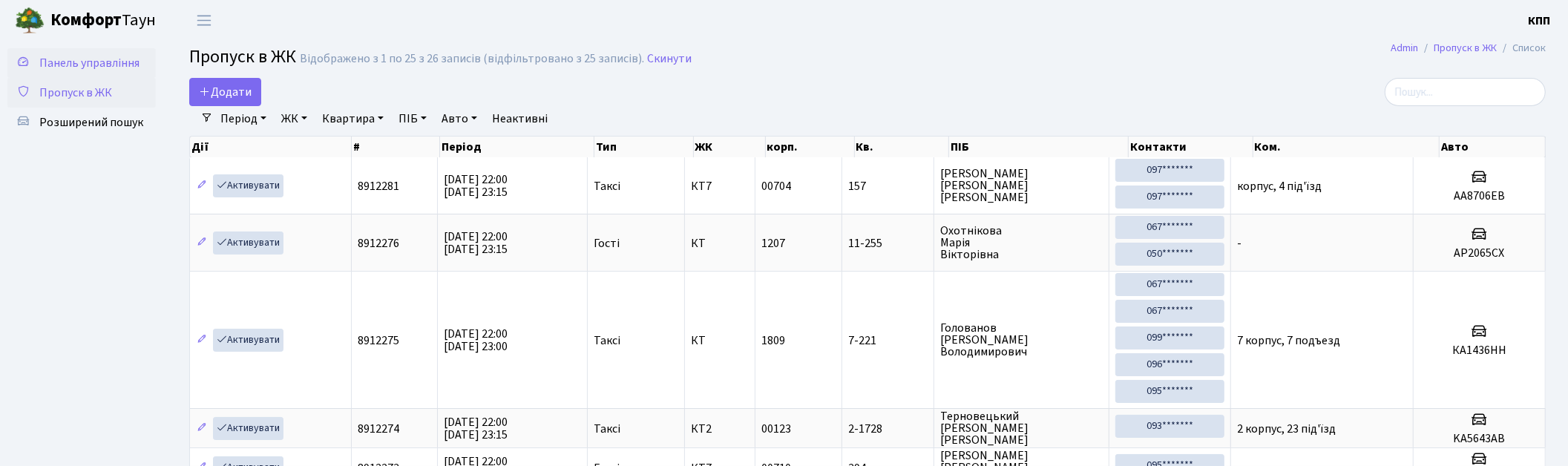
click at [104, 65] on span "Панель управління" at bounding box center [89, 63] width 101 height 17
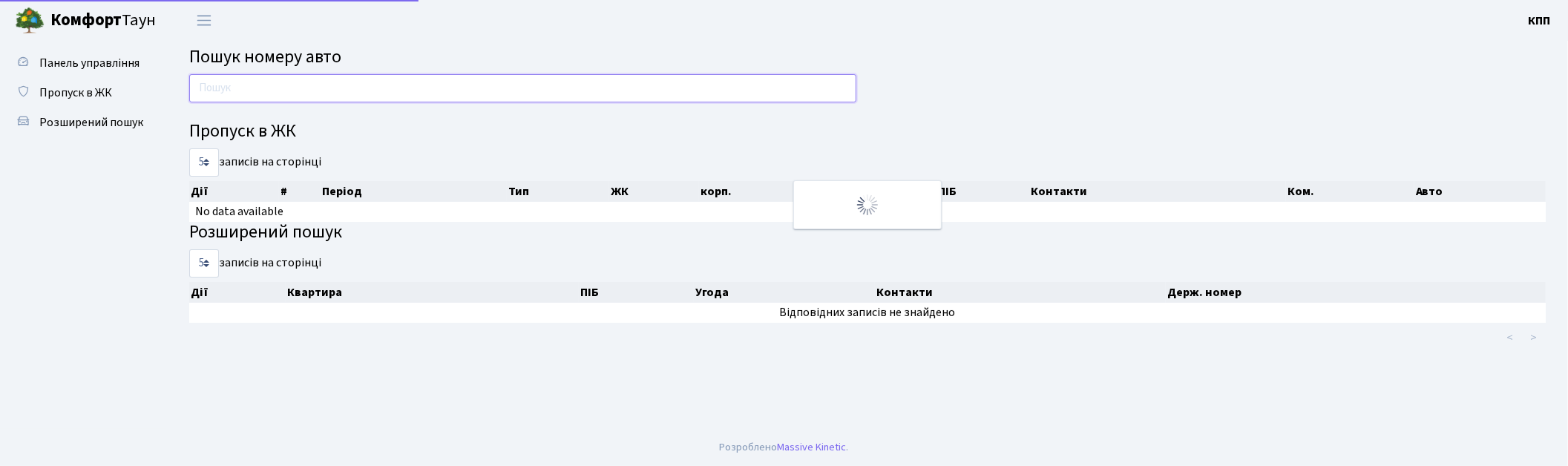
drag, startPoint x: 0, startPoint y: 0, endPoint x: 278, endPoint y: 82, distance: 289.8
click at [270, 82] on input "text" at bounding box center [522, 89] width 667 height 29
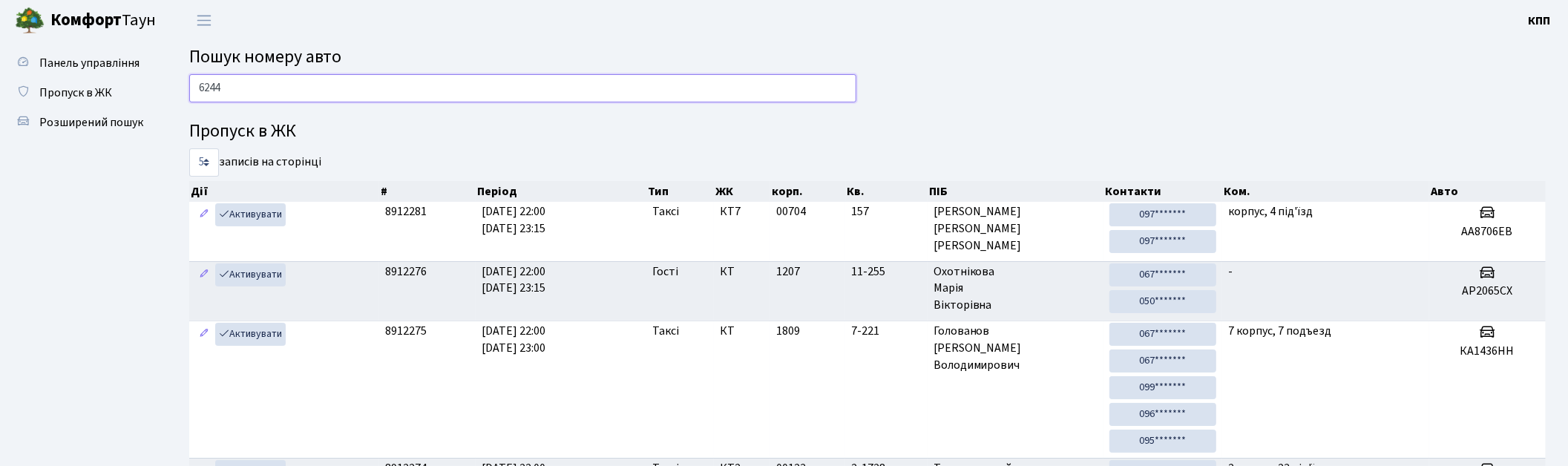
type input "6244"
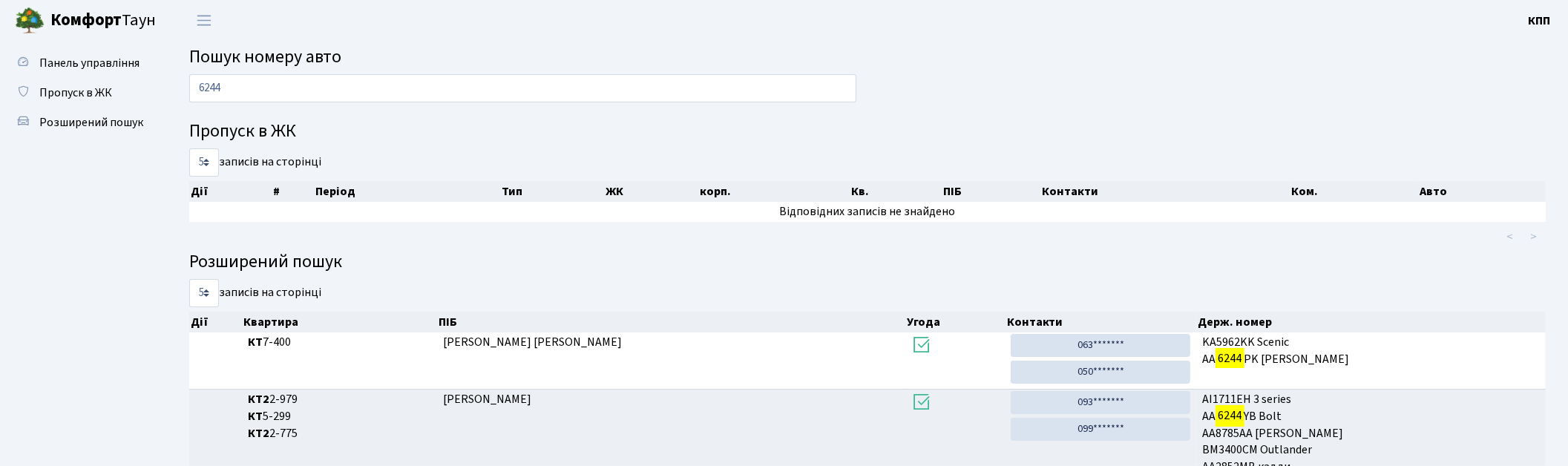
click at [80, 43] on div "Панель управління Пропуск в ЖК Розширений пошук" at bounding box center [83, 276] width 167 height 471
click at [78, 56] on span "Панель управління" at bounding box center [89, 63] width 101 height 17
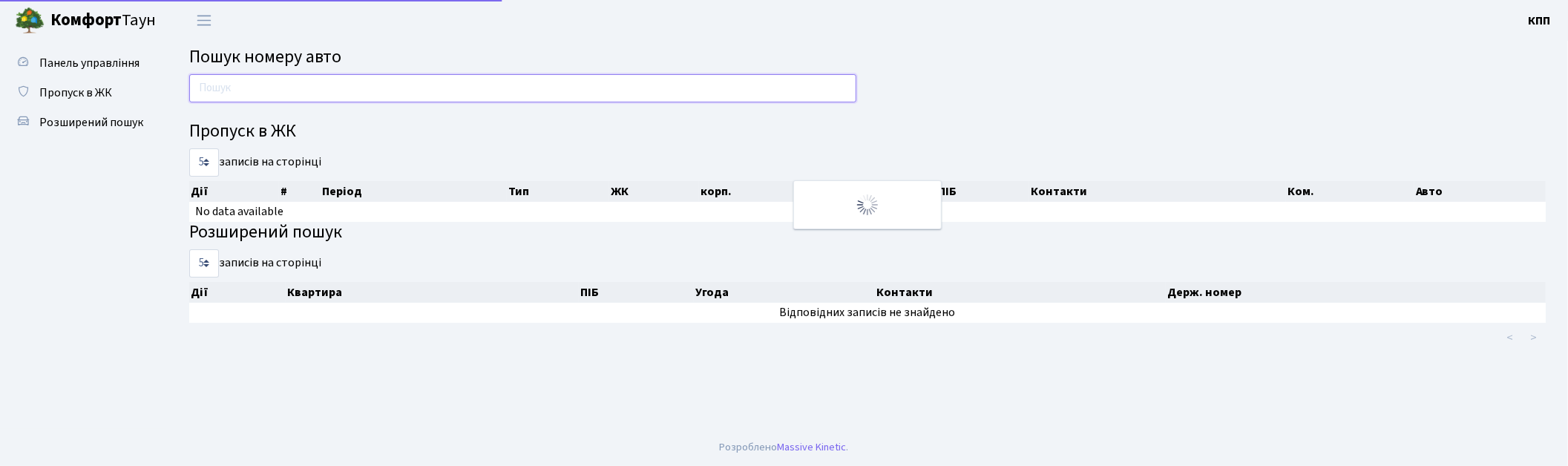
drag, startPoint x: 0, startPoint y: 0, endPoint x: 236, endPoint y: 90, distance: 252.6
click at [236, 90] on input "text" at bounding box center [522, 89] width 667 height 29
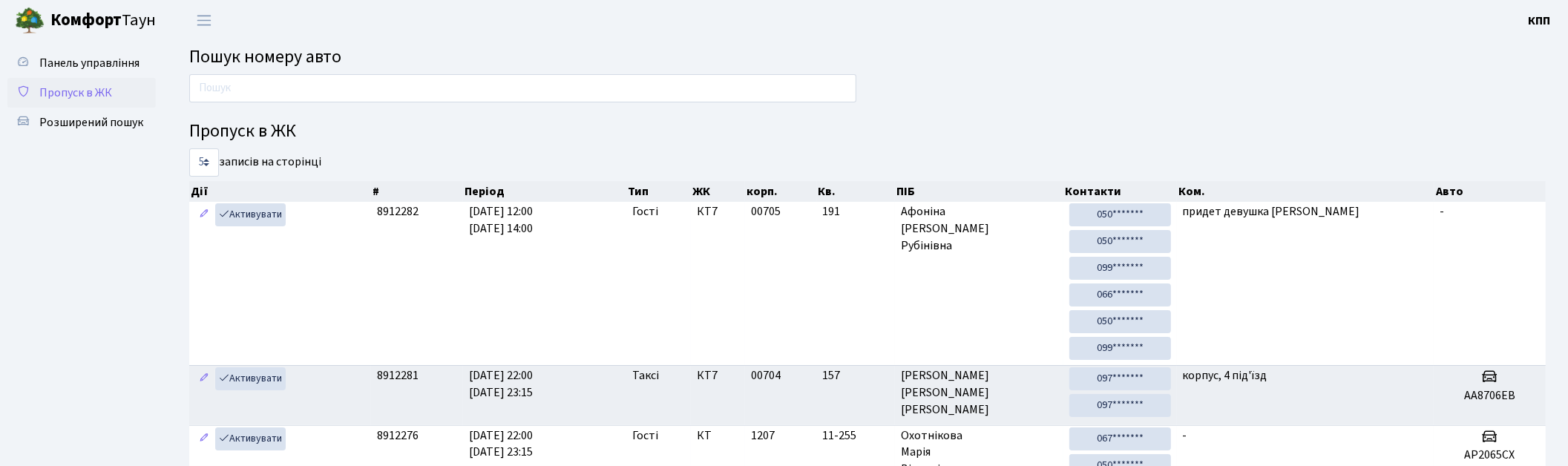
click at [86, 88] on span "Пропуск в ЖК" at bounding box center [75, 93] width 73 height 17
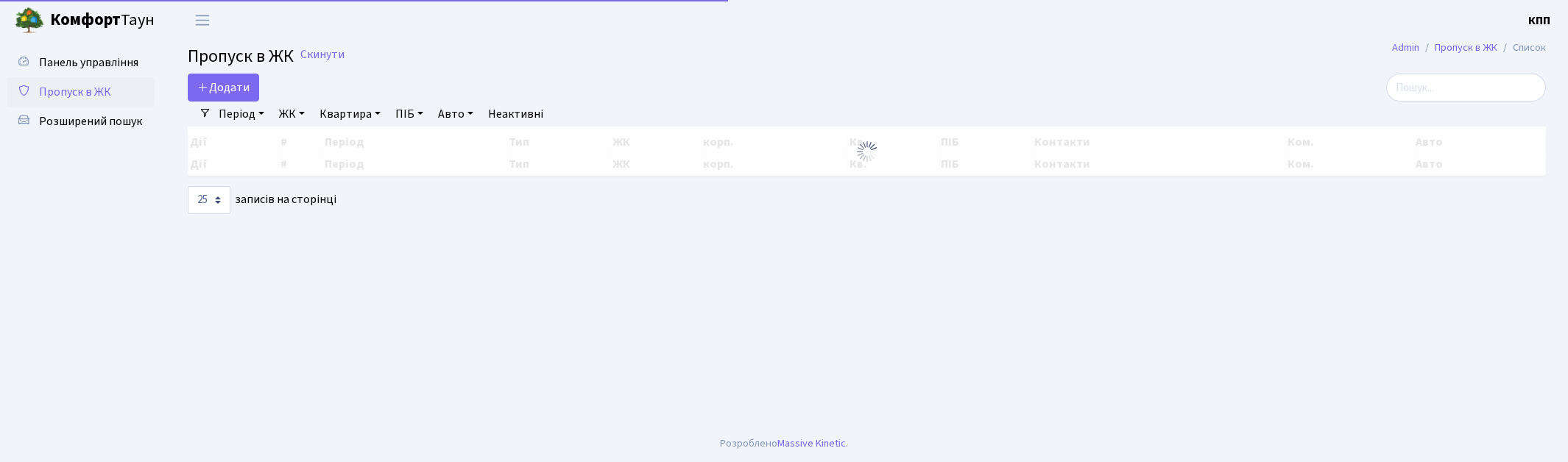
select select "25"
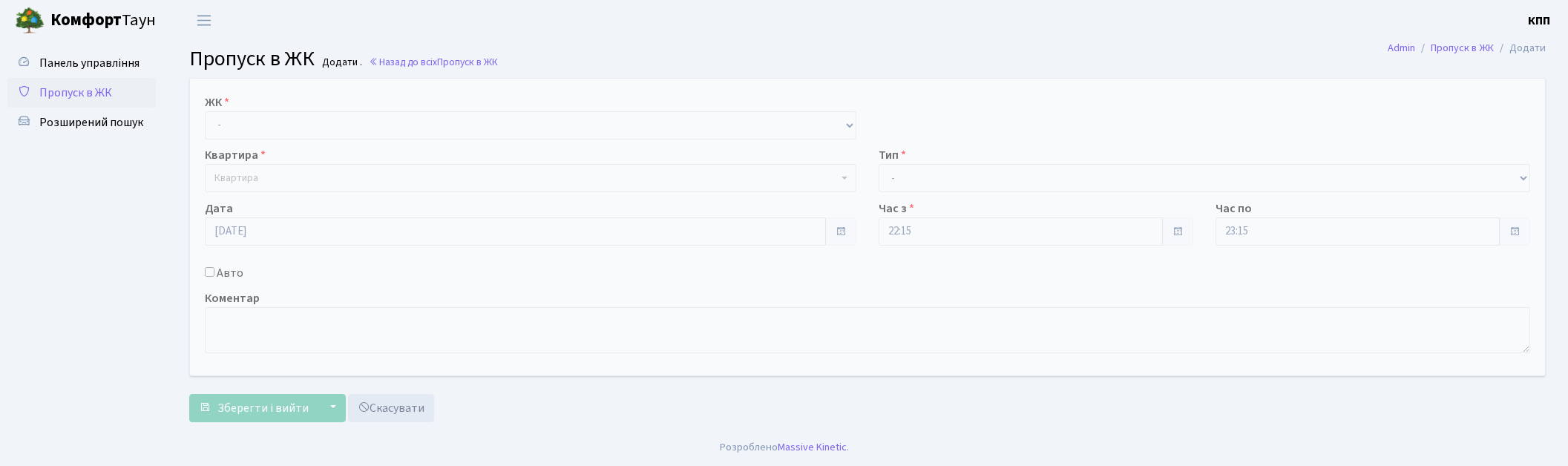
click at [257, 117] on select "- КТ, вул. Регенераторна, 4 КТ2, просп. [STREET_ADDRESS] [STREET_ADDRESS] [PERS…" at bounding box center [530, 125] width 651 height 29
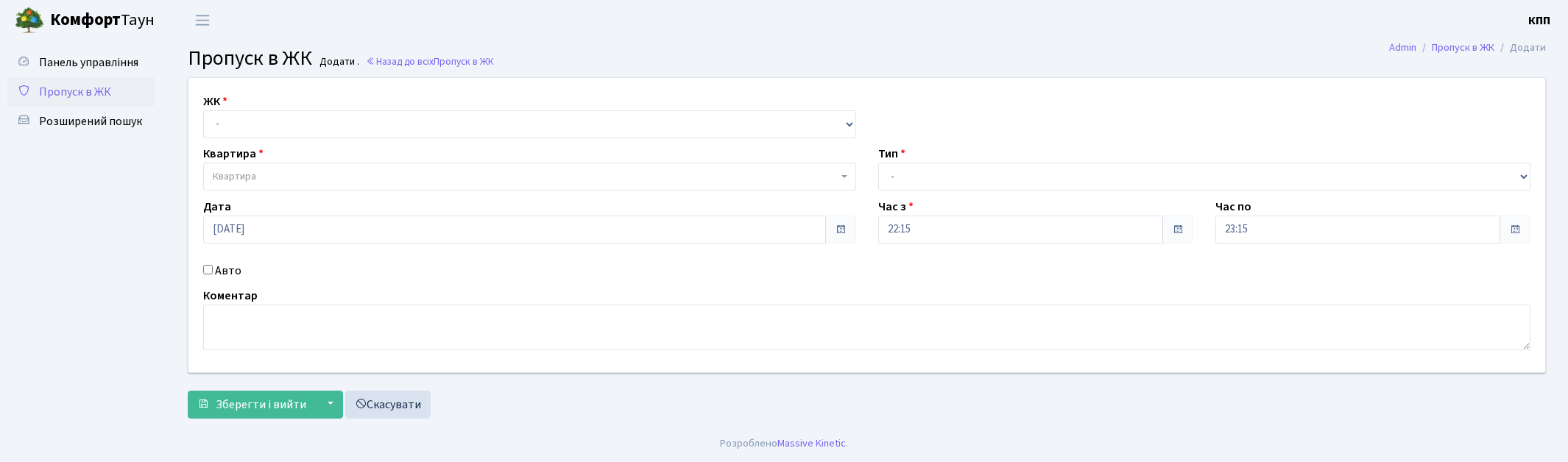
select select "271"
click at [203, 110] on select "- КТ, вул. Регенераторна, 4 КТ2, просп. Соборності, 17 КТ3, вул. Березнева, 16 …" at bounding box center [529, 124] width 653 height 28
select select
click at [273, 170] on span "Квартира" at bounding box center [525, 176] width 625 height 15
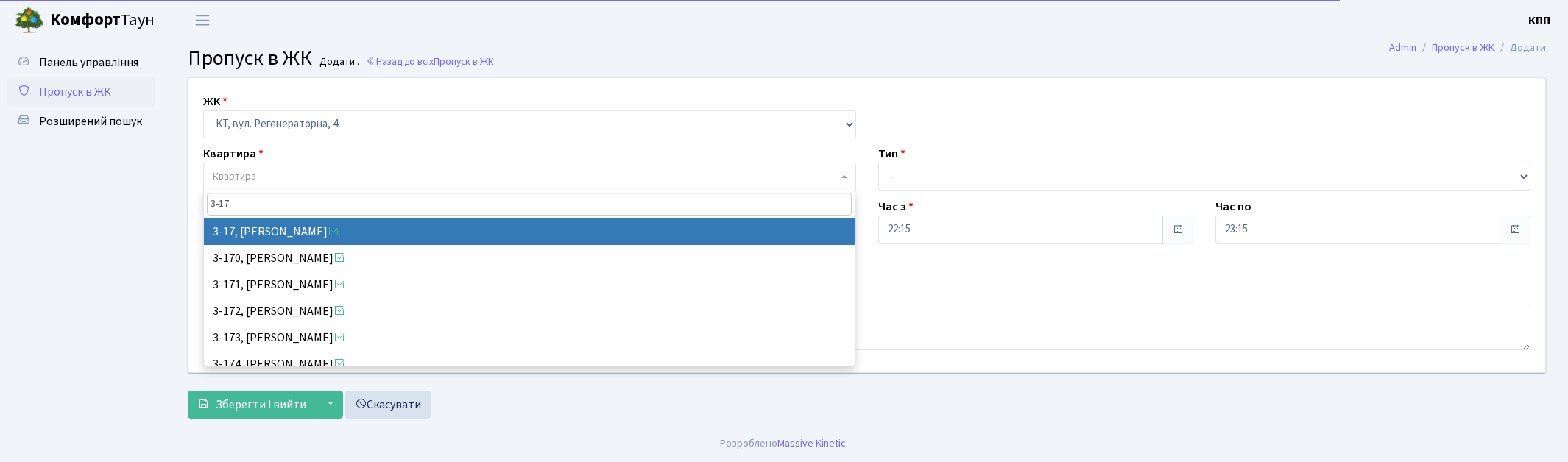
type input "3-17"
drag, startPoint x: 248, startPoint y: 232, endPoint x: 253, endPoint y: 296, distance: 64.2
select select "988"
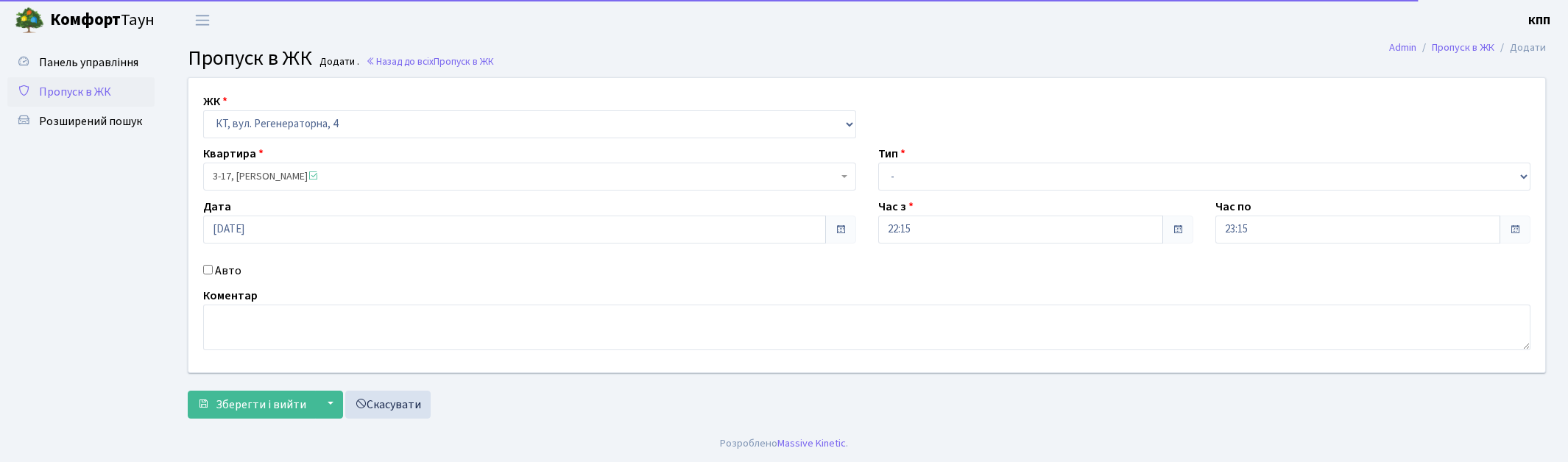
click at [216, 269] on label "Авто" at bounding box center [228, 271] width 27 height 18
click at [213, 269] on input "Авто" at bounding box center [208, 269] width 10 height 10
checkbox input "true"
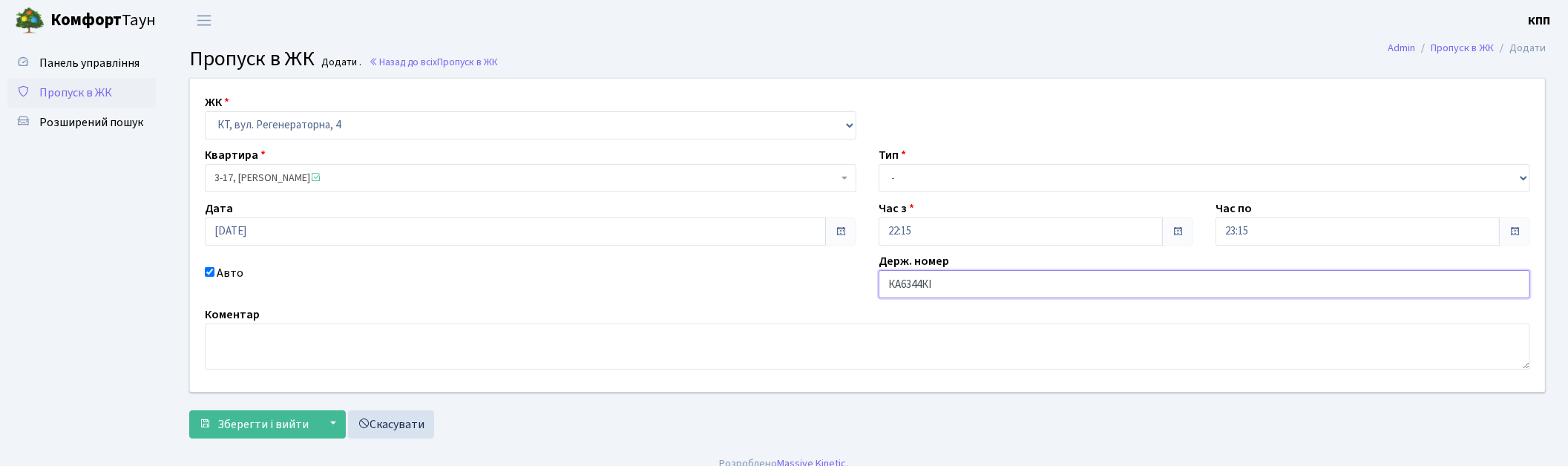
type input "КА6344КІ"
drag, startPoint x: 912, startPoint y: 180, endPoint x: 912, endPoint y: 189, distance: 9.0
click at [912, 180] on select "- Доставка Таксі Гості Сервіс" at bounding box center [1204, 179] width 651 height 29
select select "1"
click at [879, 164] on select "- Доставка Таксі Гості Сервіс" at bounding box center [1204, 179] width 651 height 29
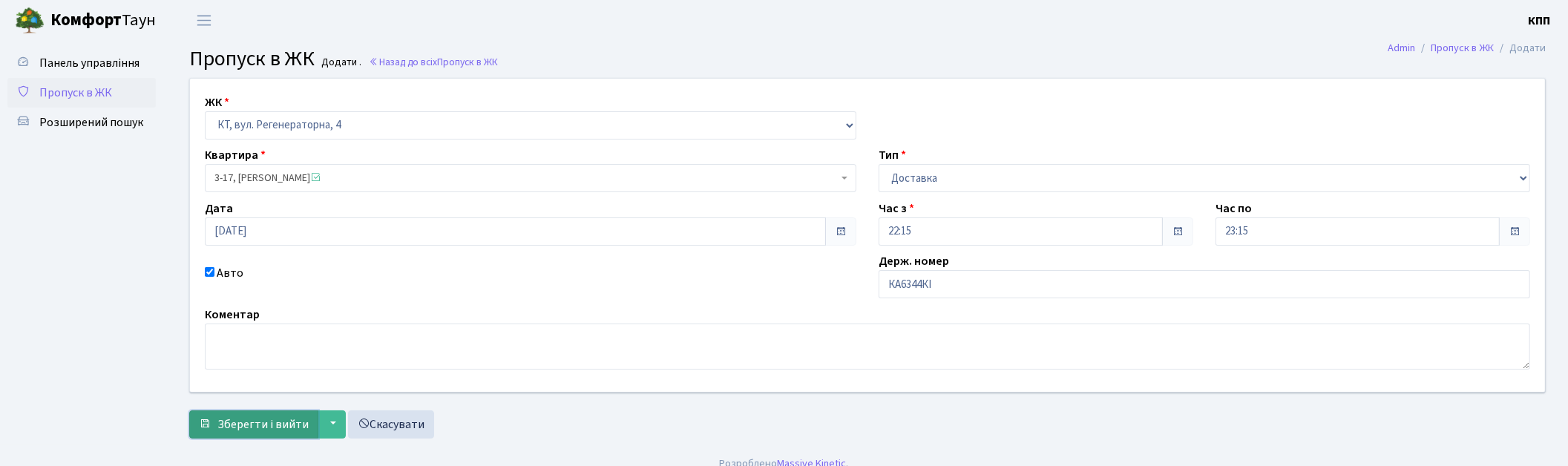
click at [298, 425] on span "Зберегти і вийти" at bounding box center [263, 425] width 92 height 17
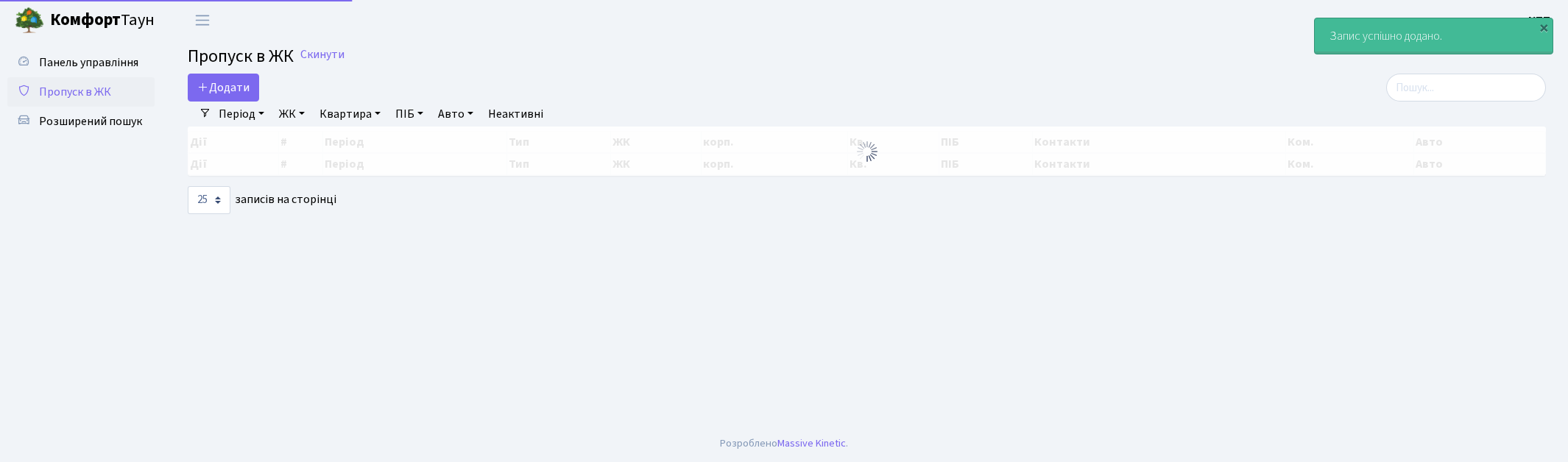
select select "25"
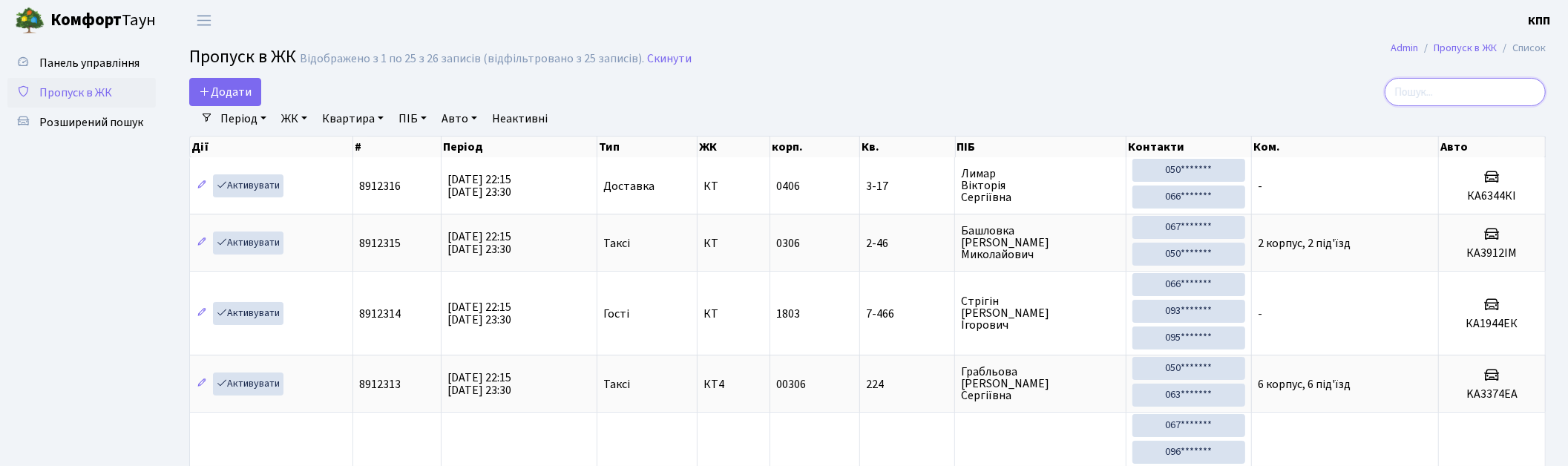
click at [1446, 92] on input "search" at bounding box center [1465, 92] width 161 height 29
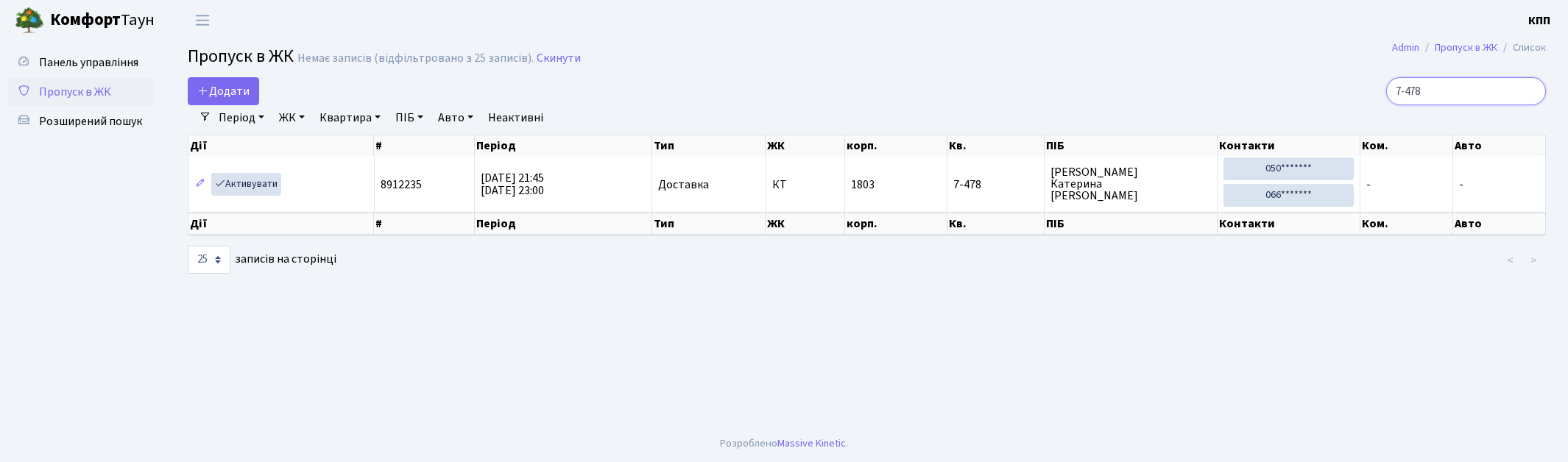
type input "7-478"
click at [233, 181] on link "Активувати" at bounding box center [246, 184] width 70 height 23
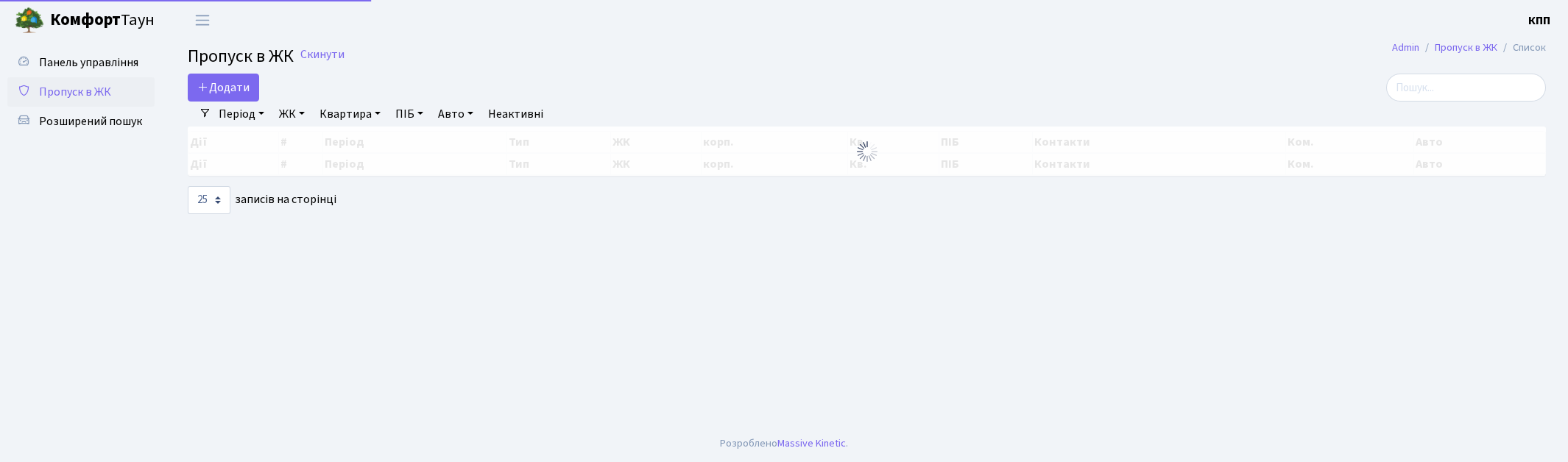
select select "25"
click at [1439, 87] on input "search" at bounding box center [1465, 88] width 160 height 28
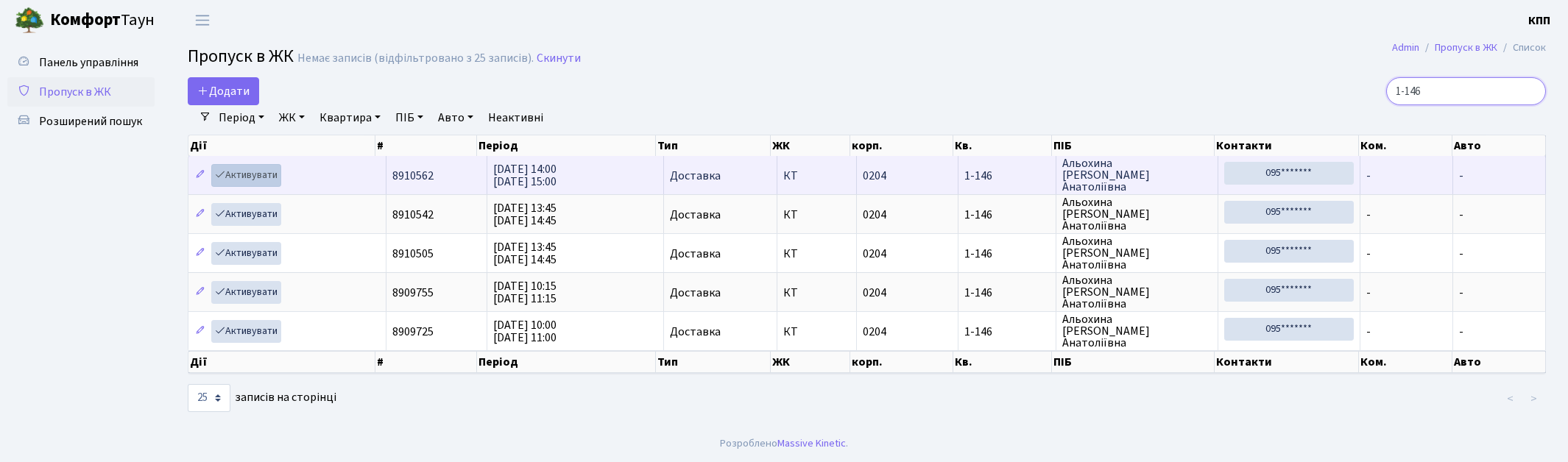
type input "1-146"
click at [248, 174] on link "Активувати" at bounding box center [246, 176] width 70 height 23
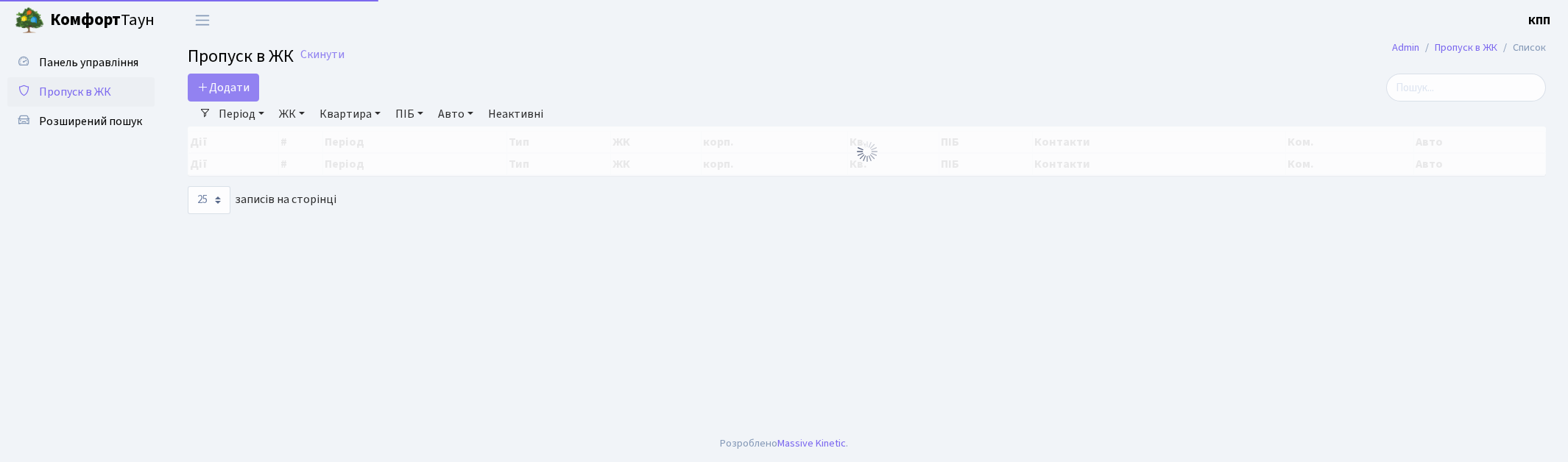
select select "25"
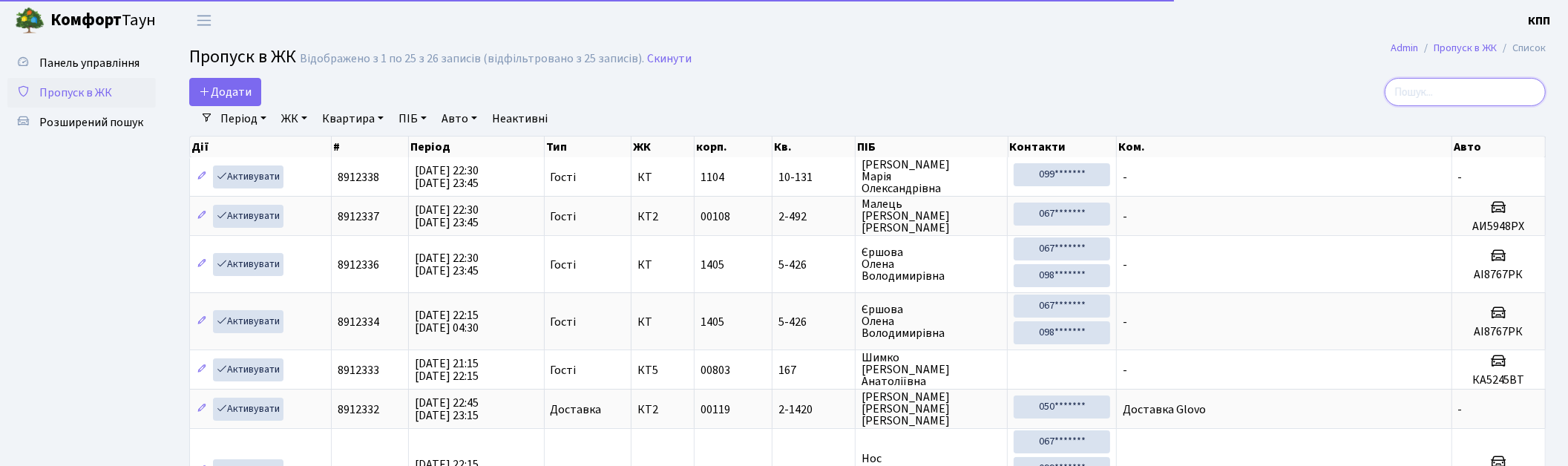
click at [1467, 92] on input "search" at bounding box center [1465, 92] width 161 height 29
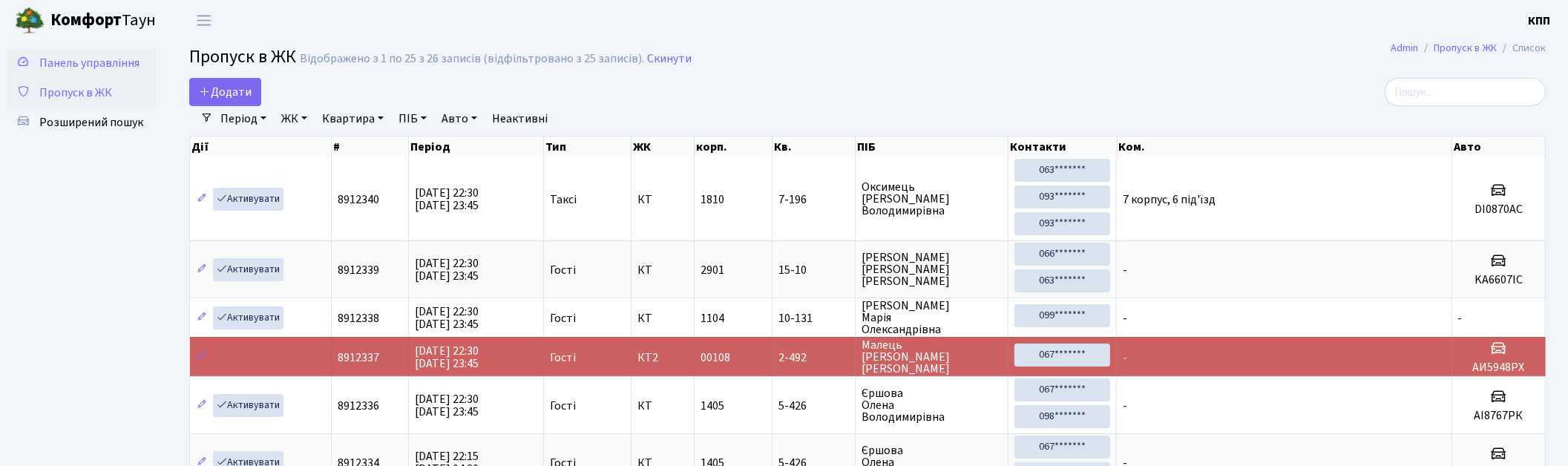
click at [83, 56] on span "Панель управління" at bounding box center [89, 63] width 101 height 17
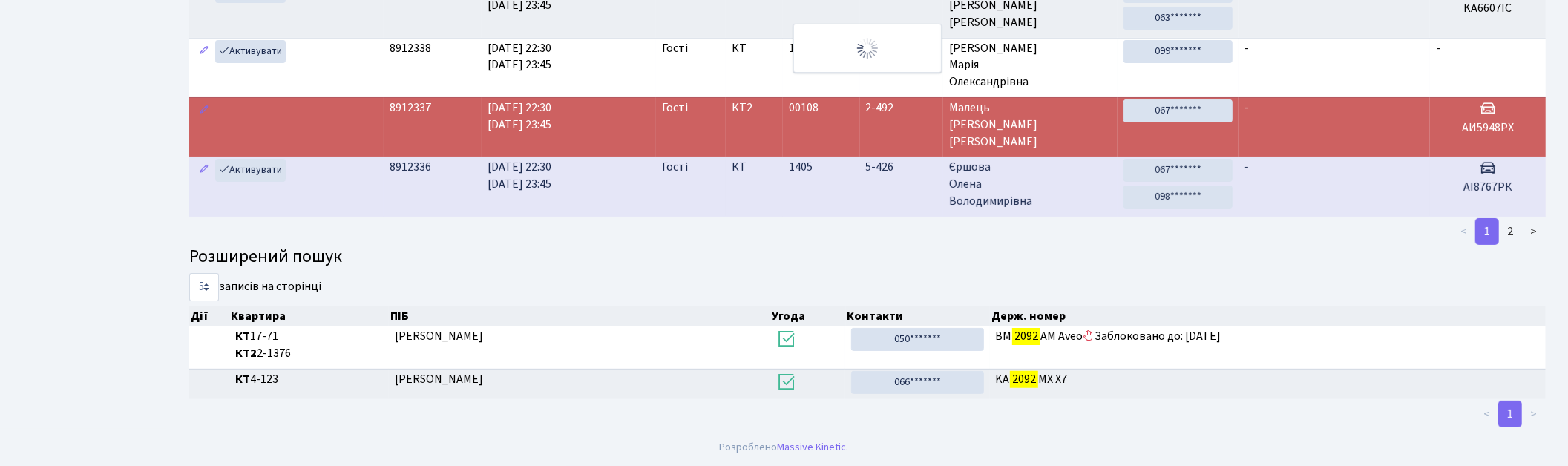
scroll to position [5, 0]
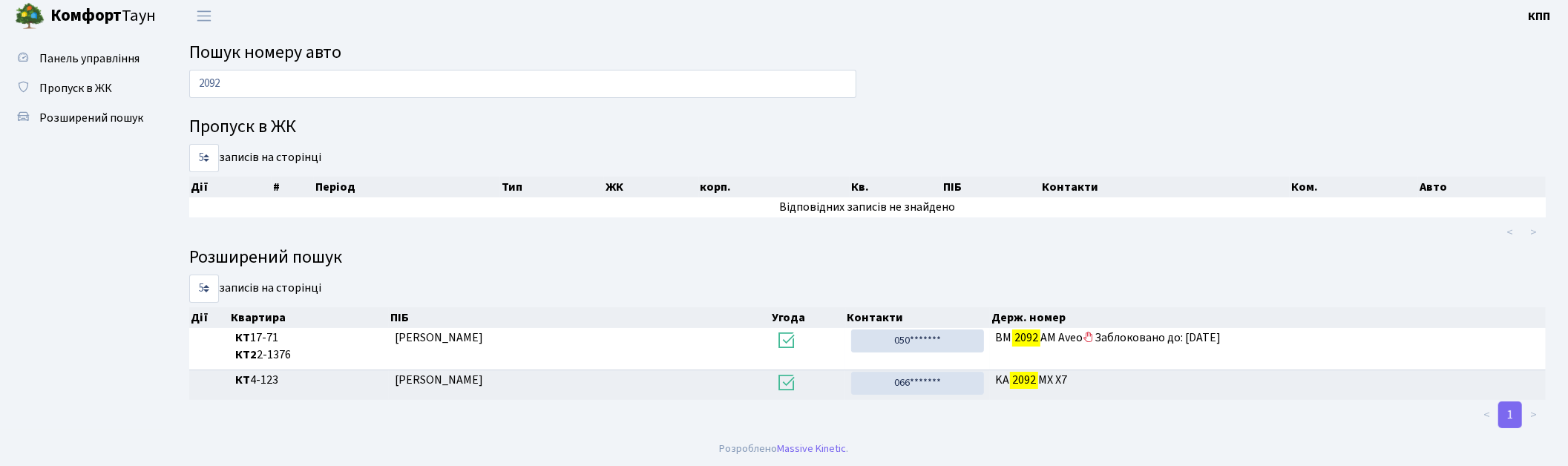
click at [247, 91] on input "2092" at bounding box center [522, 84] width 667 height 29
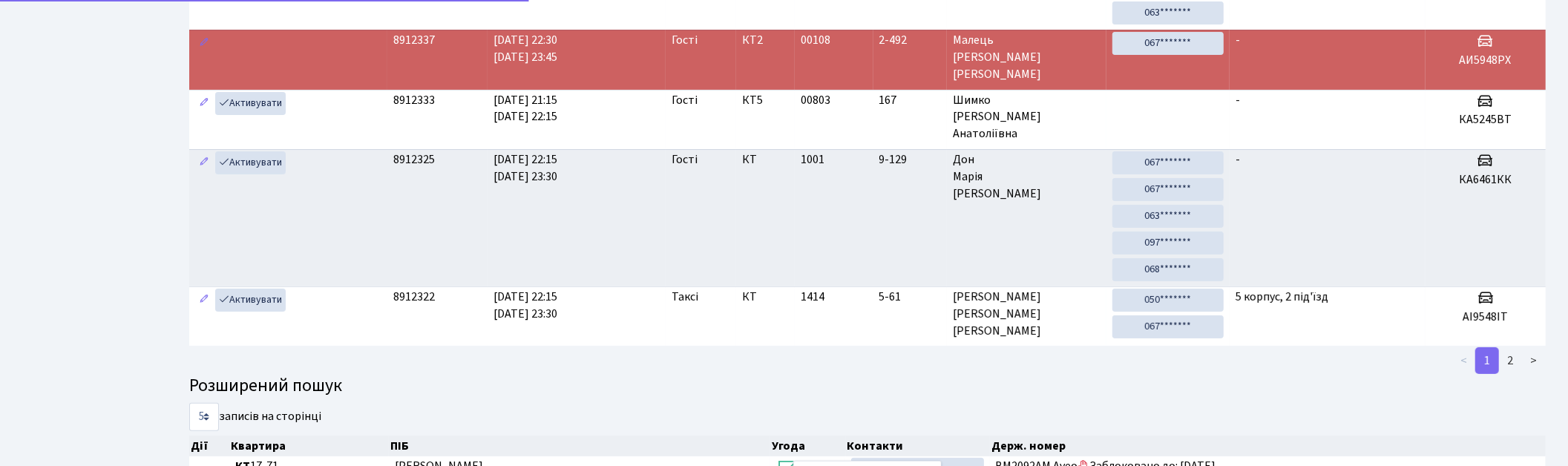
scroll to position [80, 0]
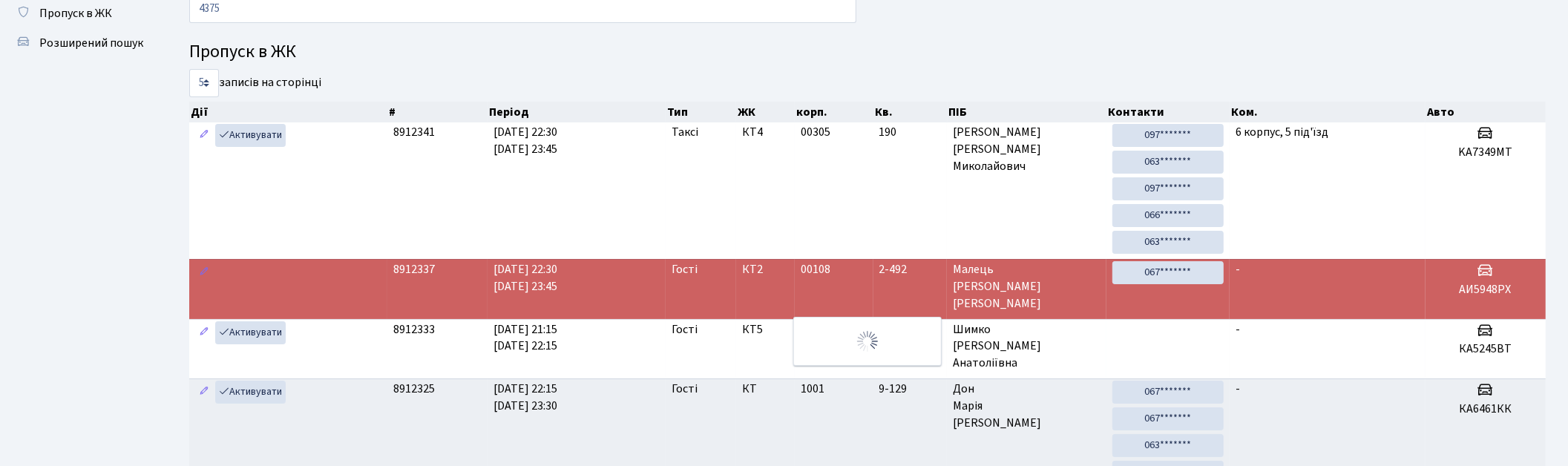
type input "4375"
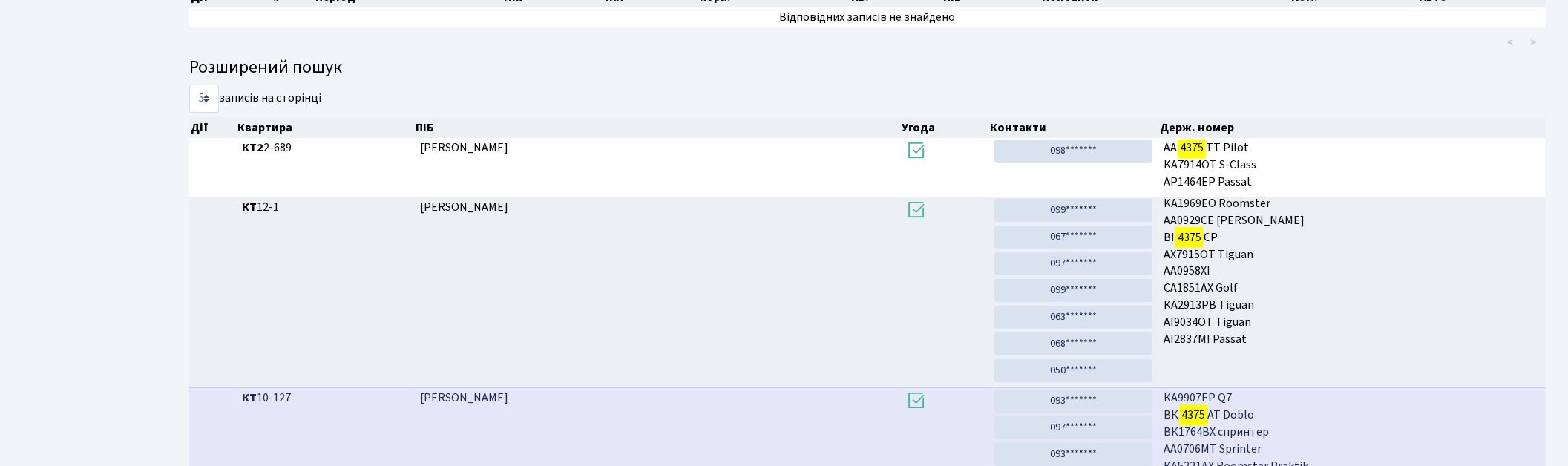
scroll to position [0, 0]
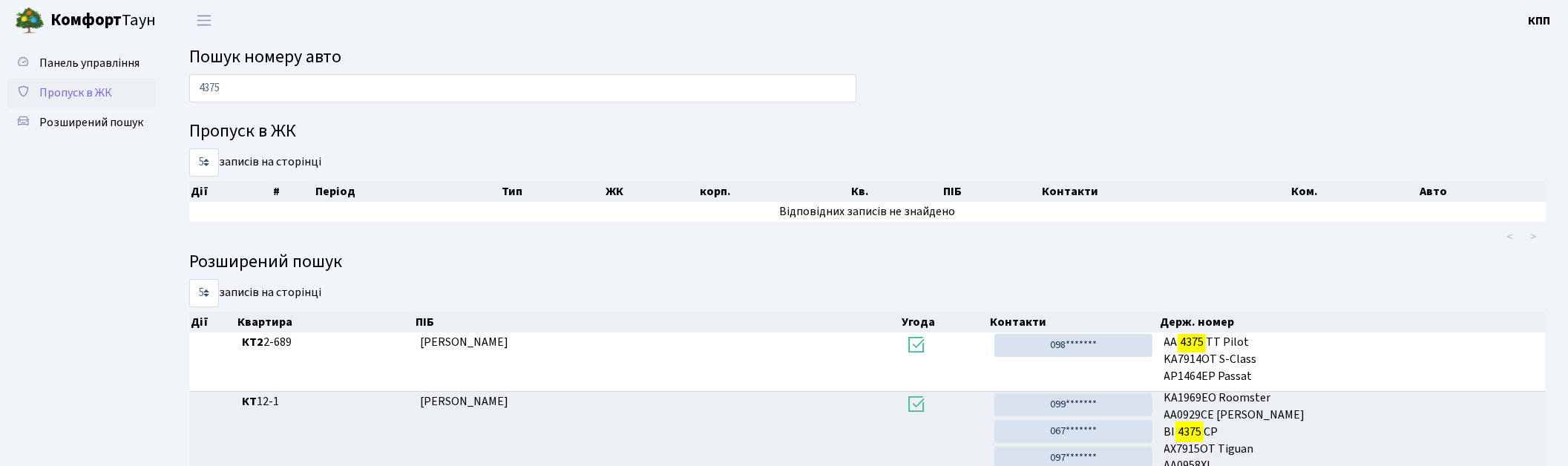
click at [100, 89] on span "Пропуск в ЖК" at bounding box center [75, 93] width 73 height 17
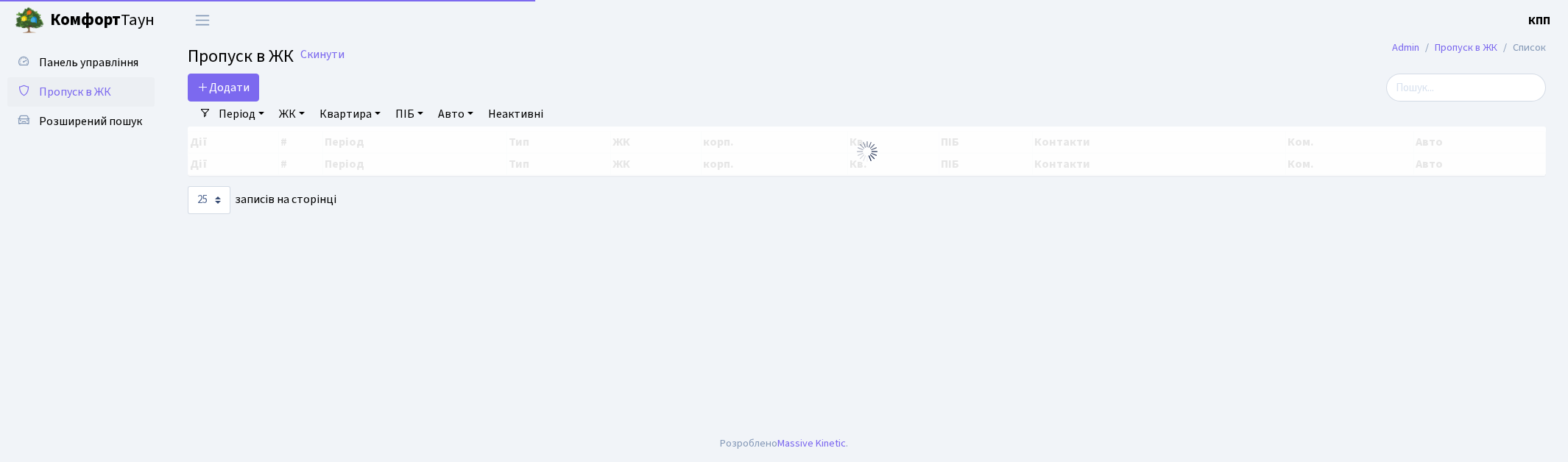
select select "25"
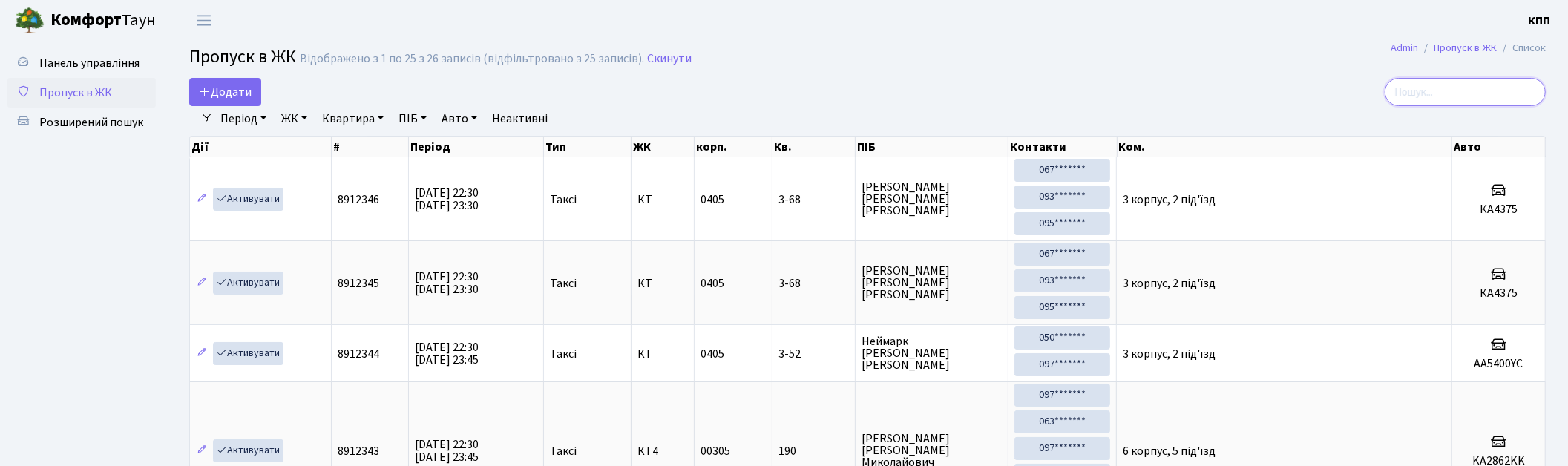
click at [1530, 86] on input "search" at bounding box center [1465, 92] width 161 height 29
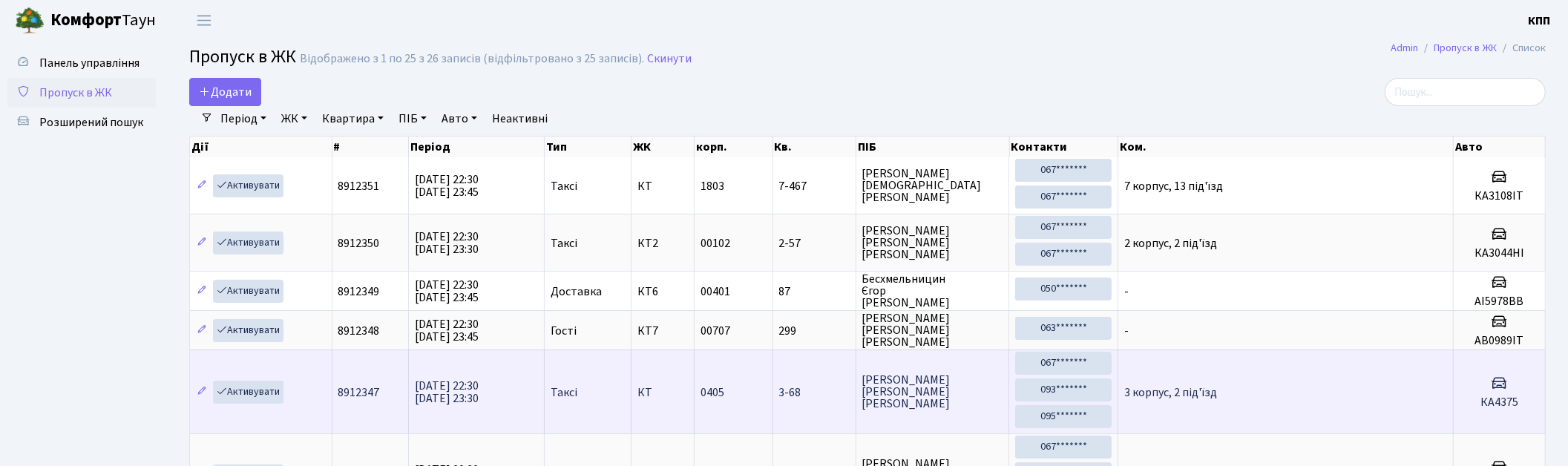
click at [1319, 393] on td "3 корпус, 2 під'їзд" at bounding box center [1285, 392] width 335 height 84
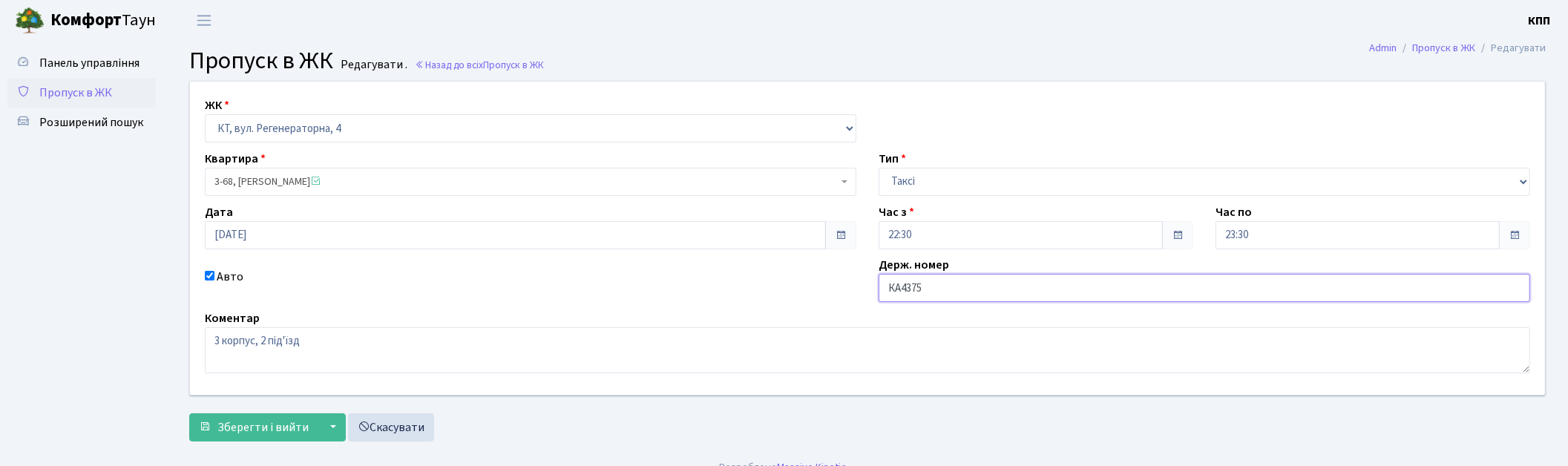
click at [1013, 299] on input "КА4375" at bounding box center [1204, 288] width 651 height 29
type input "КА4375НА"
click at [254, 429] on span "Зберегти і вийти" at bounding box center [263, 428] width 92 height 17
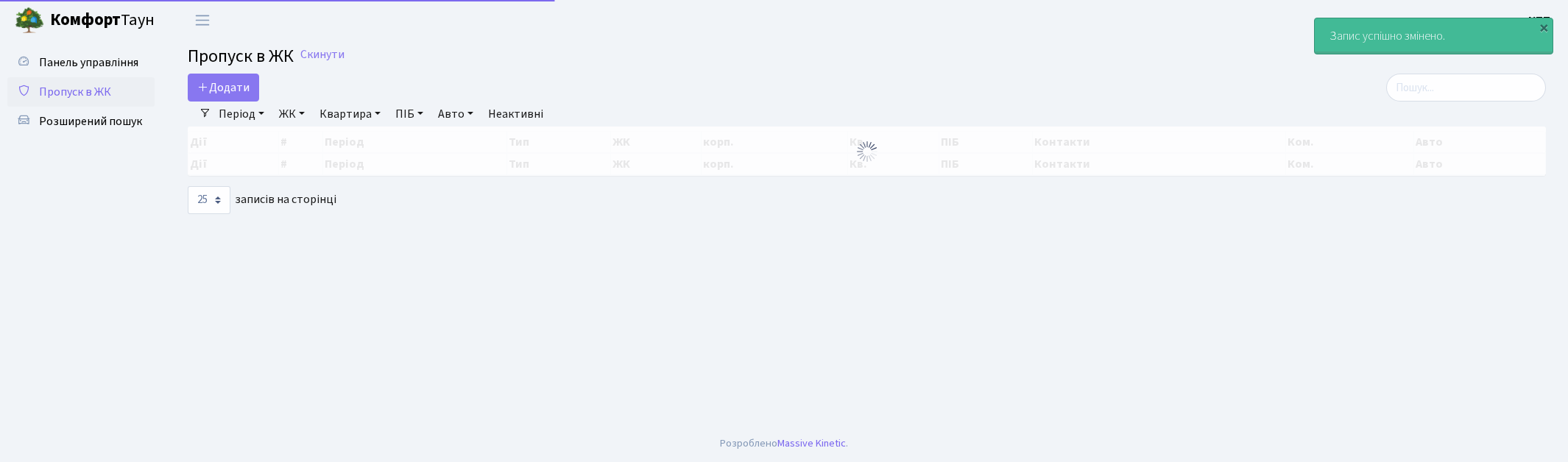
select select "25"
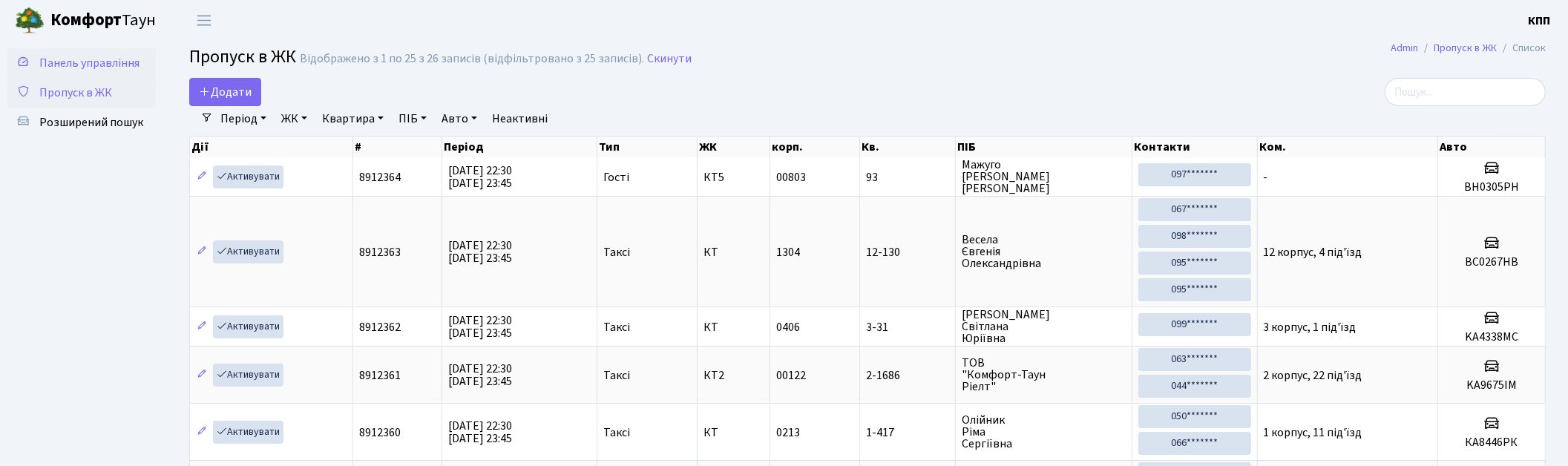
click at [128, 55] on span "Панель управління" at bounding box center [89, 63] width 101 height 17
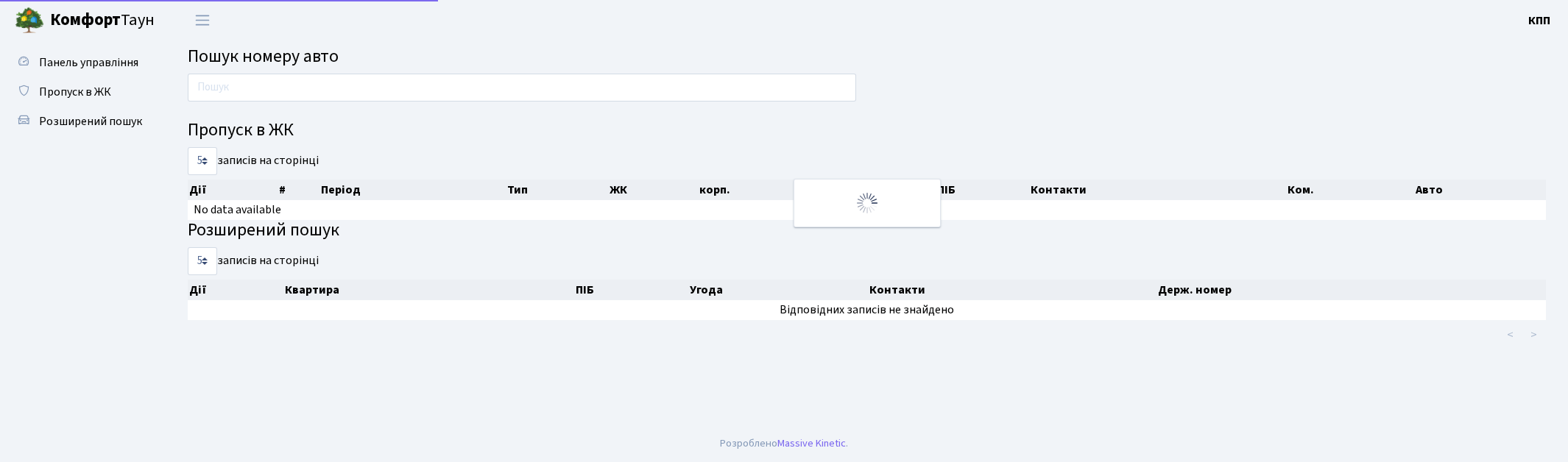
click at [262, 93] on input "text" at bounding box center [522, 88] width 668 height 28
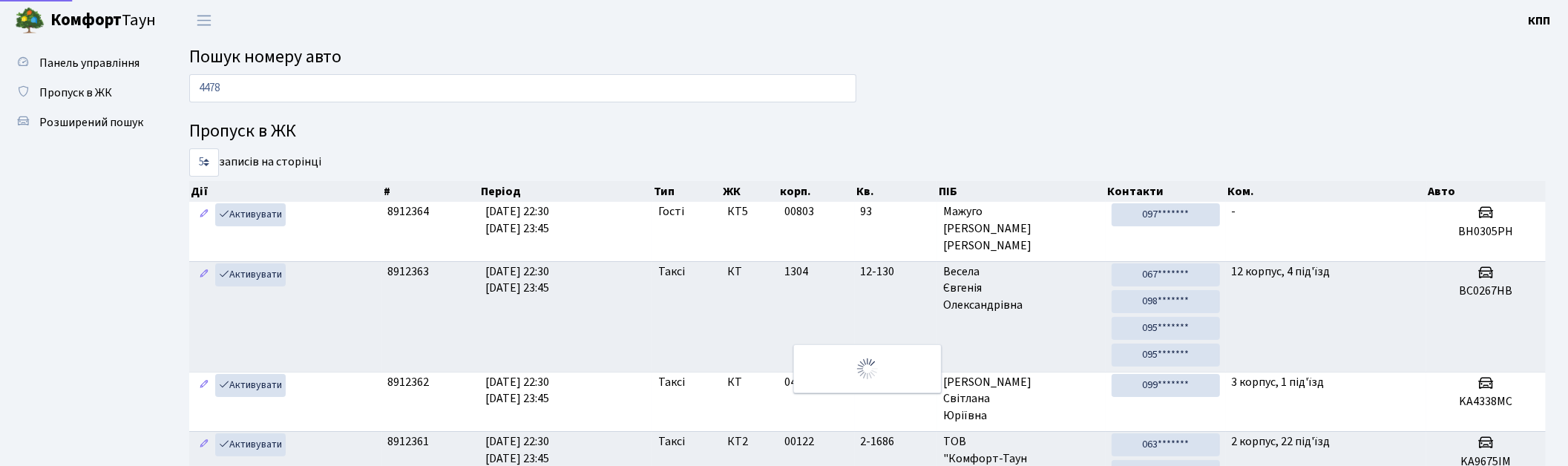
type input "4478"
click at [35, 58] on link "Панель управління" at bounding box center [82, 63] width 149 height 30
drag, startPoint x: 0, startPoint y: 0, endPoint x: 308, endPoint y: 80, distance: 318.2
click at [308, 80] on input "text" at bounding box center [522, 89] width 667 height 29
click at [83, 95] on span "Пропуск в ЖК" at bounding box center [75, 93] width 73 height 17
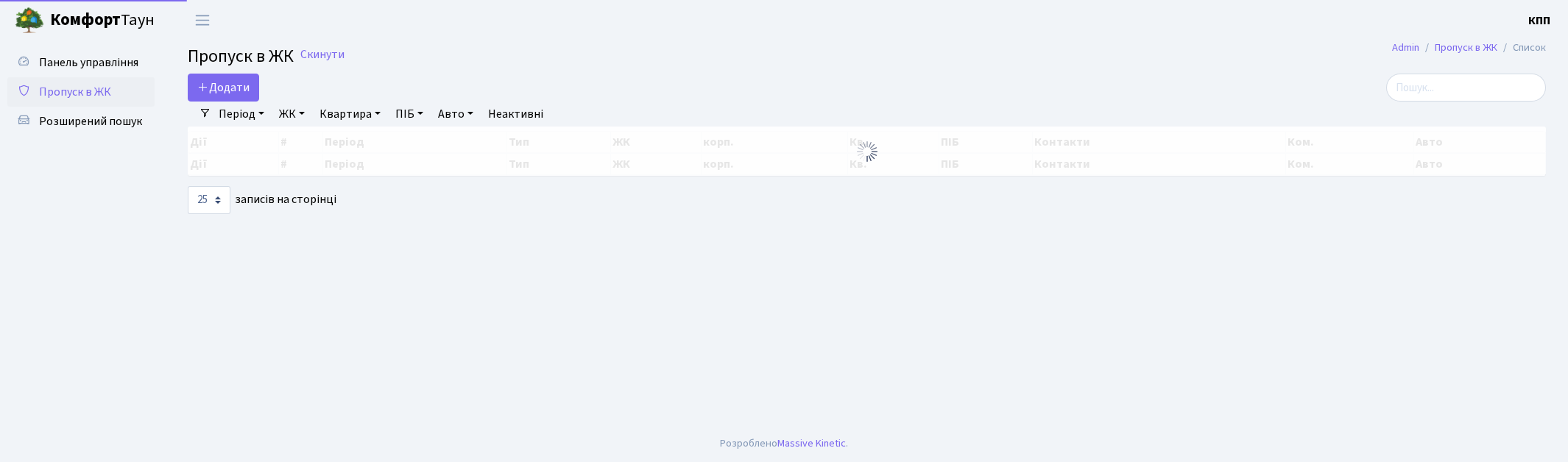
select select "25"
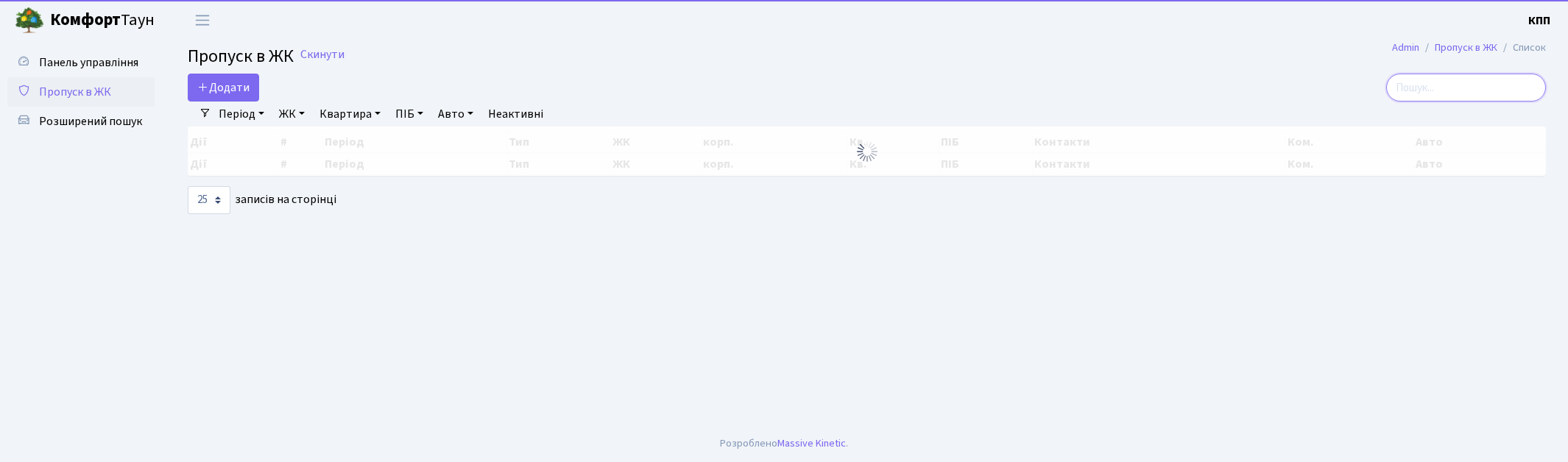
click at [1459, 74] on input "search" at bounding box center [1465, 88] width 160 height 28
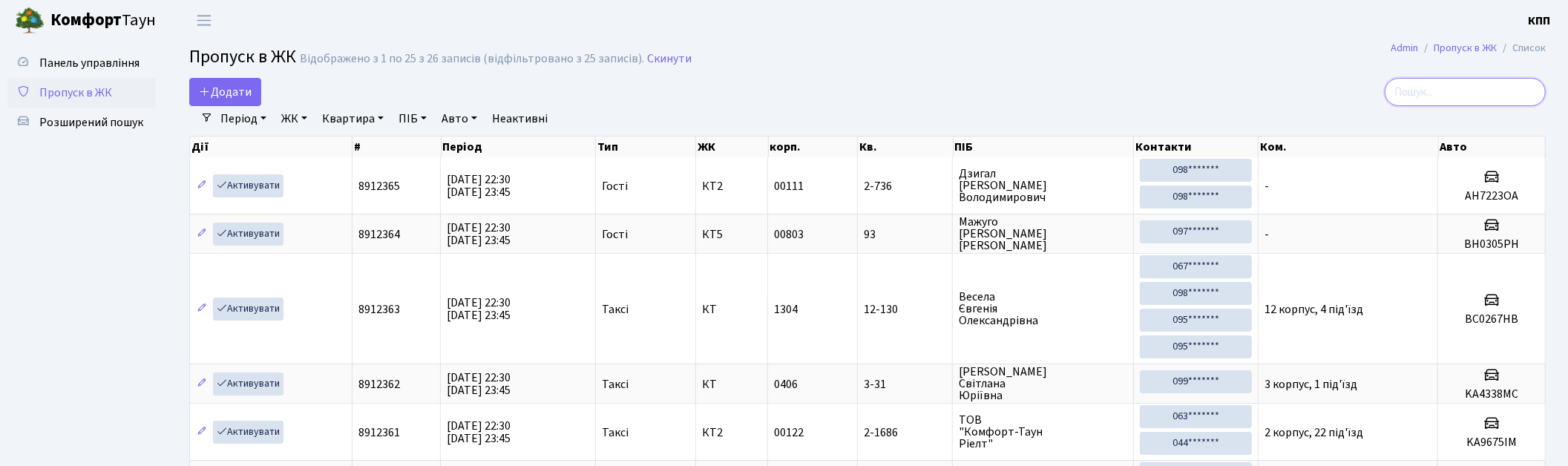
click at [1440, 95] on input "search" at bounding box center [1465, 92] width 161 height 29
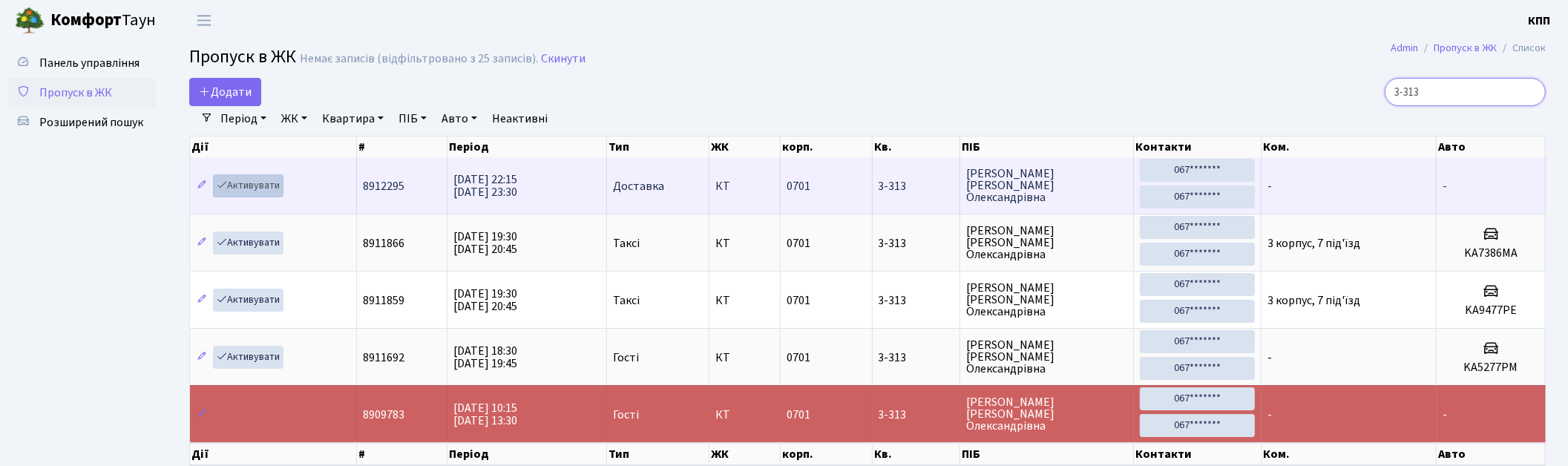
type input "3-313"
click at [252, 190] on link "Активувати" at bounding box center [248, 185] width 71 height 23
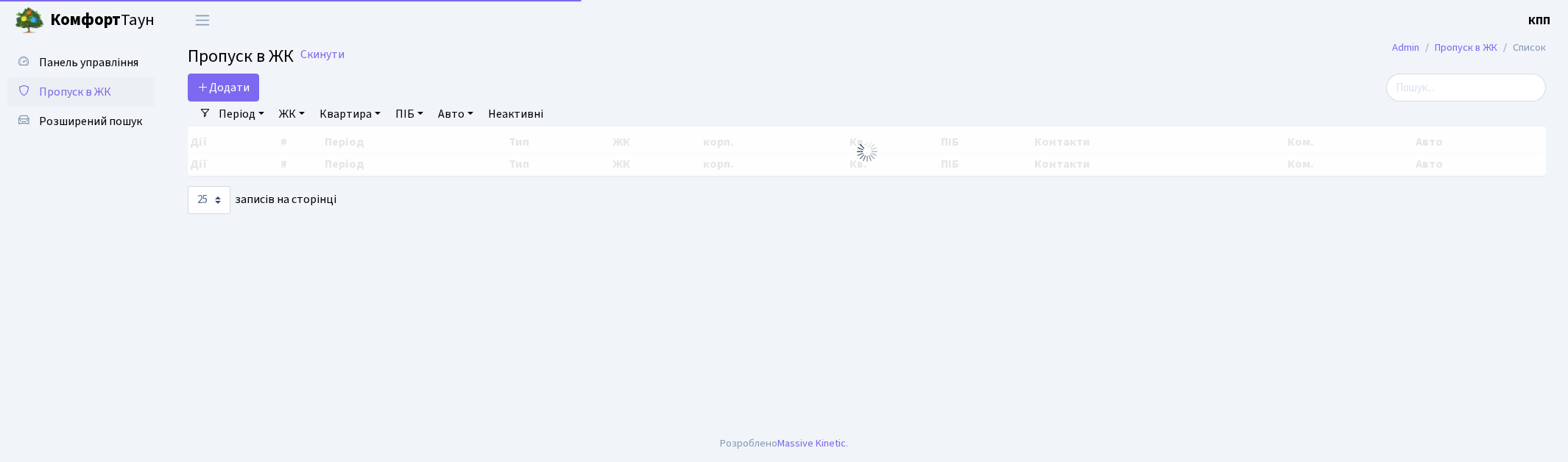
select select "25"
click at [1494, 89] on input "search" at bounding box center [1465, 88] width 160 height 28
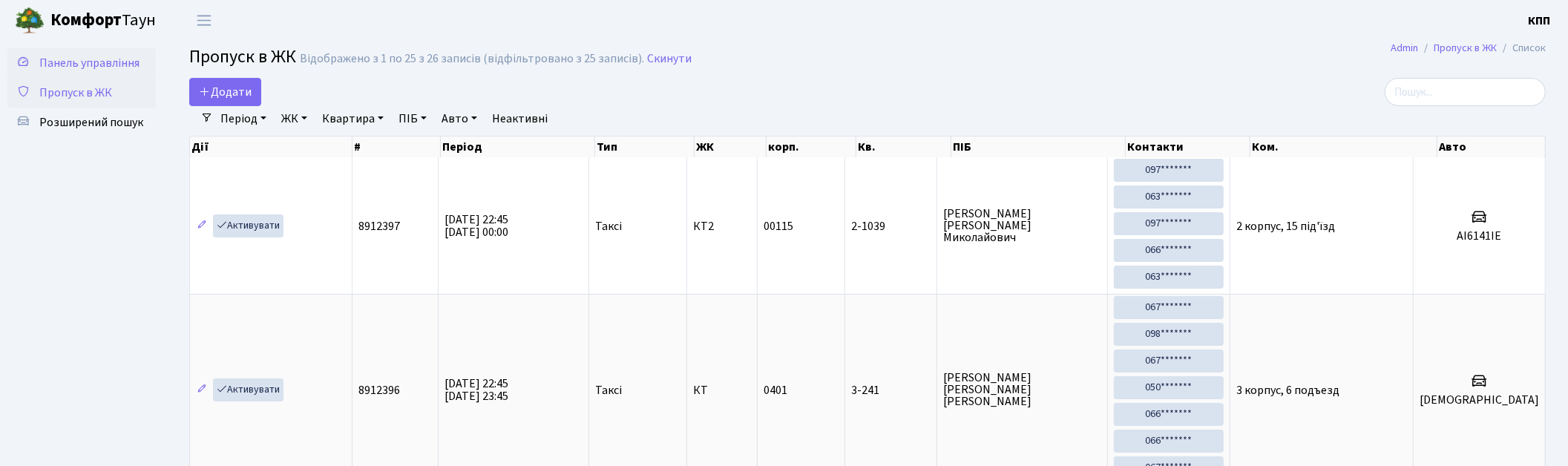
click at [52, 48] on link "Панель управління" at bounding box center [82, 63] width 149 height 30
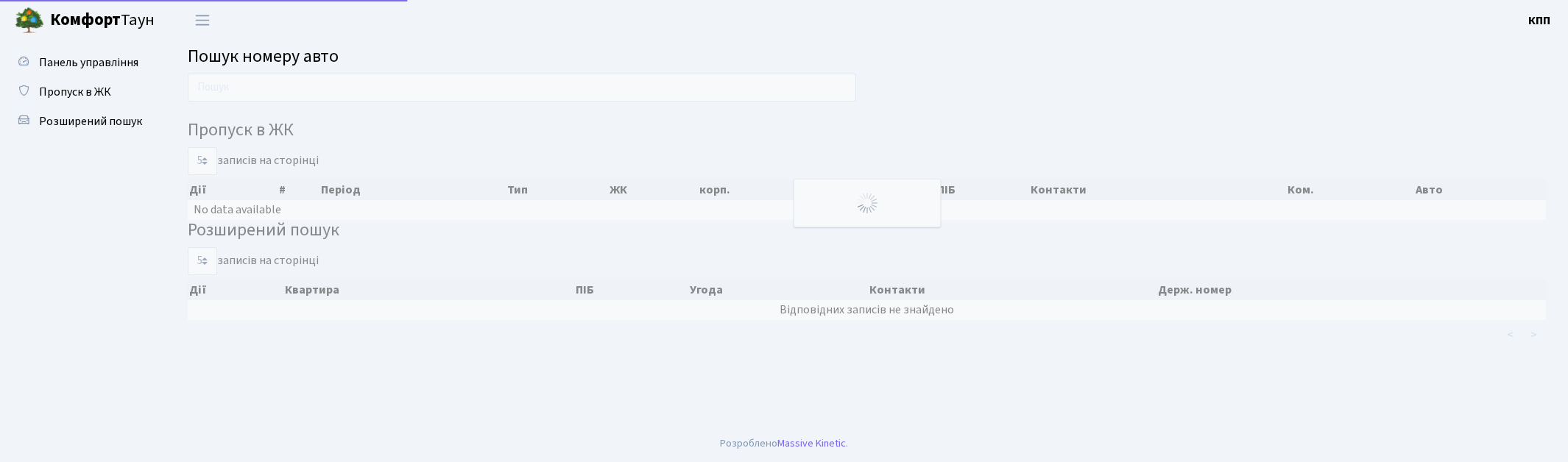
click at [216, 74] on input "text" at bounding box center [522, 88] width 668 height 28
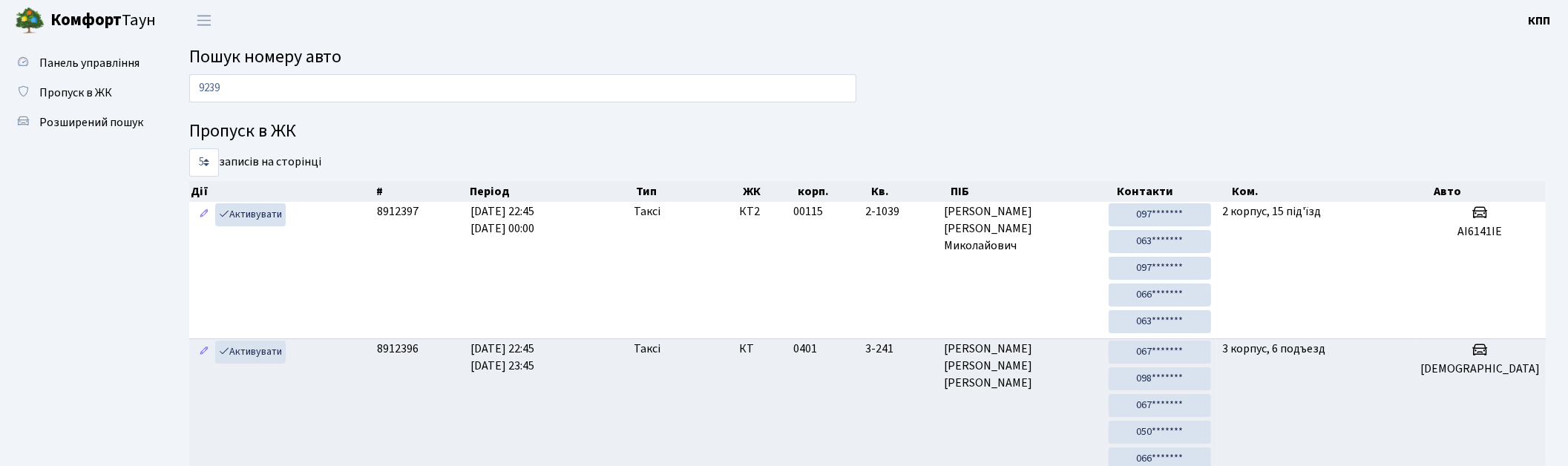
type input "9239"
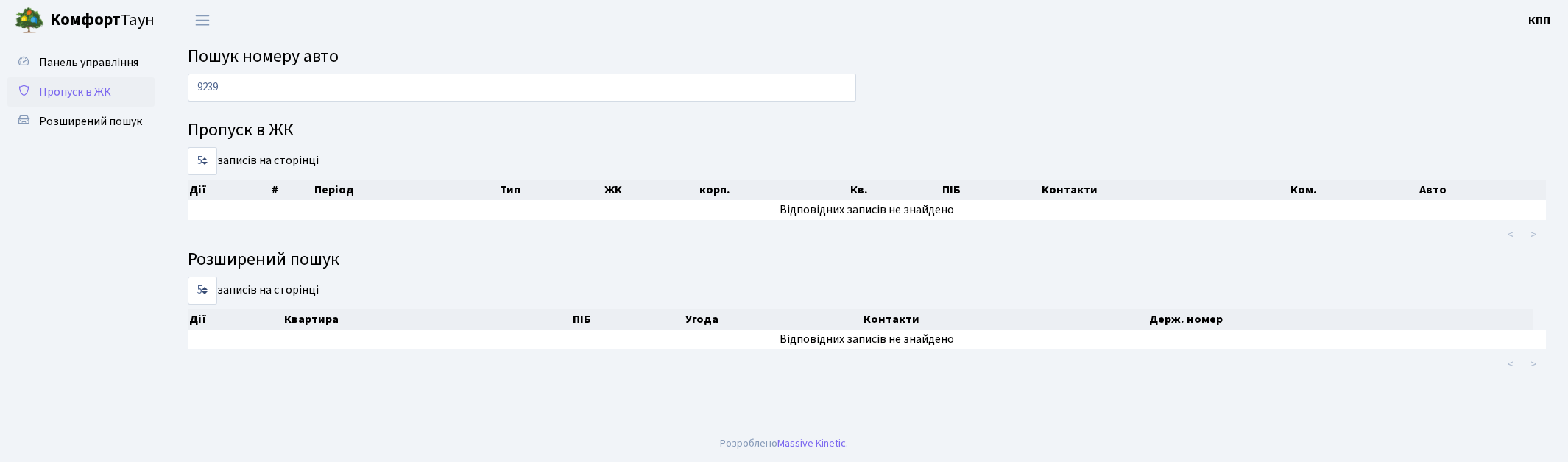
click at [82, 84] on span "Пропуск в ЖК" at bounding box center [74, 92] width 72 height 16
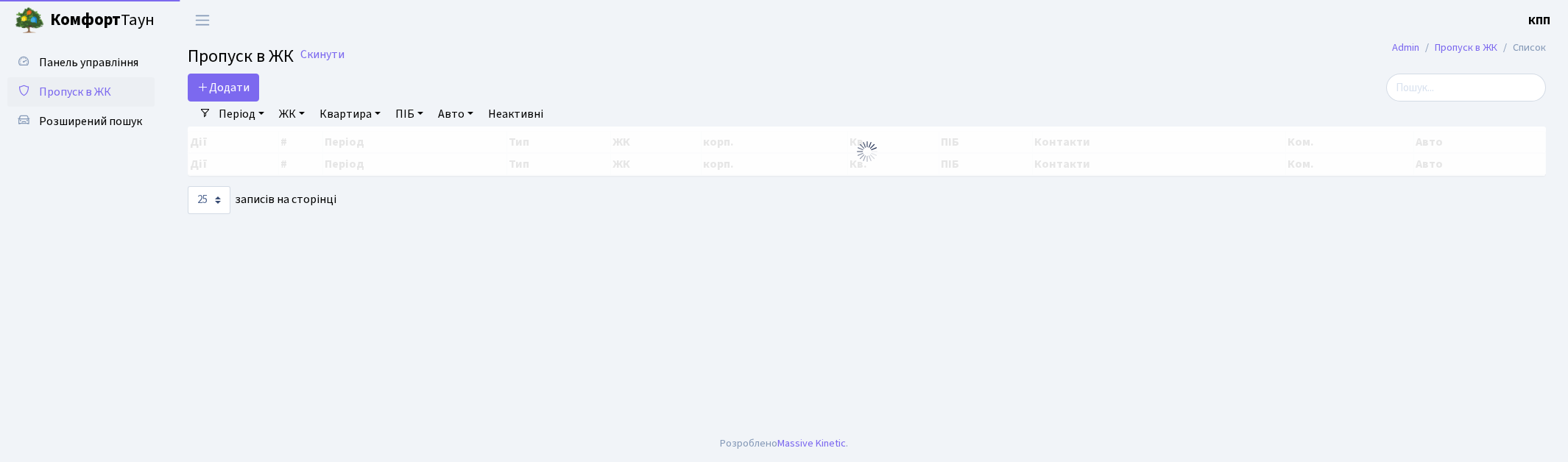
select select "25"
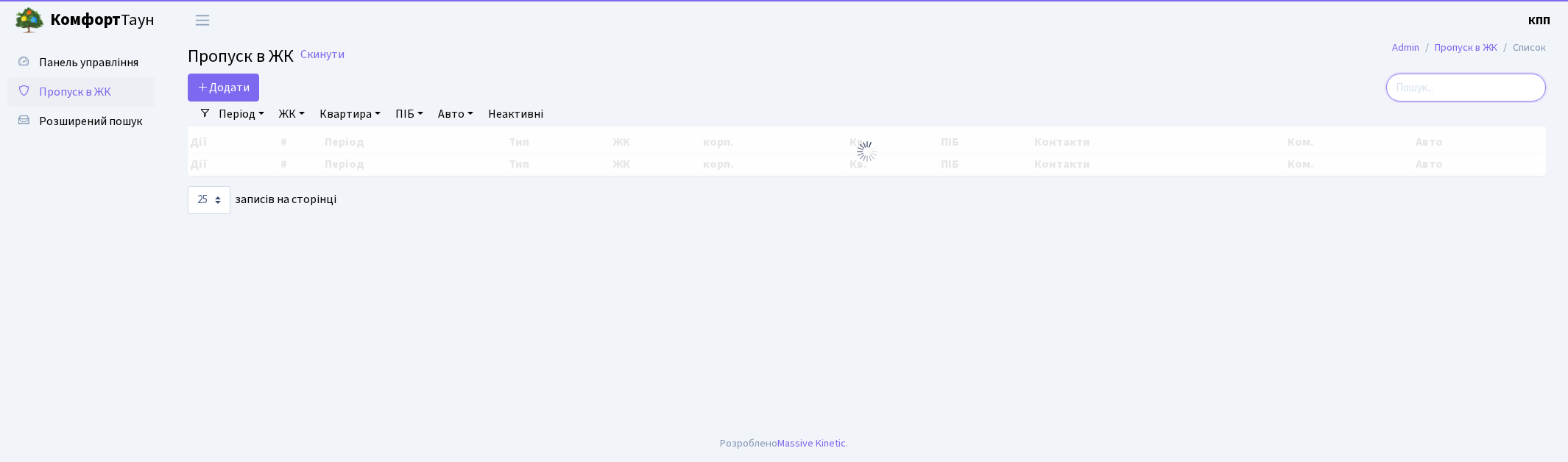
click at [1436, 92] on input "search" at bounding box center [1465, 88] width 160 height 28
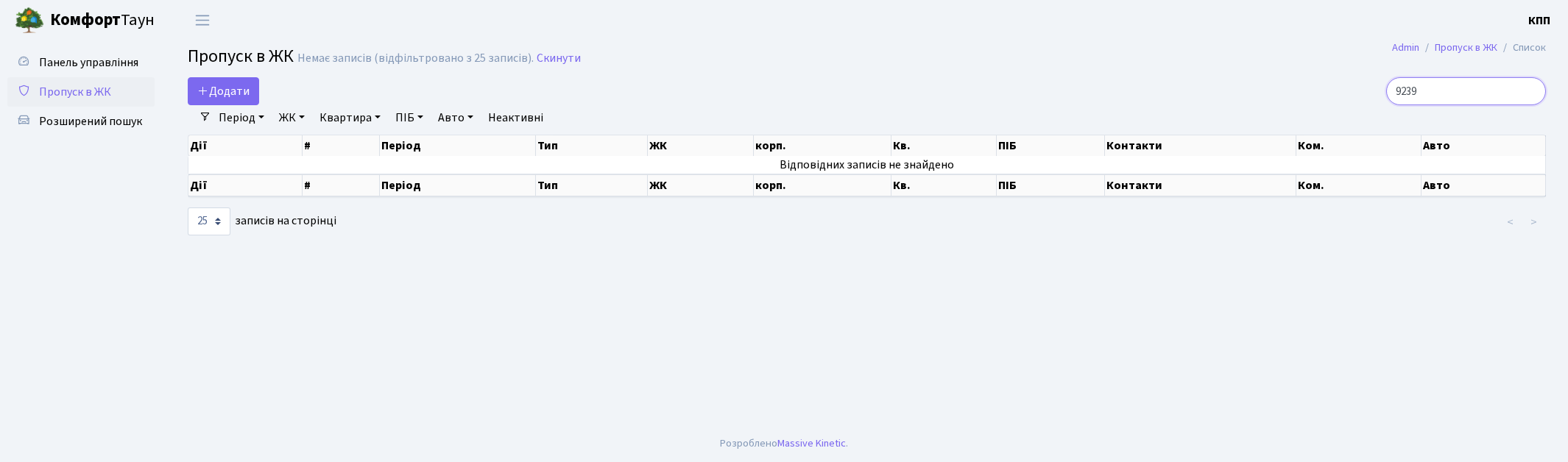
type input "9239"
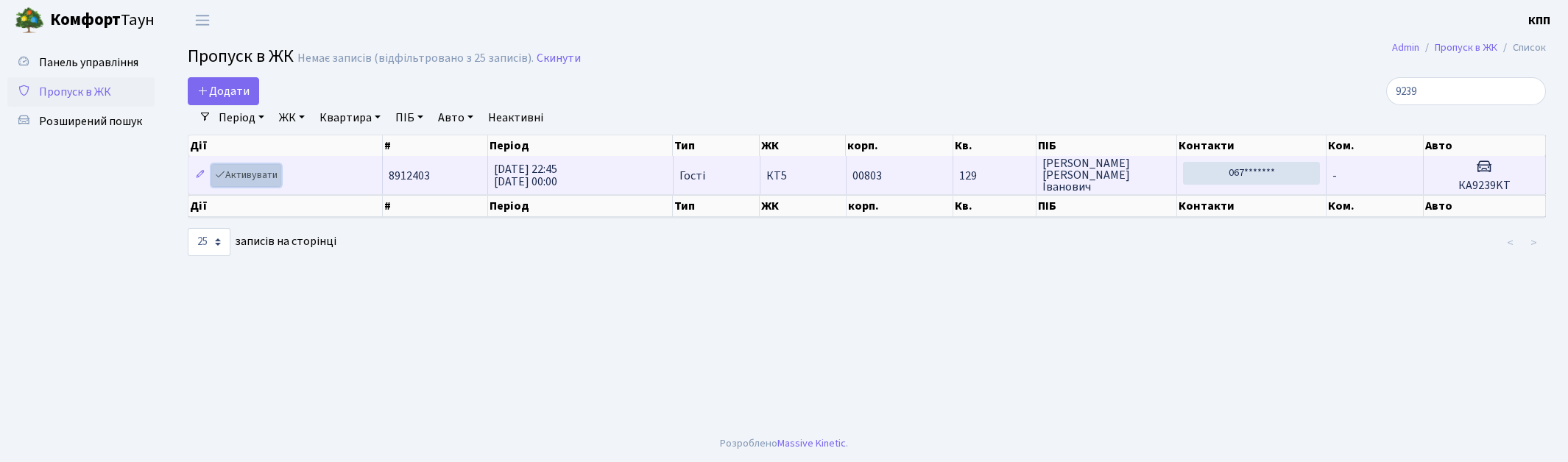
click at [231, 167] on link "Активувати" at bounding box center [246, 176] width 70 height 23
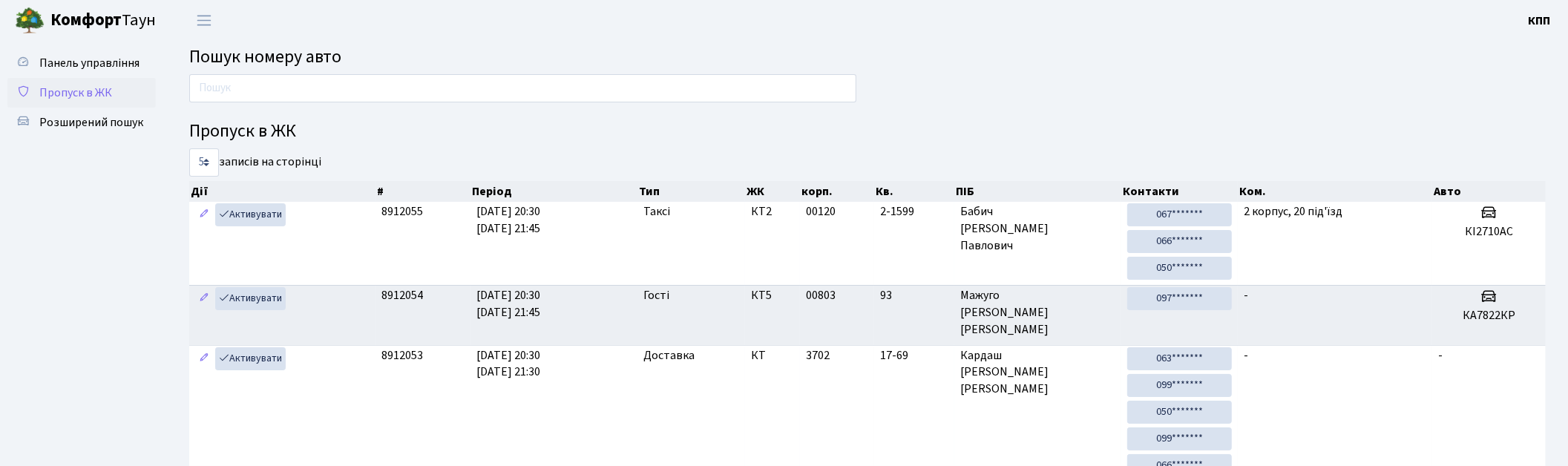
click at [85, 87] on span "Пропуск в ЖК" at bounding box center [75, 93] width 73 height 17
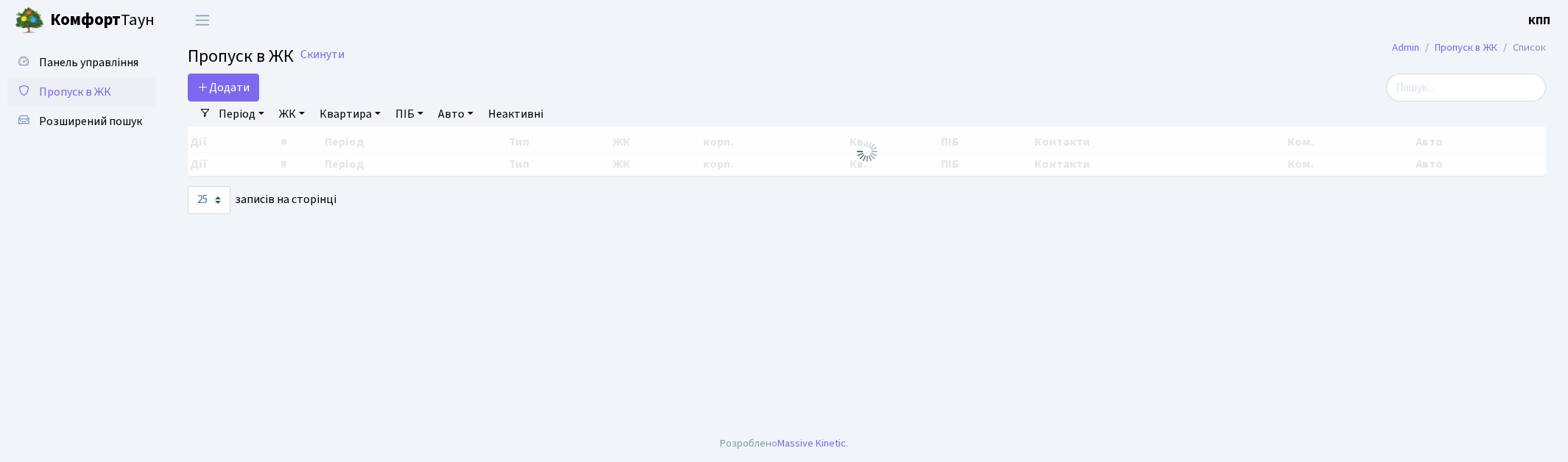
select select "25"
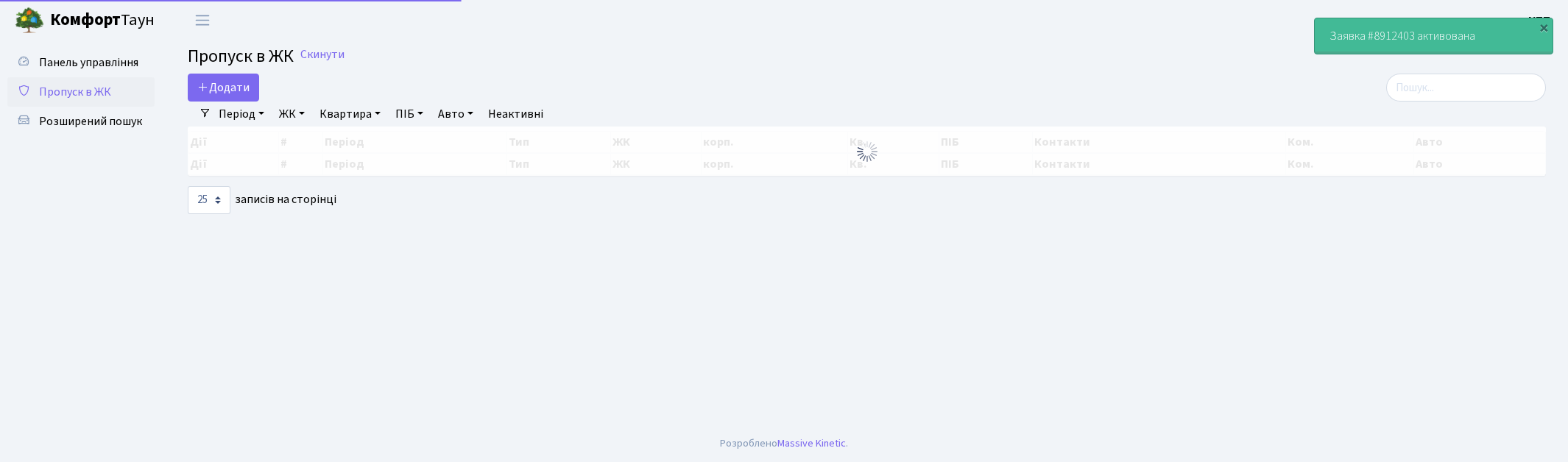
select select "25"
click at [1468, 82] on input "search" at bounding box center [1465, 88] width 160 height 28
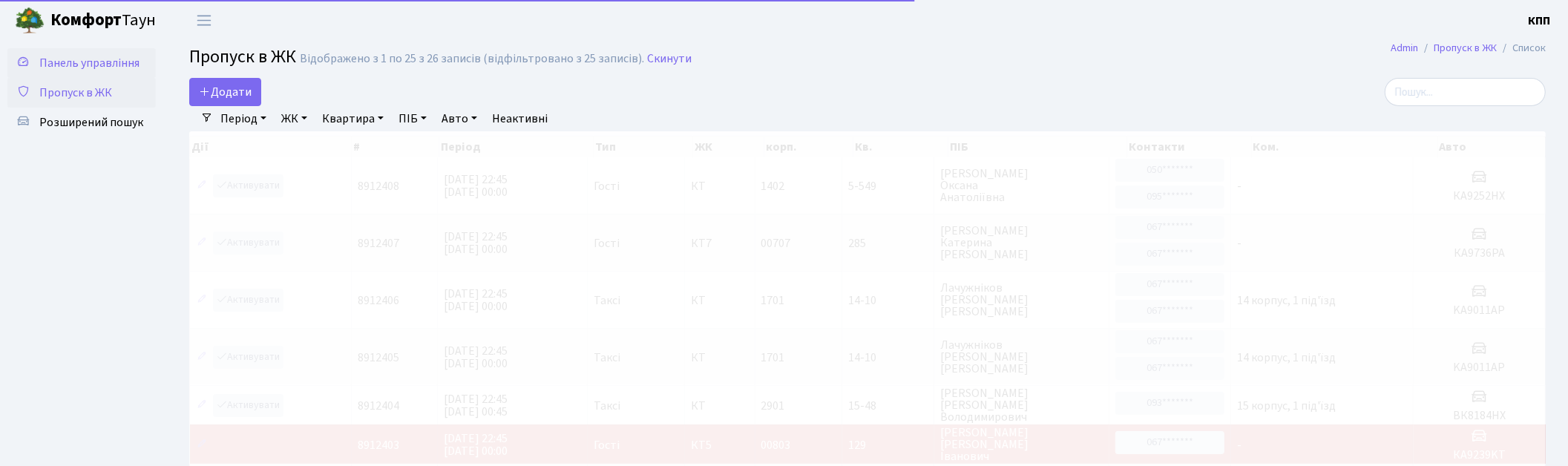
click at [94, 57] on span "Панель управління" at bounding box center [89, 63] width 101 height 17
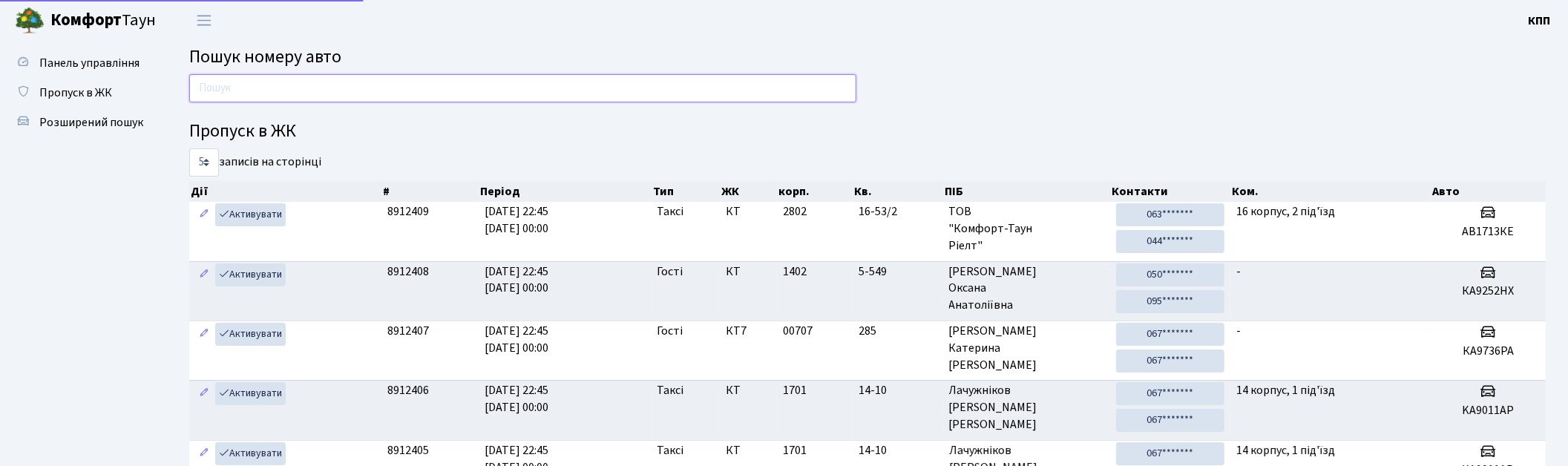
drag, startPoint x: 291, startPoint y: 92, endPoint x: 303, endPoint y: 91, distance: 12.0
click at [291, 92] on input "text" at bounding box center [522, 89] width 667 height 29
type input "8130"
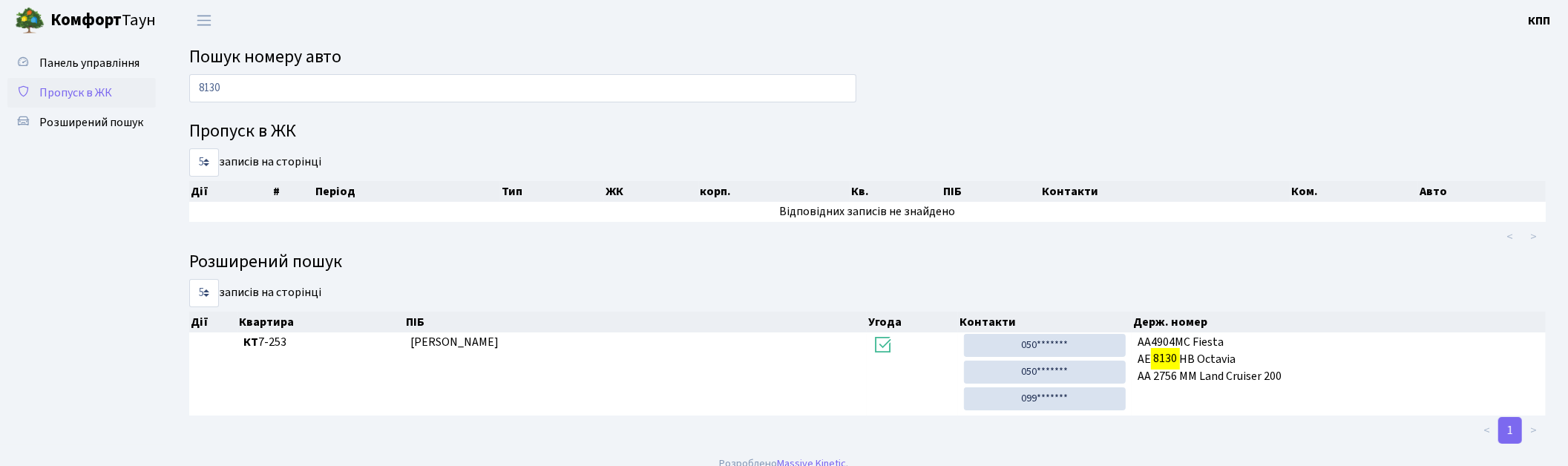
click at [80, 85] on span "Пропуск в ЖК" at bounding box center [75, 93] width 73 height 17
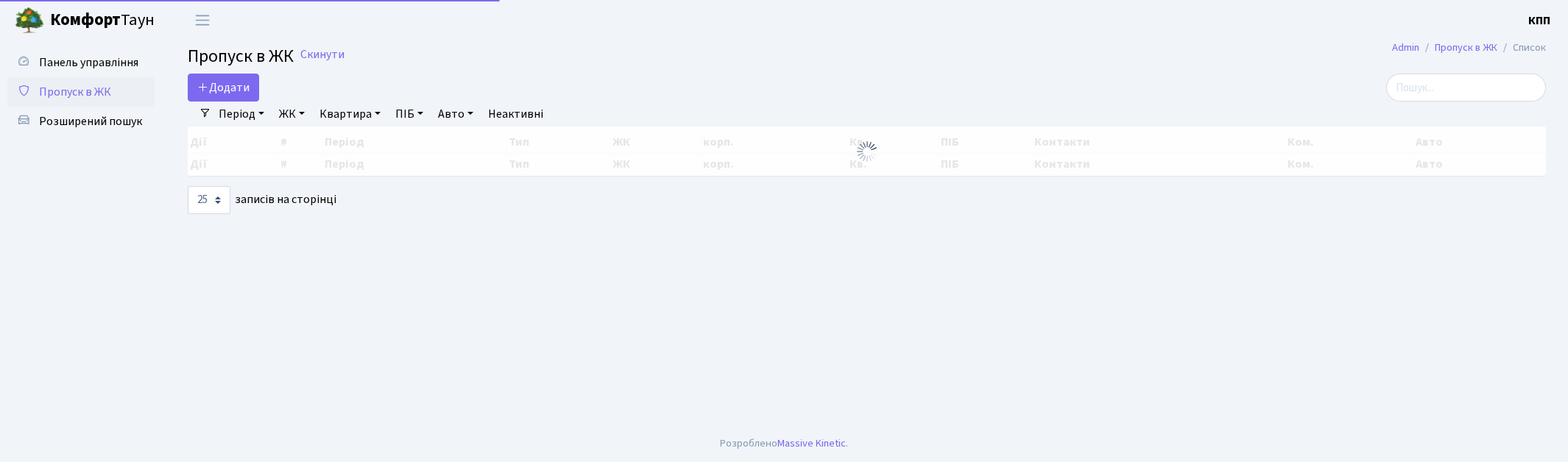
select select "25"
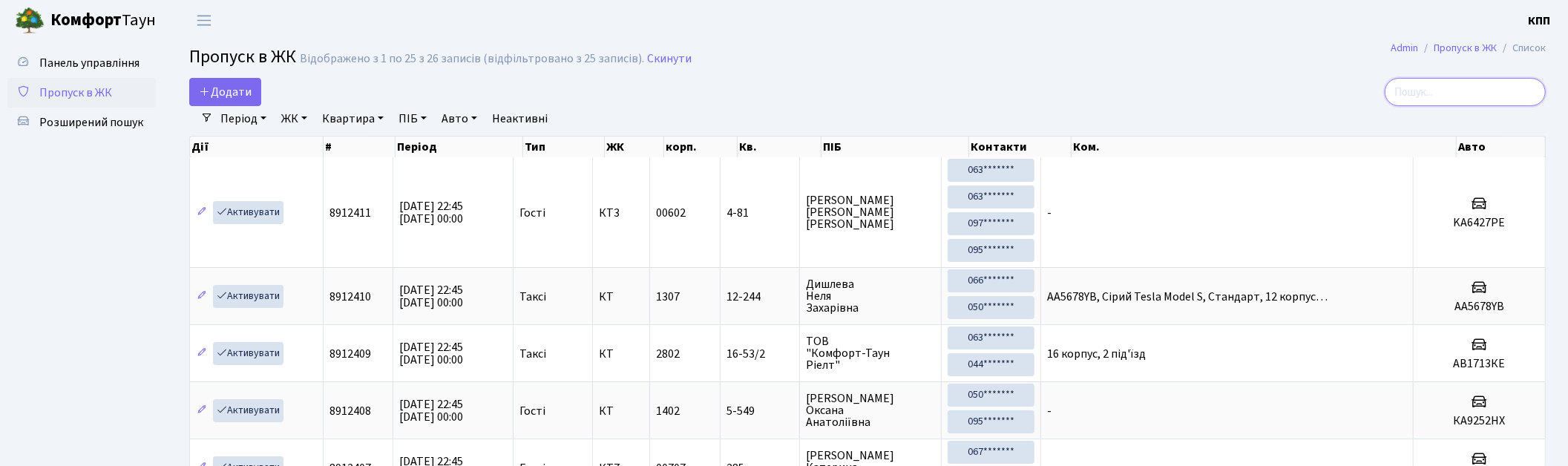
click at [1472, 92] on input "search" at bounding box center [1465, 92] width 161 height 29
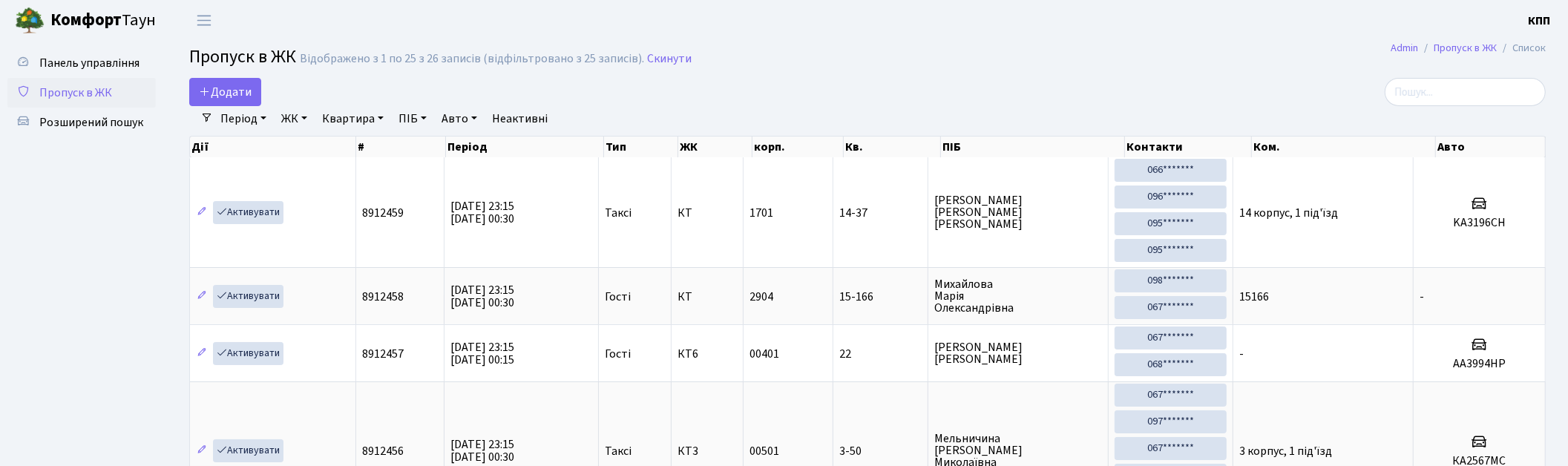
click at [80, 91] on span "Пропуск в ЖК" at bounding box center [75, 93] width 73 height 17
